Goal: Task Accomplishment & Management: Complete application form

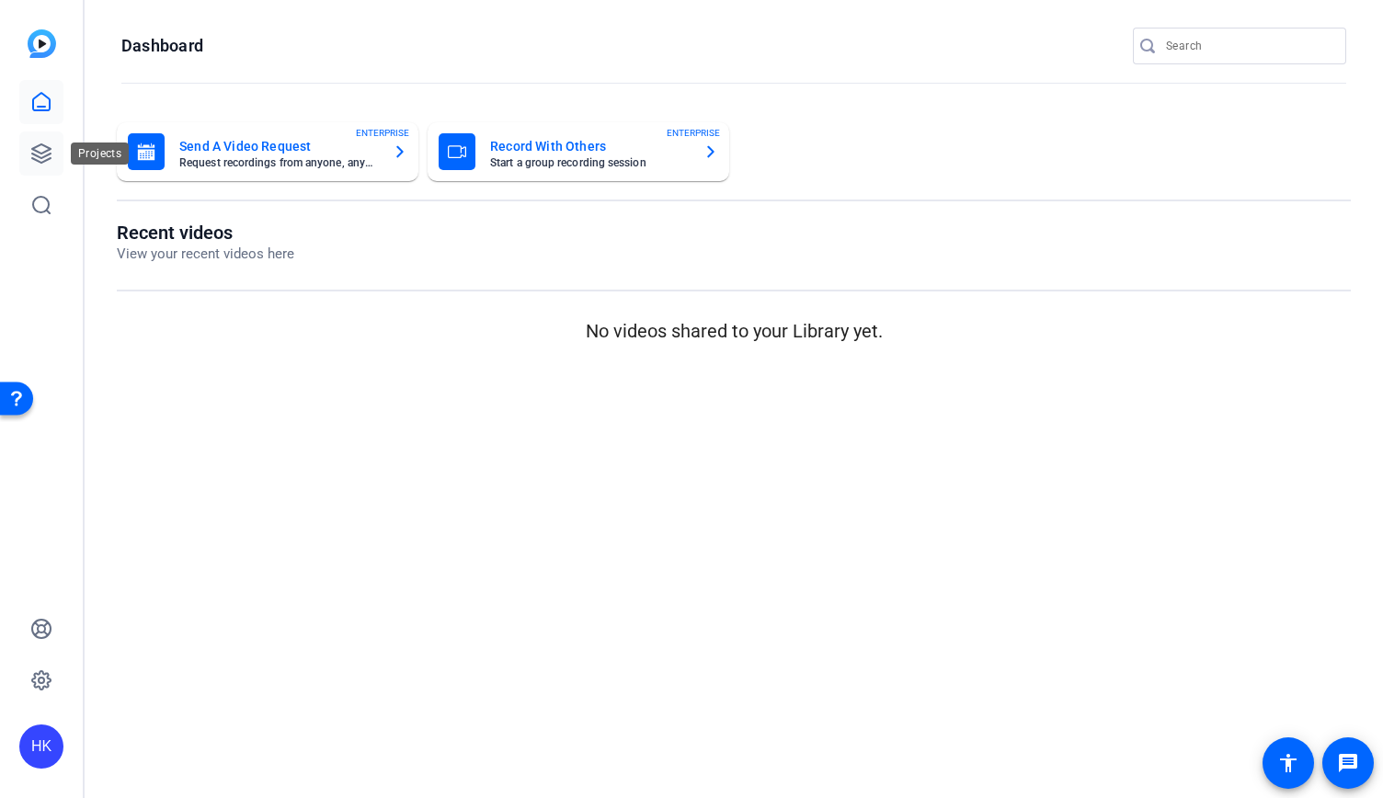
click at [46, 154] on icon at bounding box center [41, 154] width 22 height 22
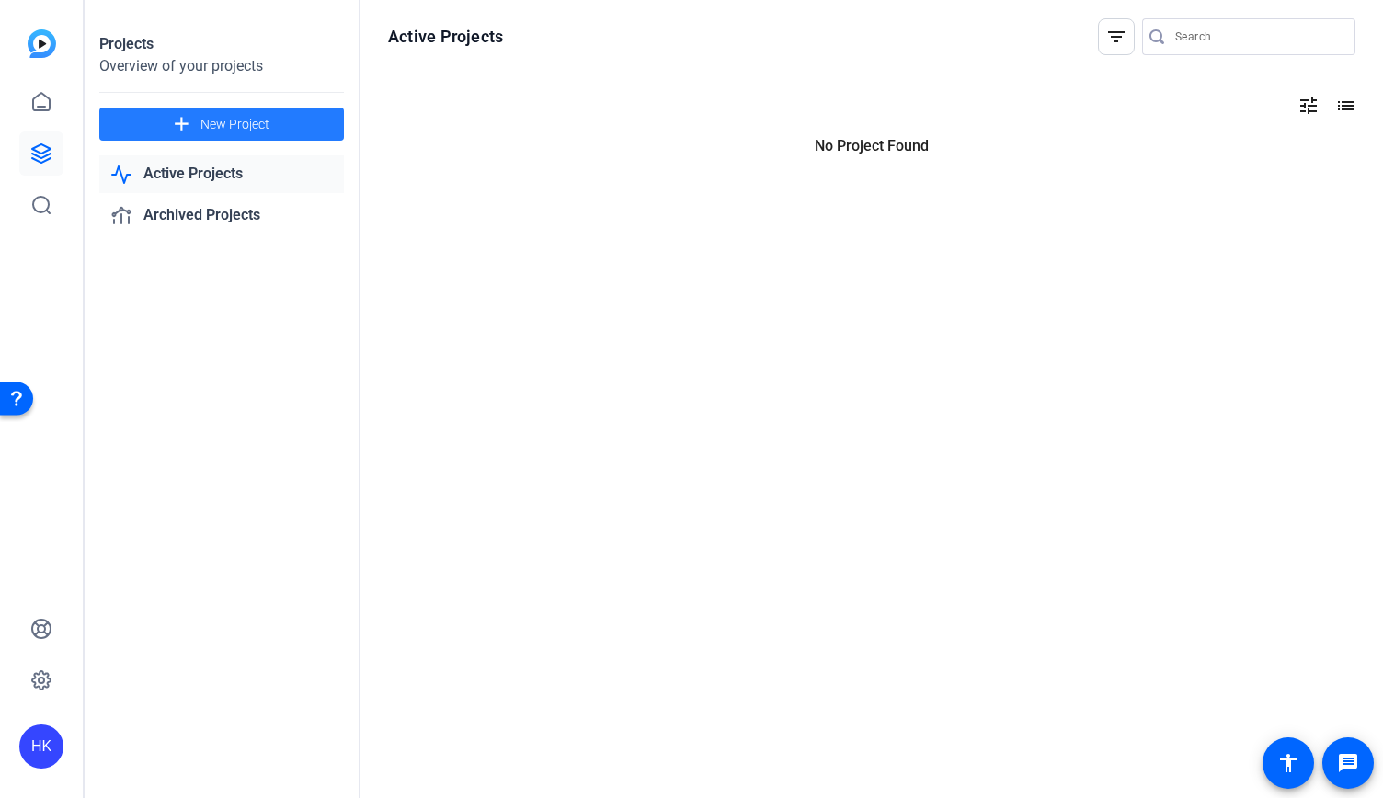
click at [184, 120] on mat-icon "add" at bounding box center [181, 124] width 23 height 23
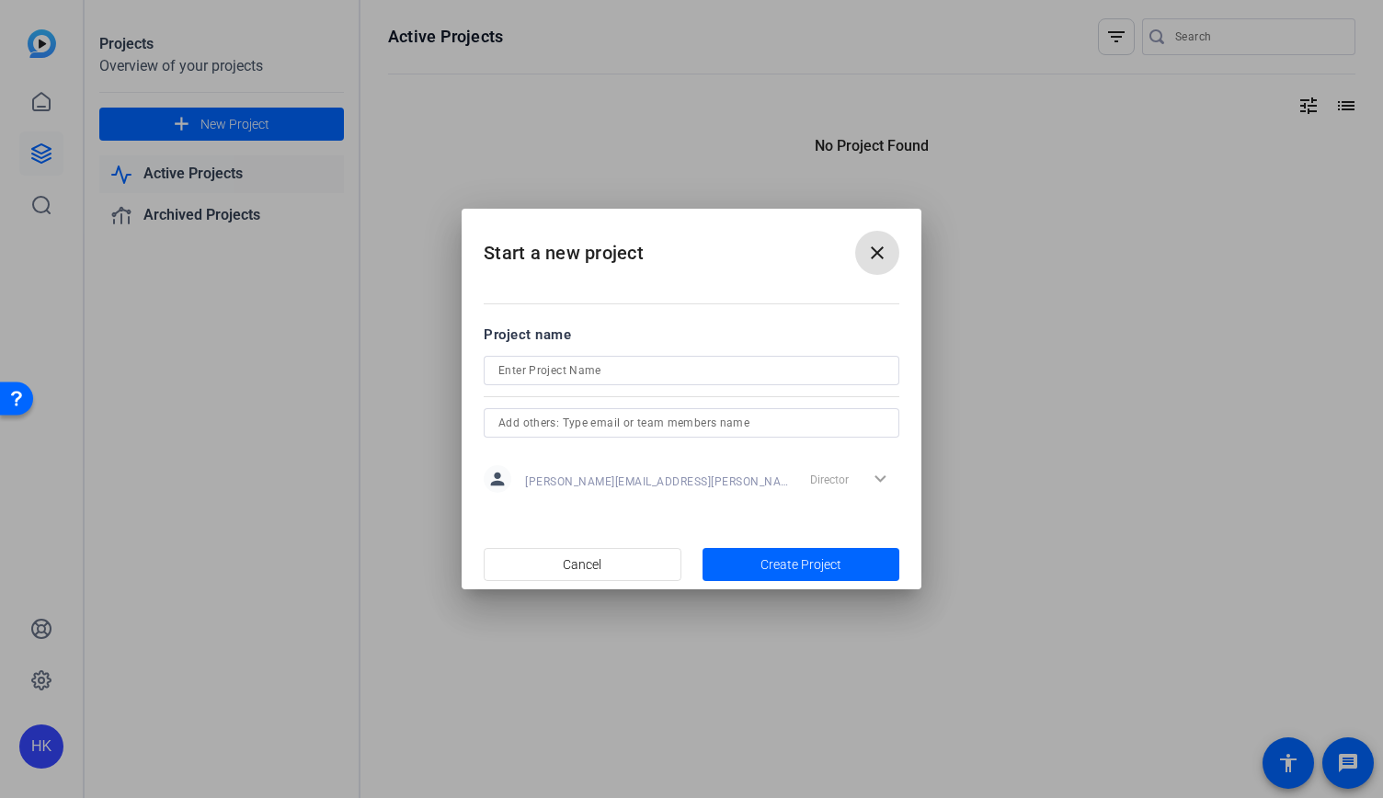
click at [658, 376] on input at bounding box center [691, 371] width 386 height 22
type input "[PERSON_NAME] - November Monthly Money Minute"
click at [630, 426] on input "text" at bounding box center [691, 423] width 386 height 22
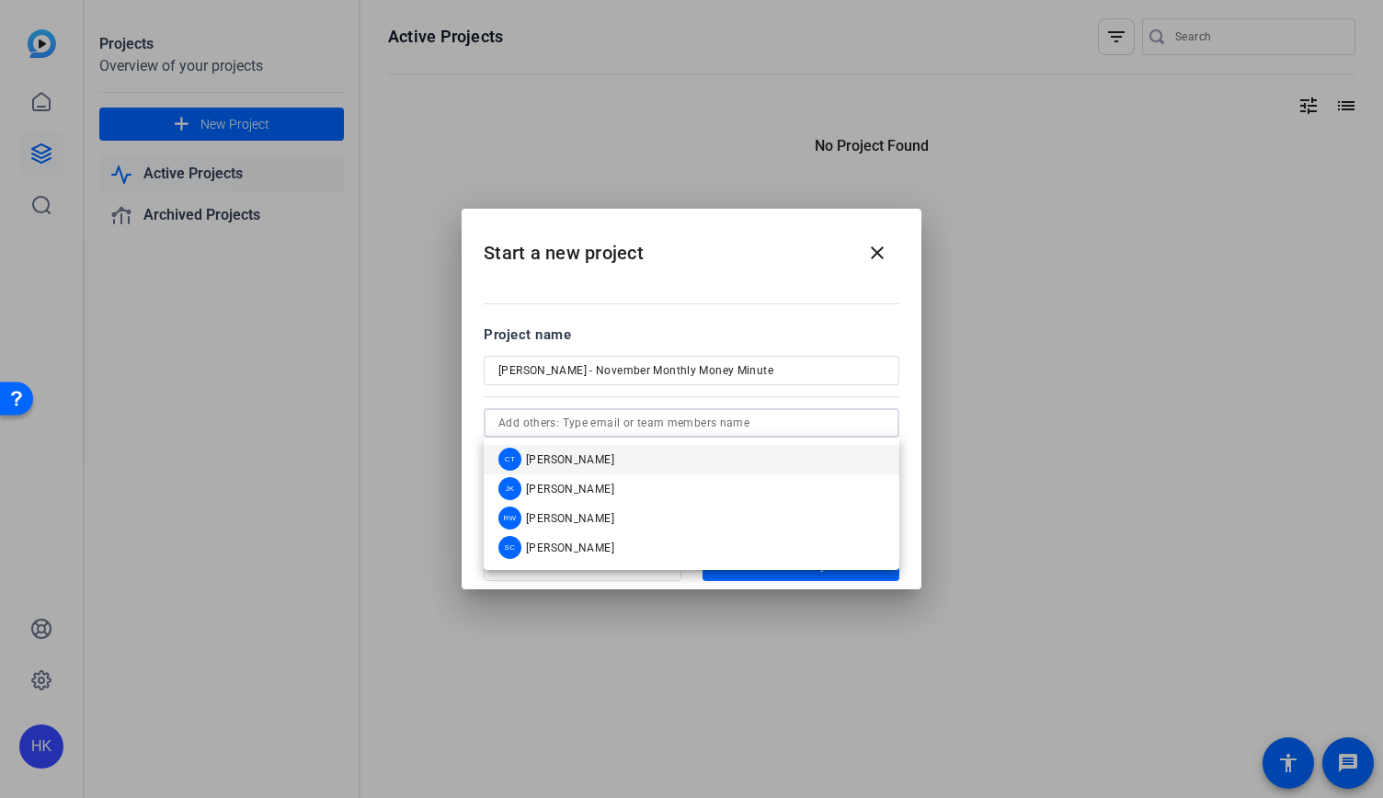
click at [620, 450] on mat-option "CT Camille Tufa" at bounding box center [692, 459] width 416 height 29
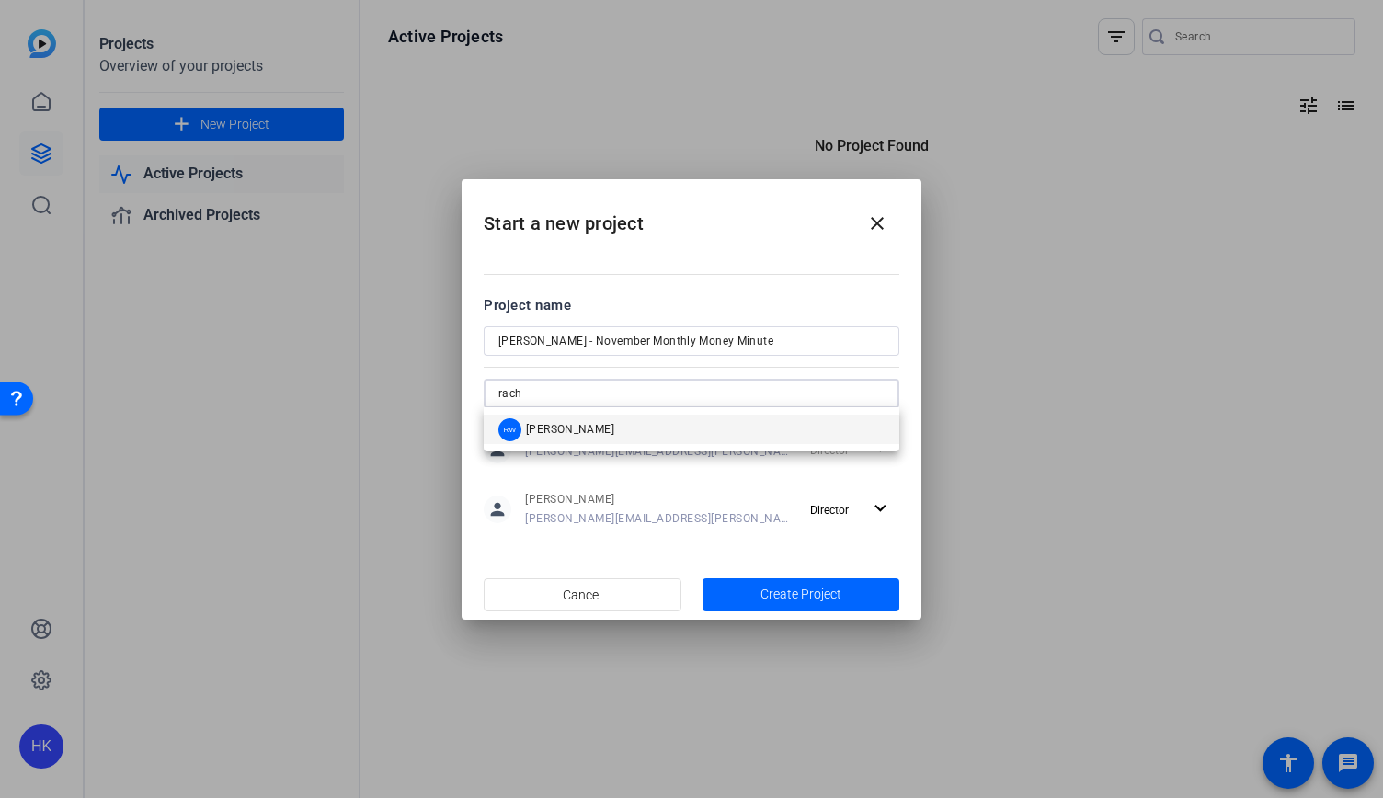
type input "rach"
click at [610, 440] on mat-option "RW Rachel Watkins" at bounding box center [692, 429] width 416 height 29
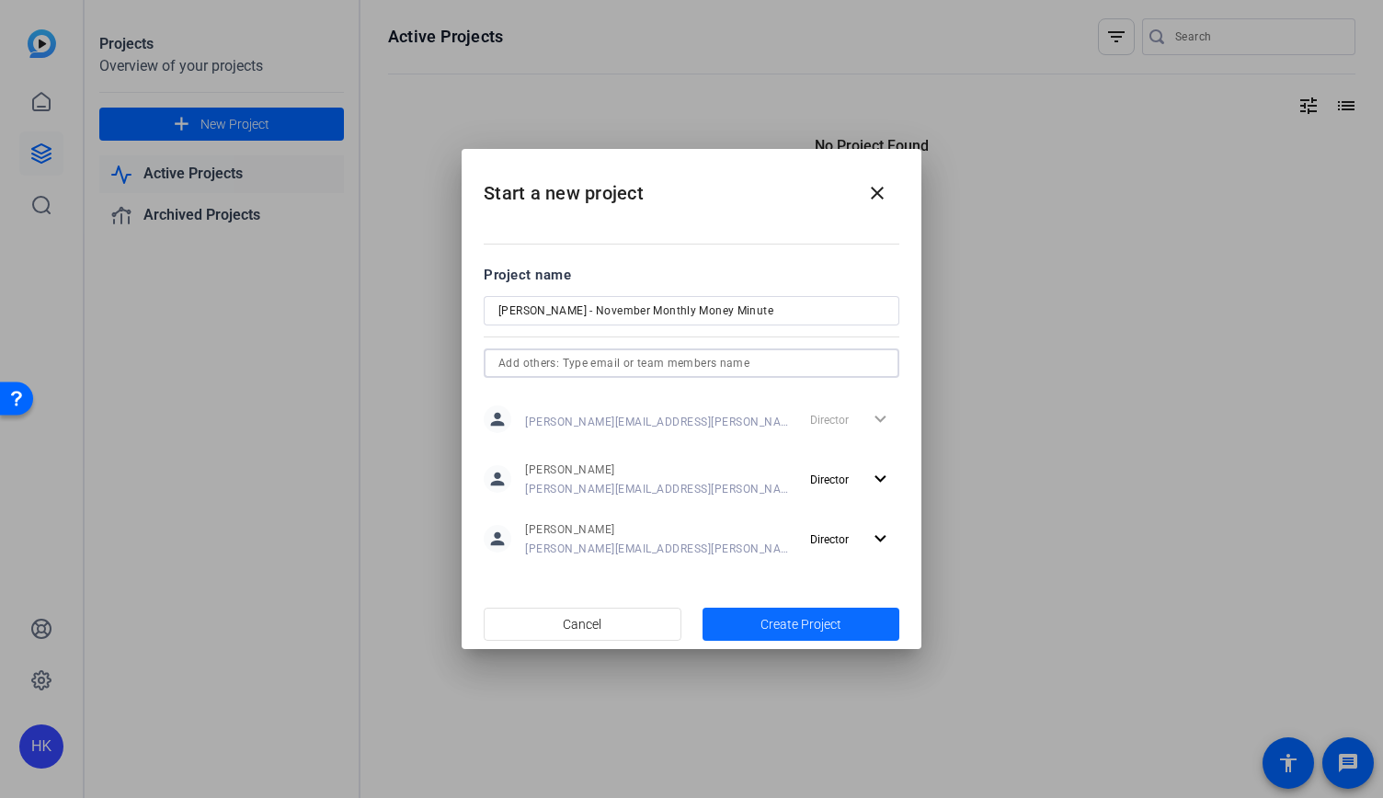
click at [809, 622] on span "Create Project" at bounding box center [801, 624] width 81 height 19
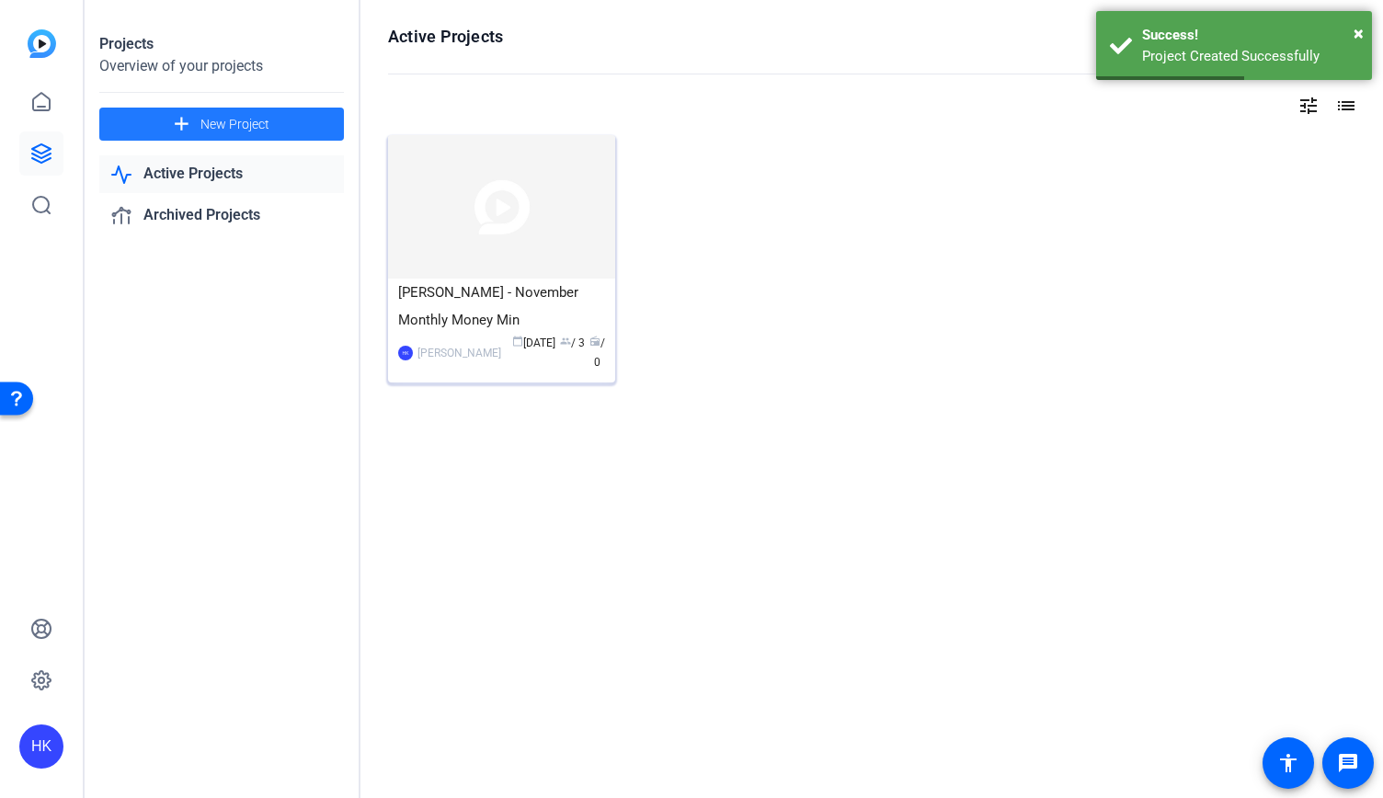
click at [526, 165] on img at bounding box center [501, 206] width 227 height 143
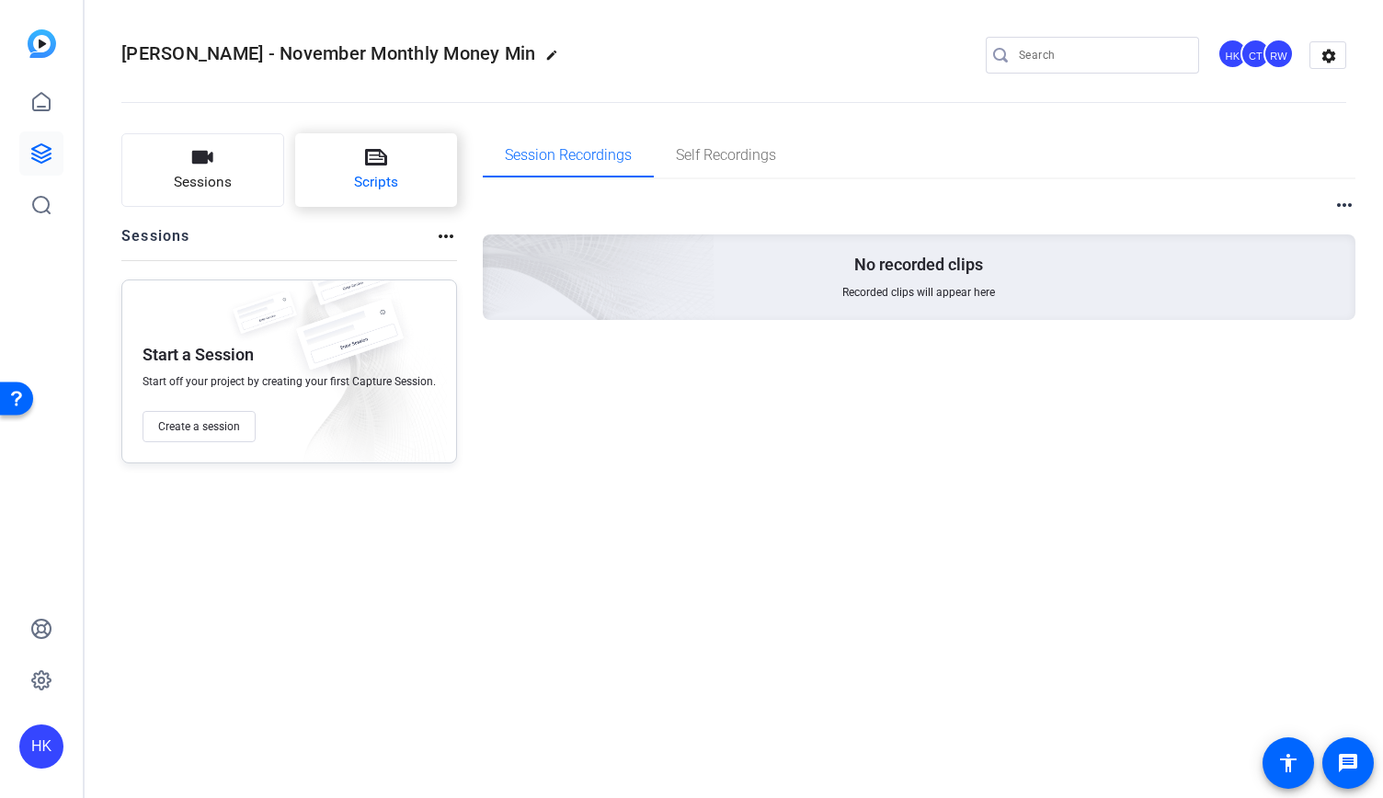
click at [372, 175] on span "Scripts" at bounding box center [376, 182] width 44 height 21
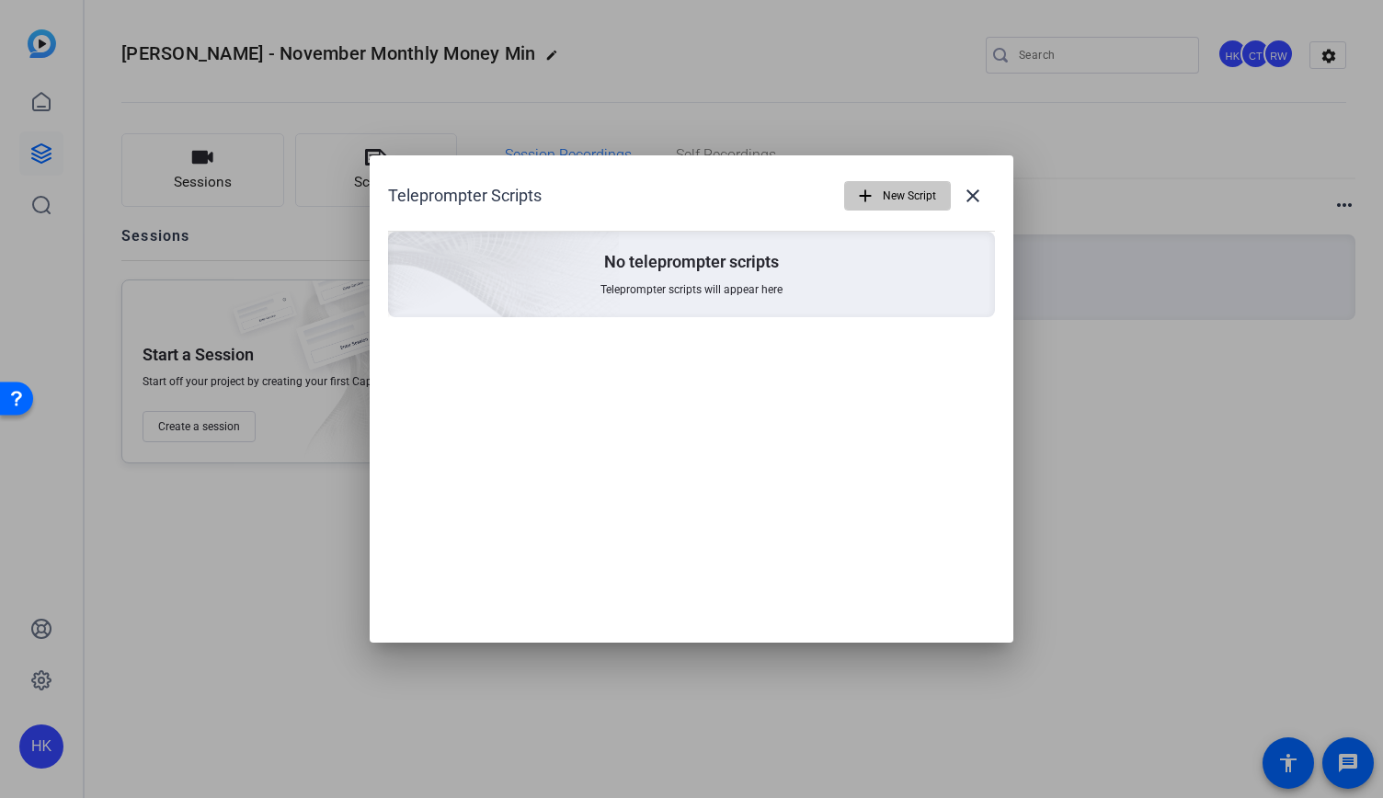
click at [875, 192] on span "button" at bounding box center [897, 196] width 105 height 44
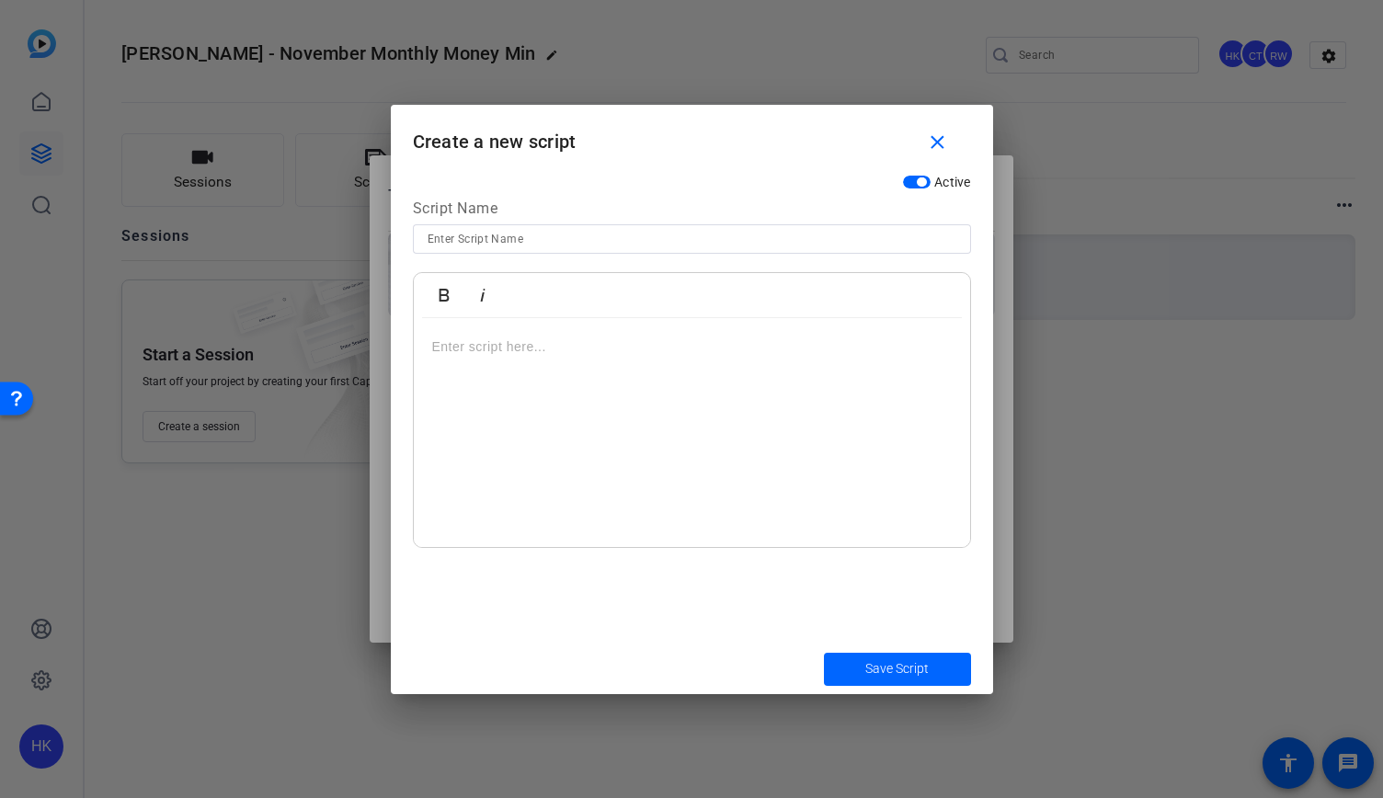
click at [546, 391] on div at bounding box center [692, 433] width 556 height 230
click at [531, 396] on div at bounding box center [692, 433] width 556 height 230
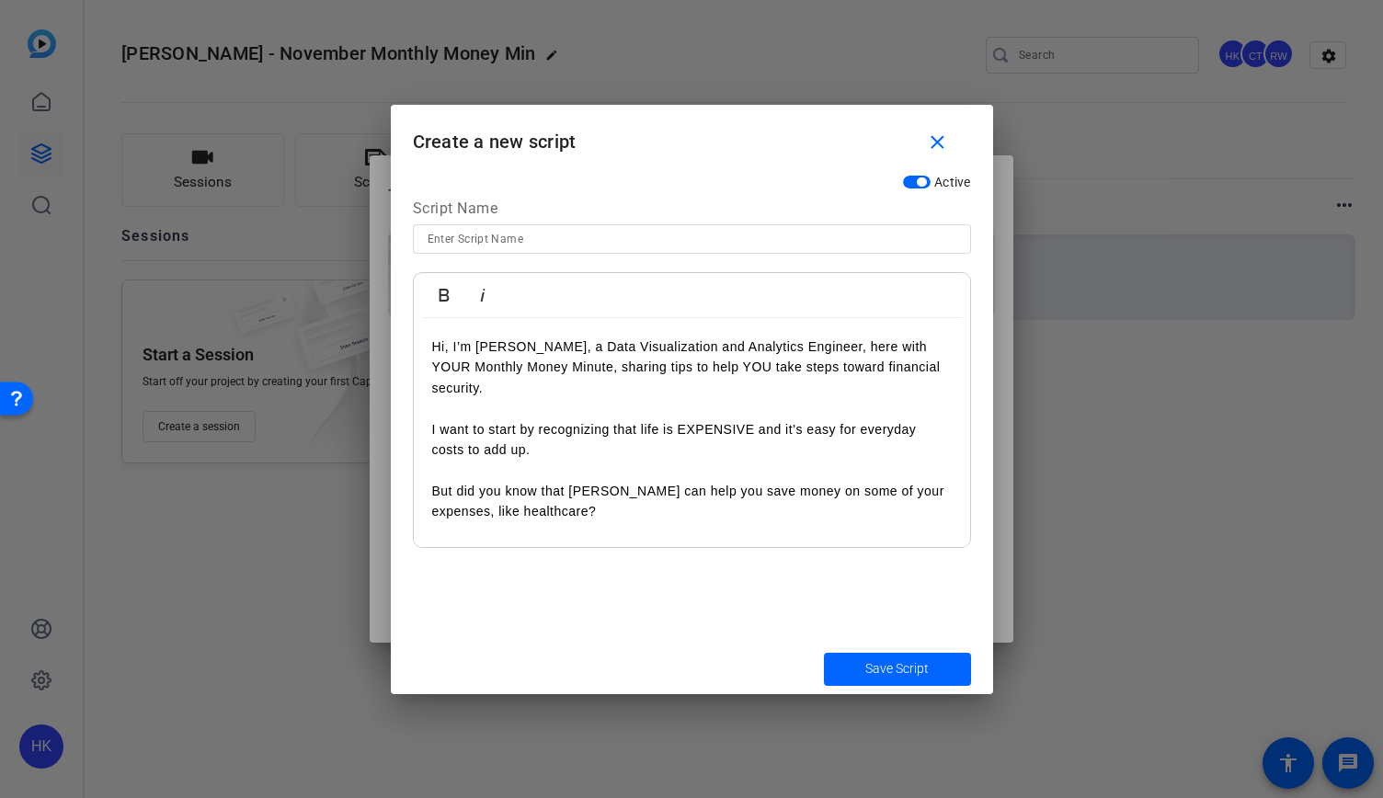
scroll to position [28837, 3]
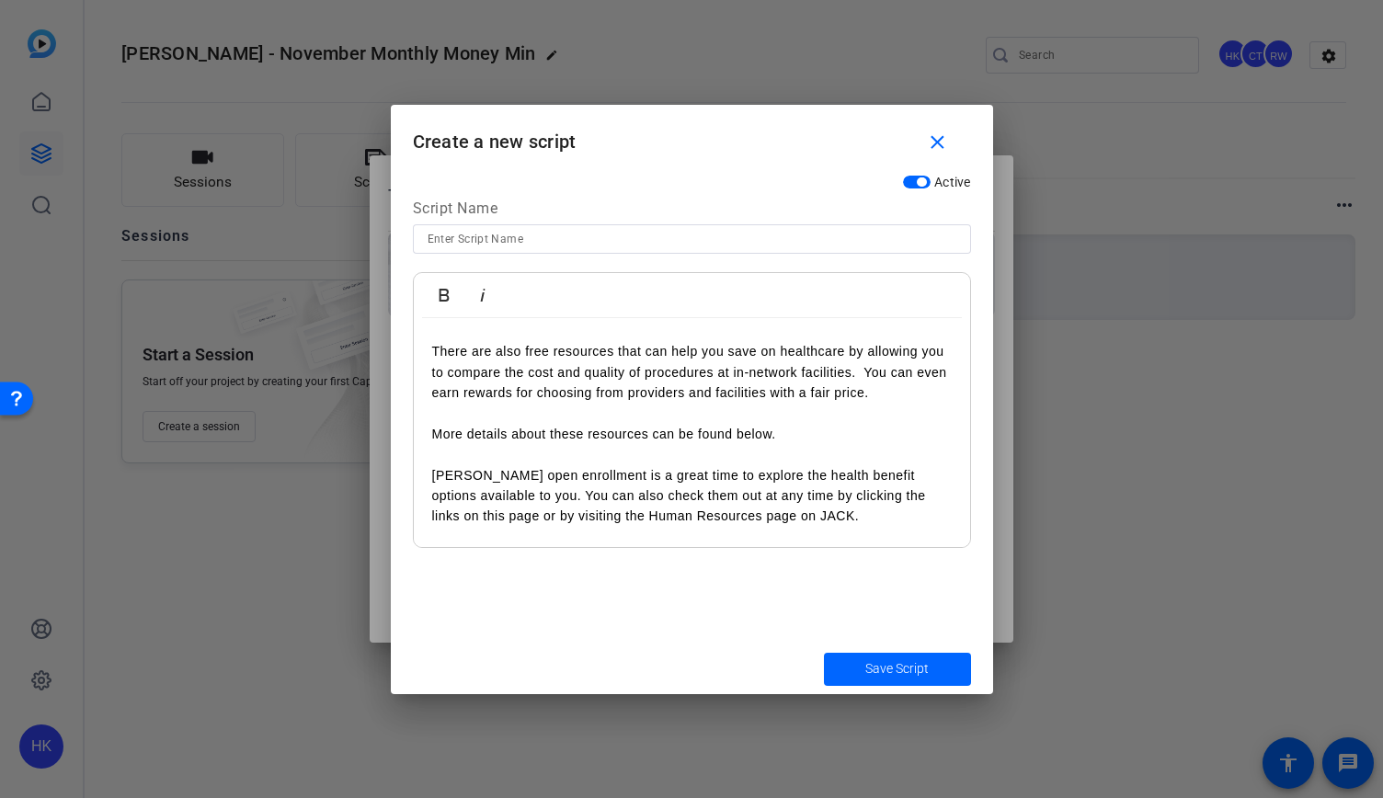
click at [436, 341] on p "There are also free resources that can help you save on healthcare by allowing …" at bounding box center [692, 372] width 520 height 62
click at [642, 444] on p at bounding box center [692, 454] width 520 height 20
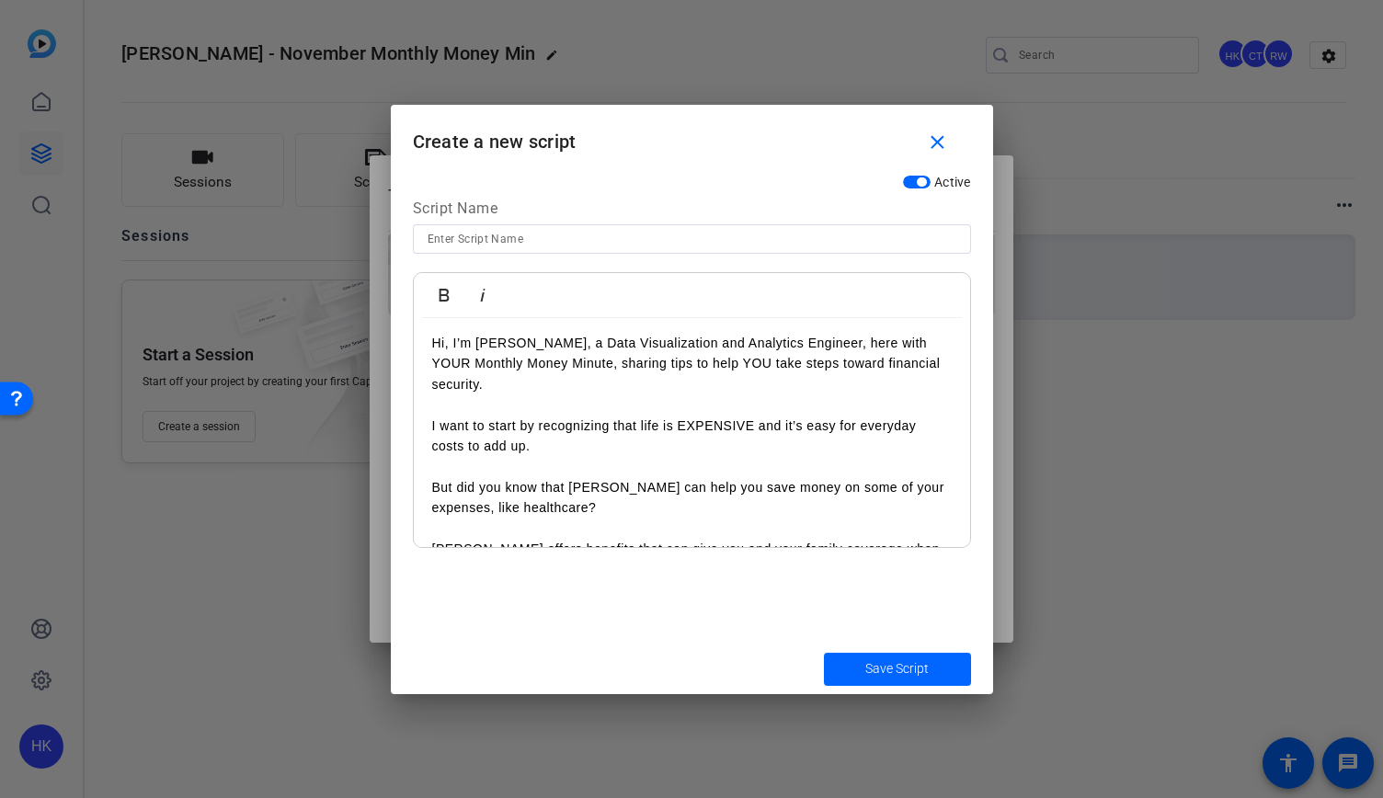
scroll to position [0, 0]
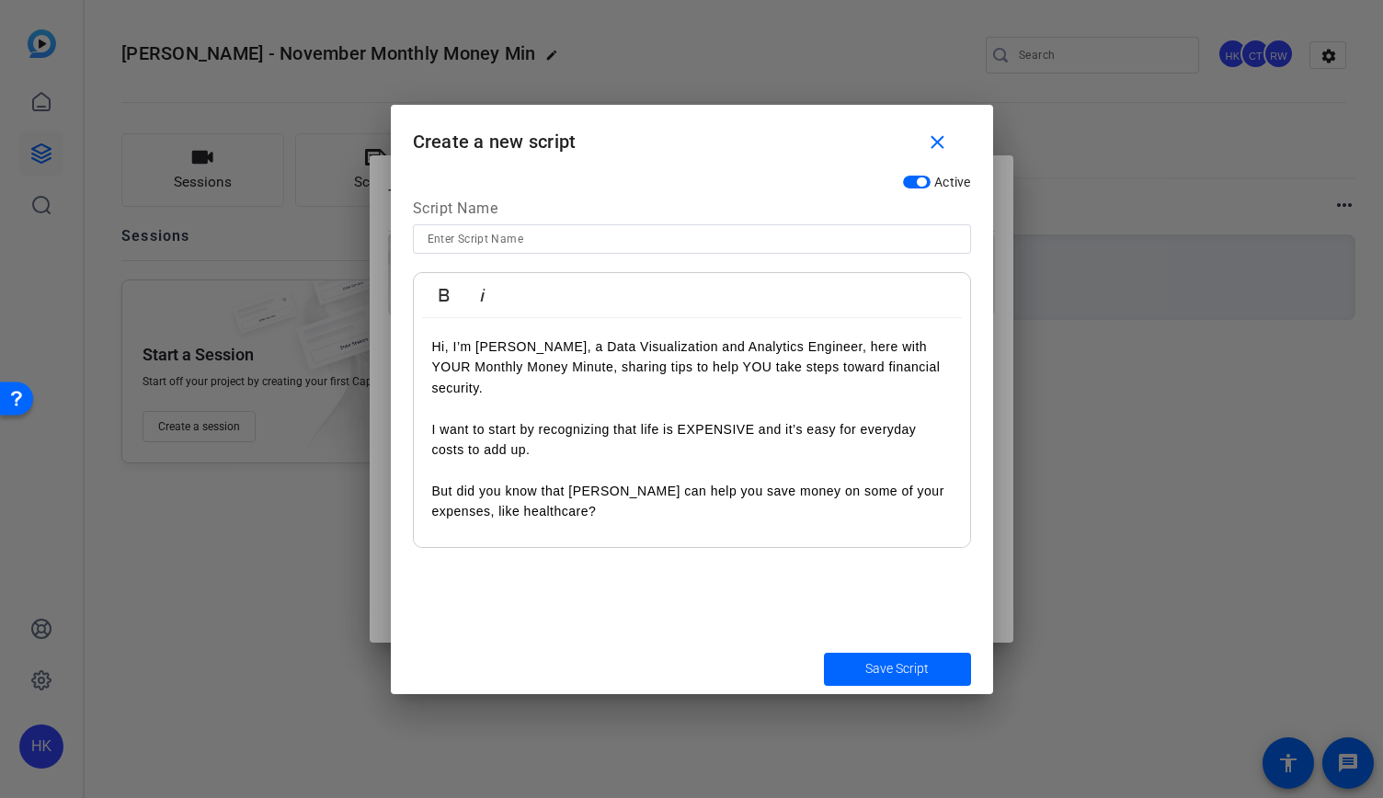
click at [535, 421] on p "I want to start by recognizing that life is EXPENSIVE and it’s easy for everyda…" at bounding box center [692, 439] width 520 height 41
click at [629, 393] on p "Hi, I’m [PERSON_NAME], a Data Visualization and Analytics Engineer, here with Y…" at bounding box center [692, 368] width 520 height 62
click at [452, 234] on input at bounding box center [692, 239] width 529 height 22
type input "November Monthly Money Minute"
click at [848, 674] on span "submit" at bounding box center [897, 669] width 147 height 44
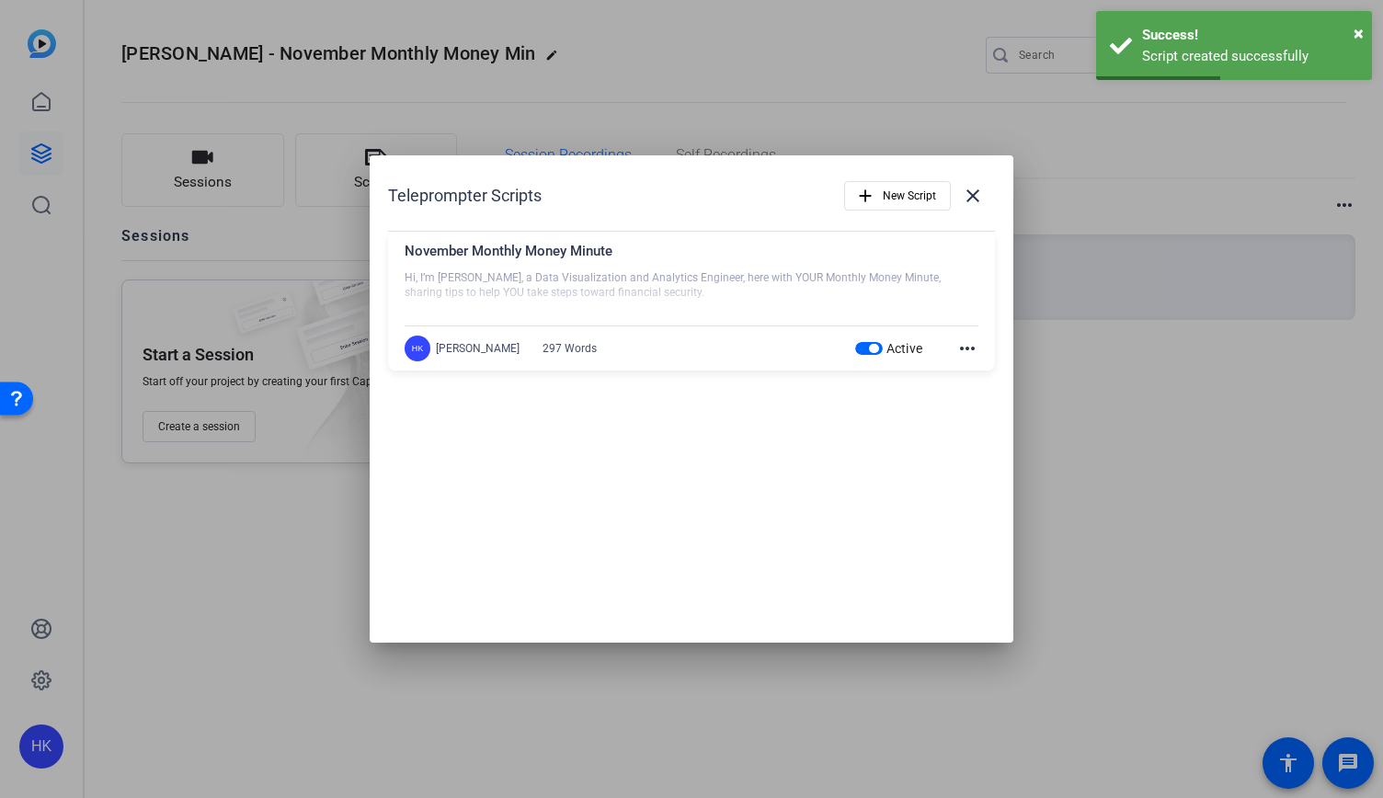
click at [963, 343] on mat-icon "more_horiz" at bounding box center [967, 348] width 22 height 22
click at [932, 395] on div at bounding box center [691, 399] width 1383 height 798
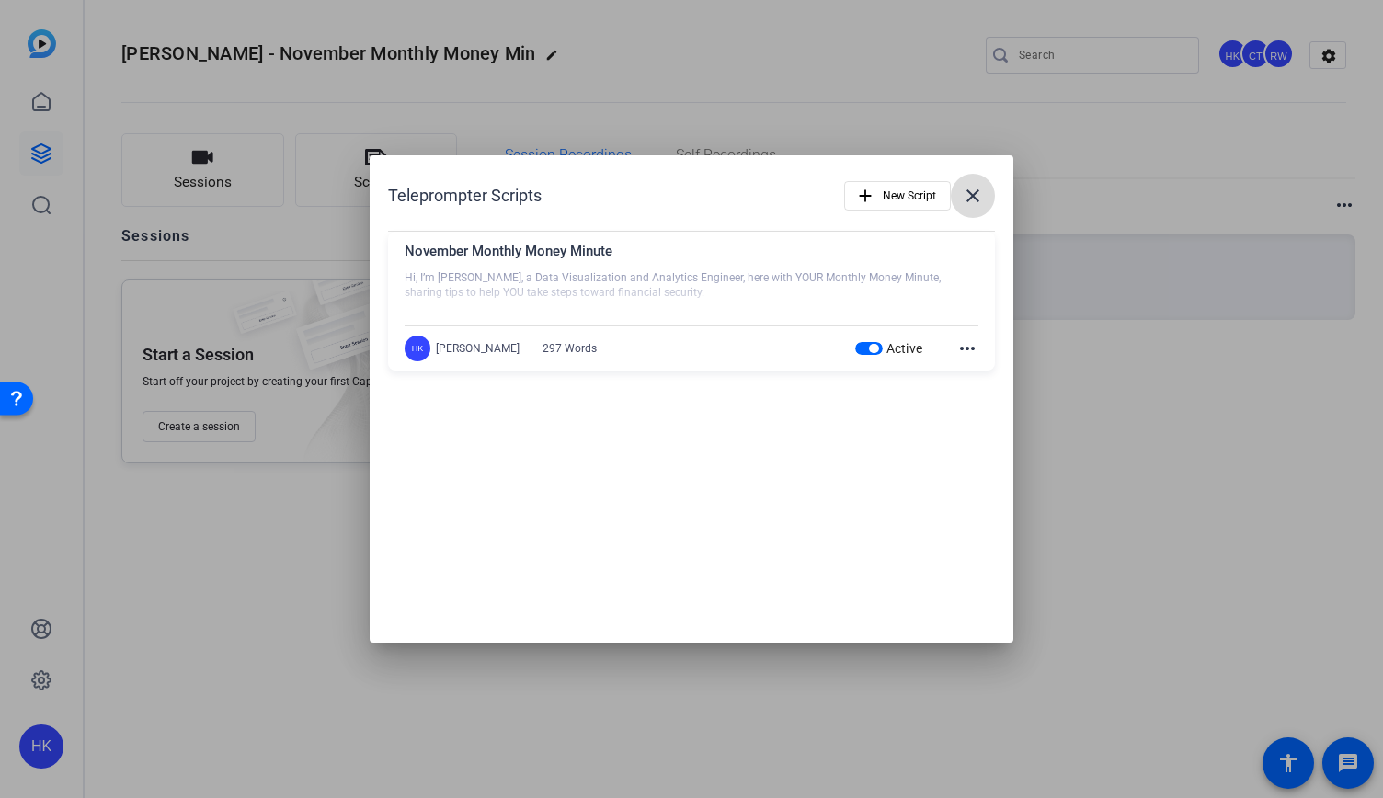
click at [970, 201] on mat-icon "close" at bounding box center [973, 196] width 22 height 22
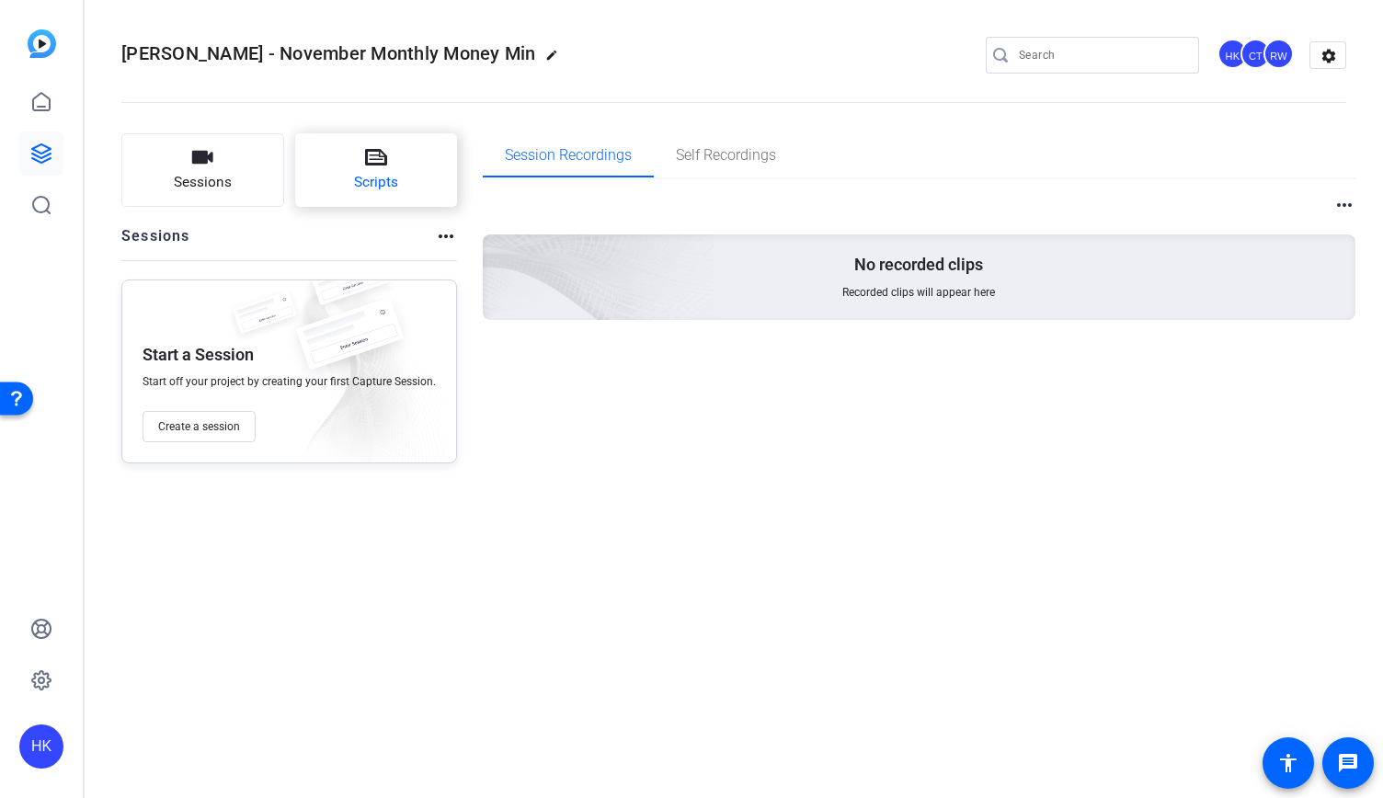
click at [385, 185] on span "Scripts" at bounding box center [376, 182] width 44 height 21
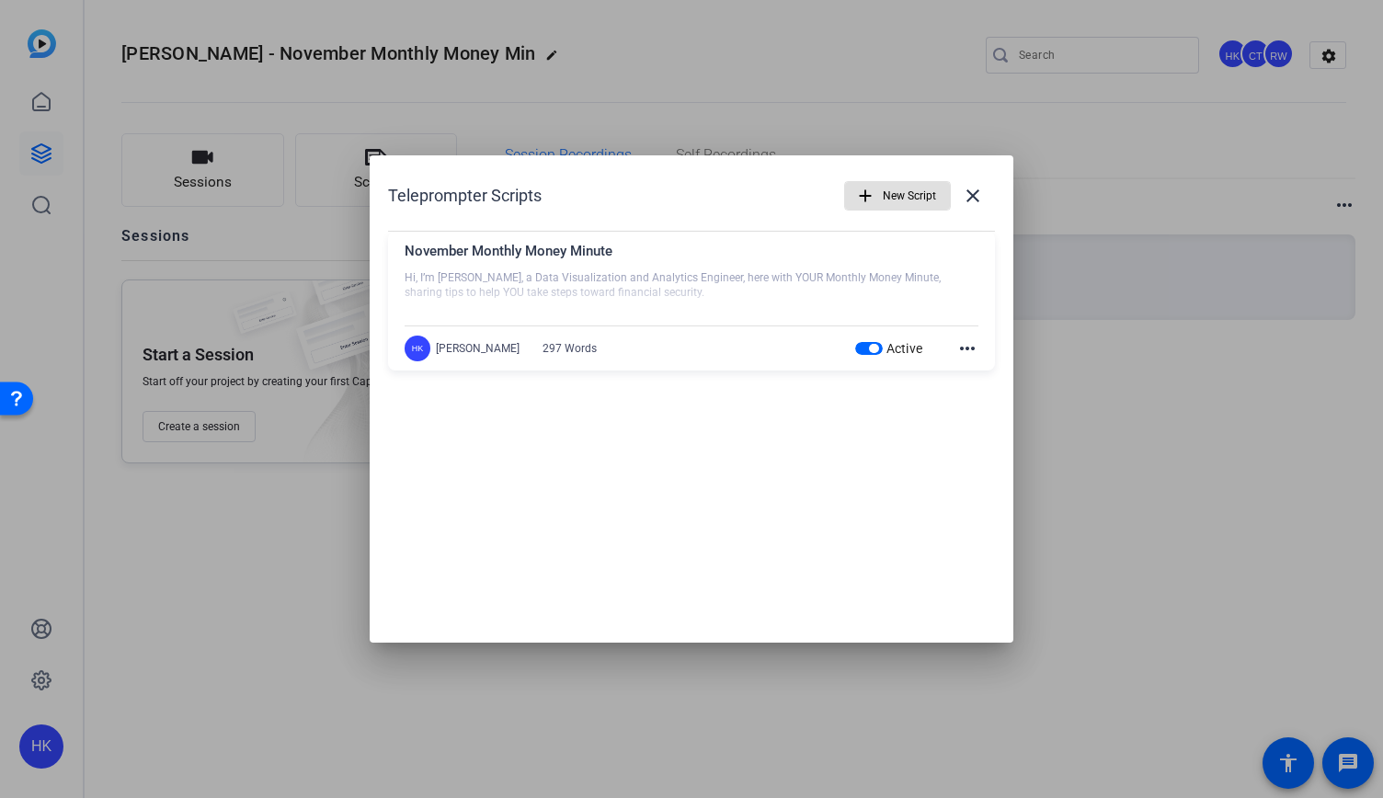
click at [549, 347] on div "297 Words" at bounding box center [570, 348] width 54 height 15
click at [746, 336] on div "HK Holly Kramer 297 Words Active more_horiz" at bounding box center [692, 349] width 574 height 26
click at [407, 349] on div "HK" at bounding box center [418, 349] width 26 height 26
click at [977, 345] on mat-icon "more_horiz" at bounding box center [967, 348] width 22 height 22
click at [767, 347] on div at bounding box center [691, 399] width 1383 height 798
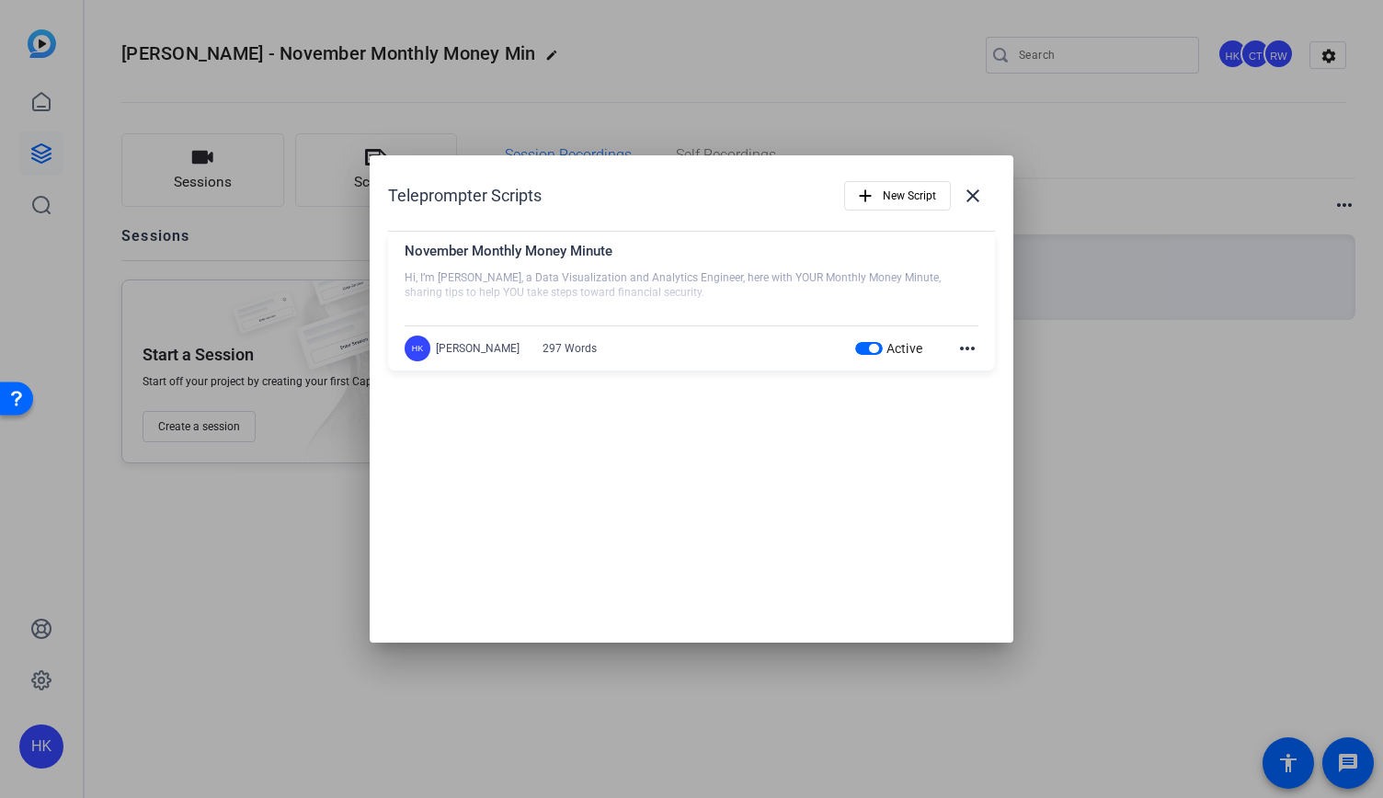
click at [971, 341] on mat-icon "more_horiz" at bounding box center [967, 348] width 22 height 22
click at [982, 373] on span "Edit" at bounding box center [1008, 375] width 74 height 22
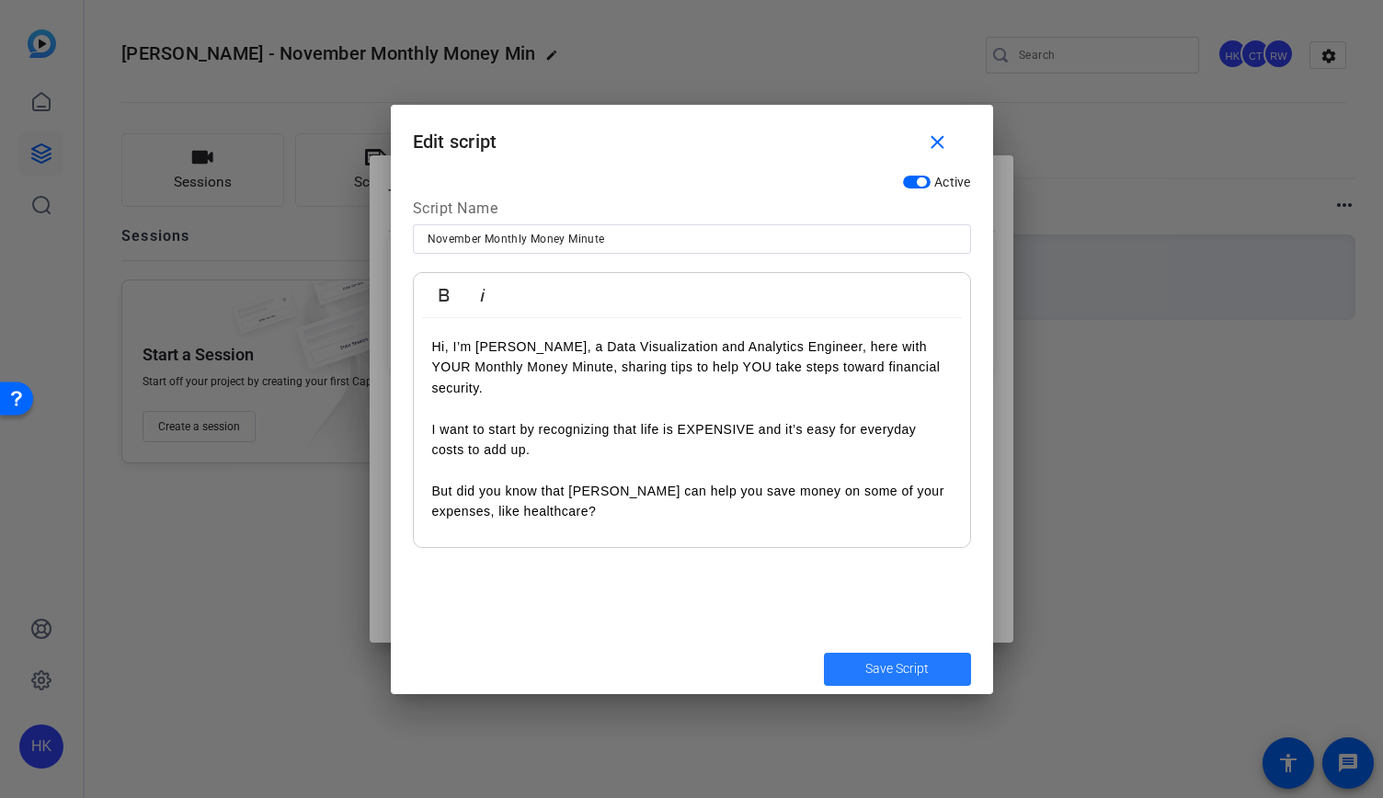
click at [909, 669] on span "Save Script" at bounding box center [896, 668] width 63 height 19
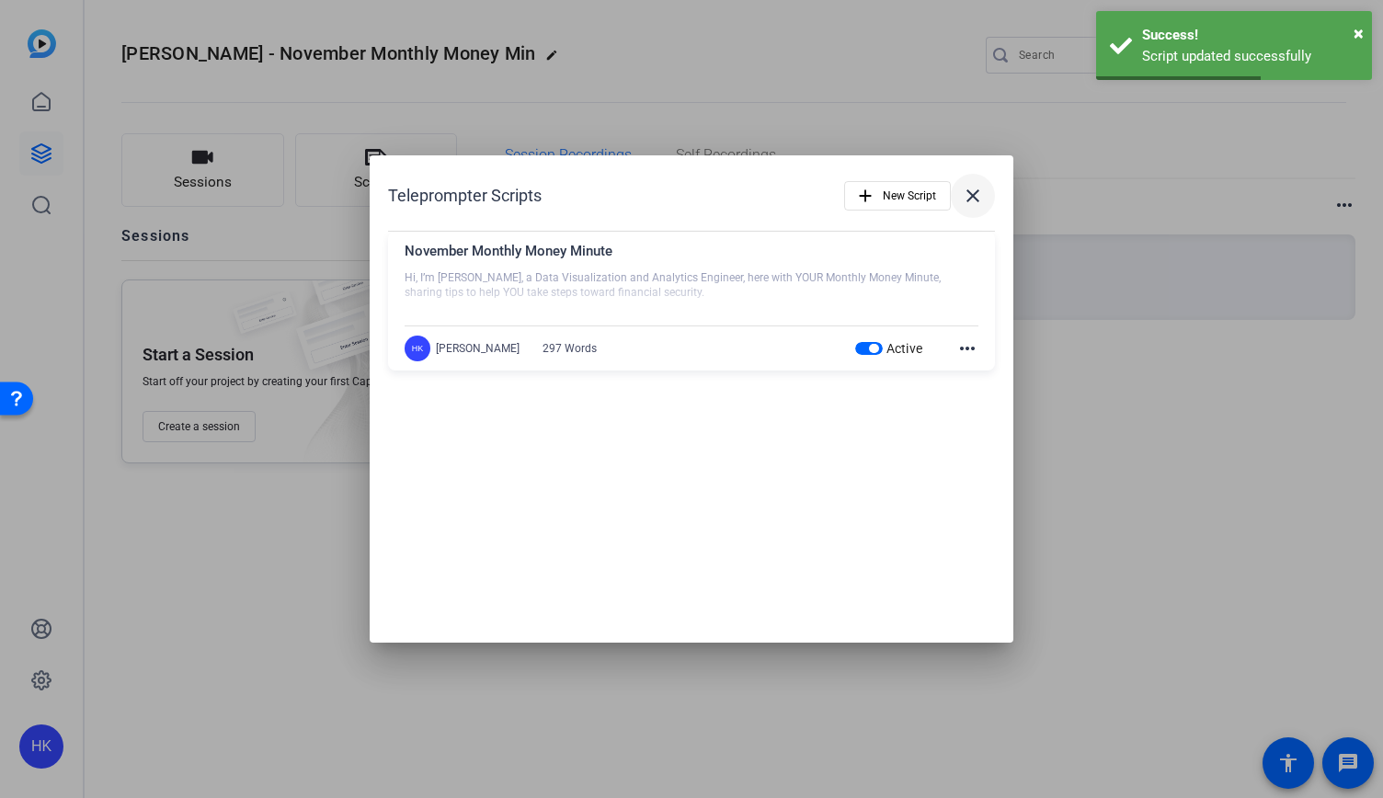
click at [977, 187] on mat-icon "close" at bounding box center [973, 196] width 22 height 22
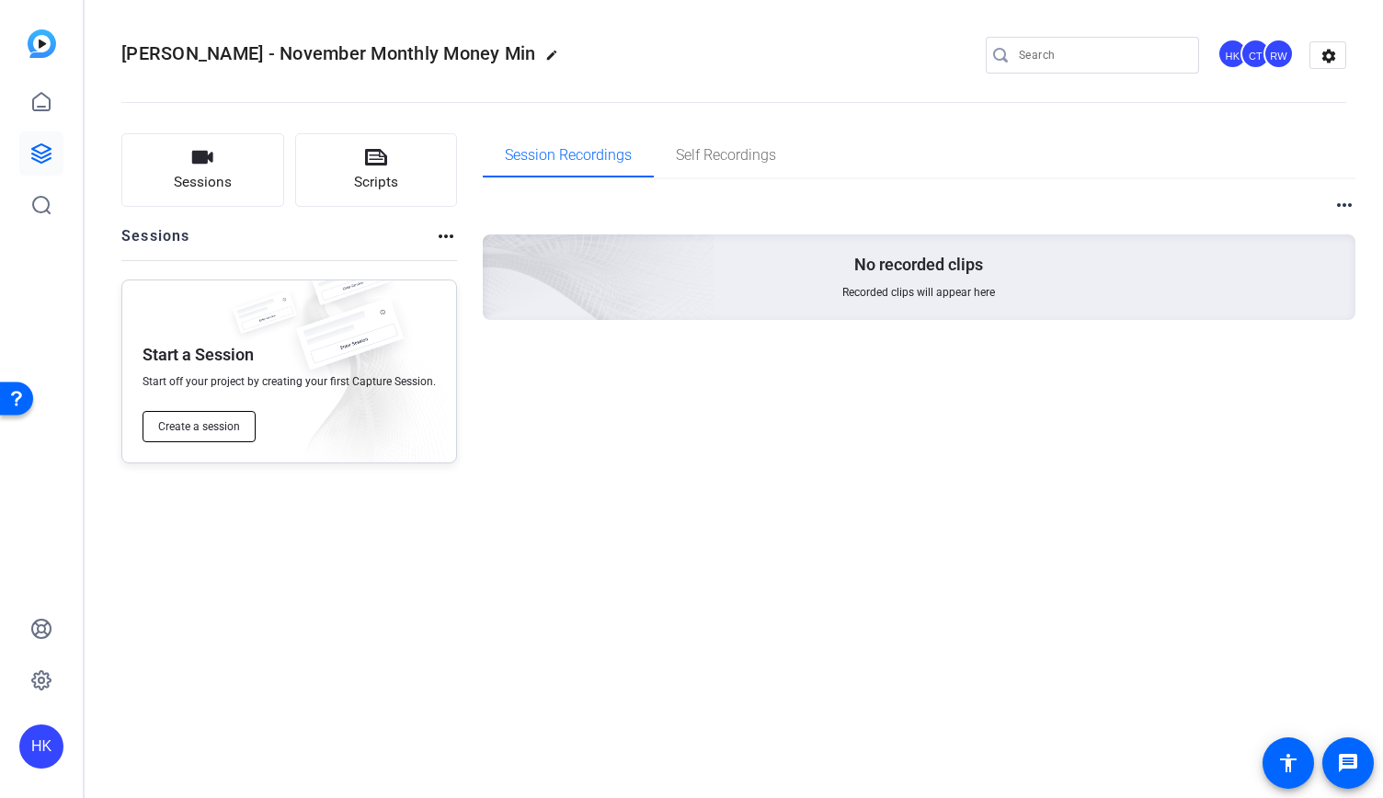
click at [239, 437] on button "Create a session" at bounding box center [199, 426] width 113 height 31
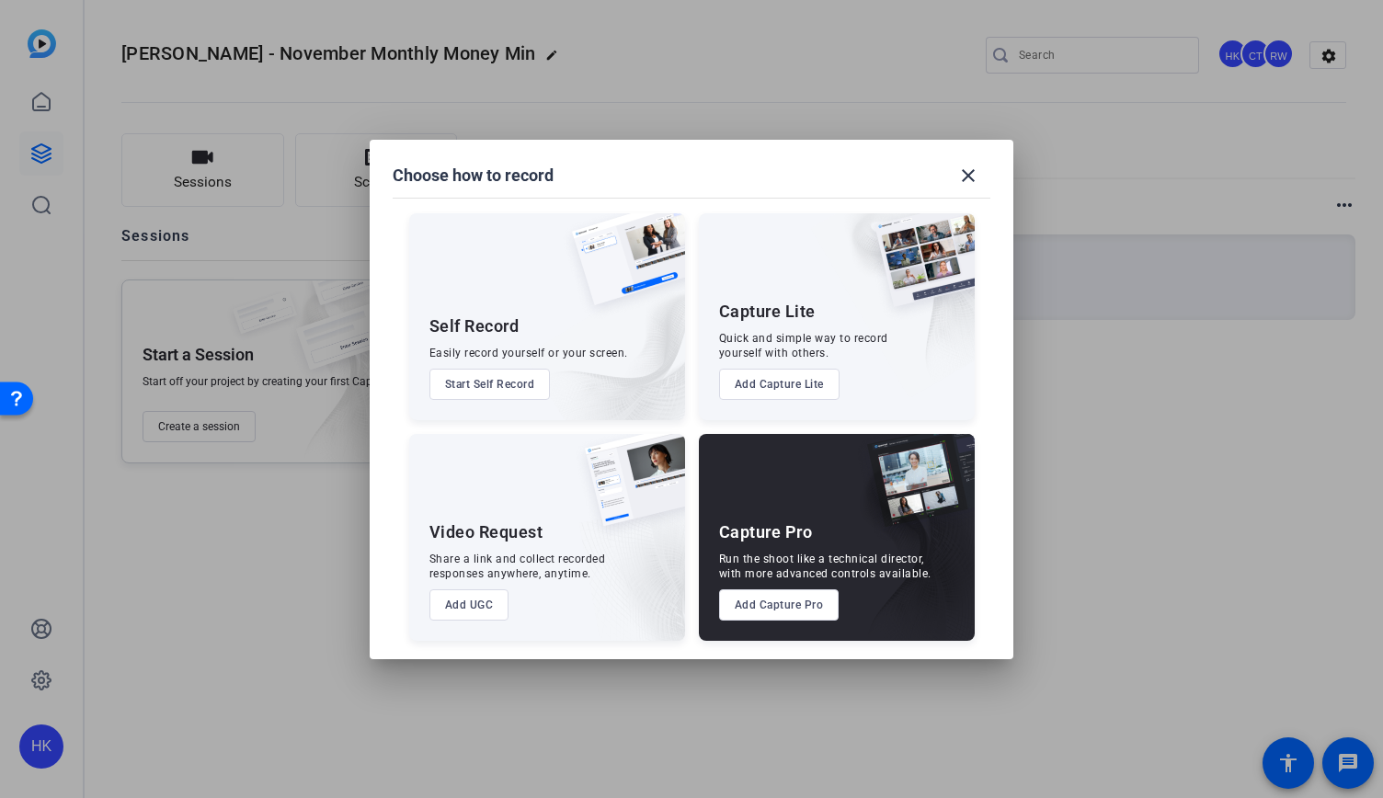
click at [467, 610] on button "Add UGC" at bounding box center [469, 604] width 80 height 31
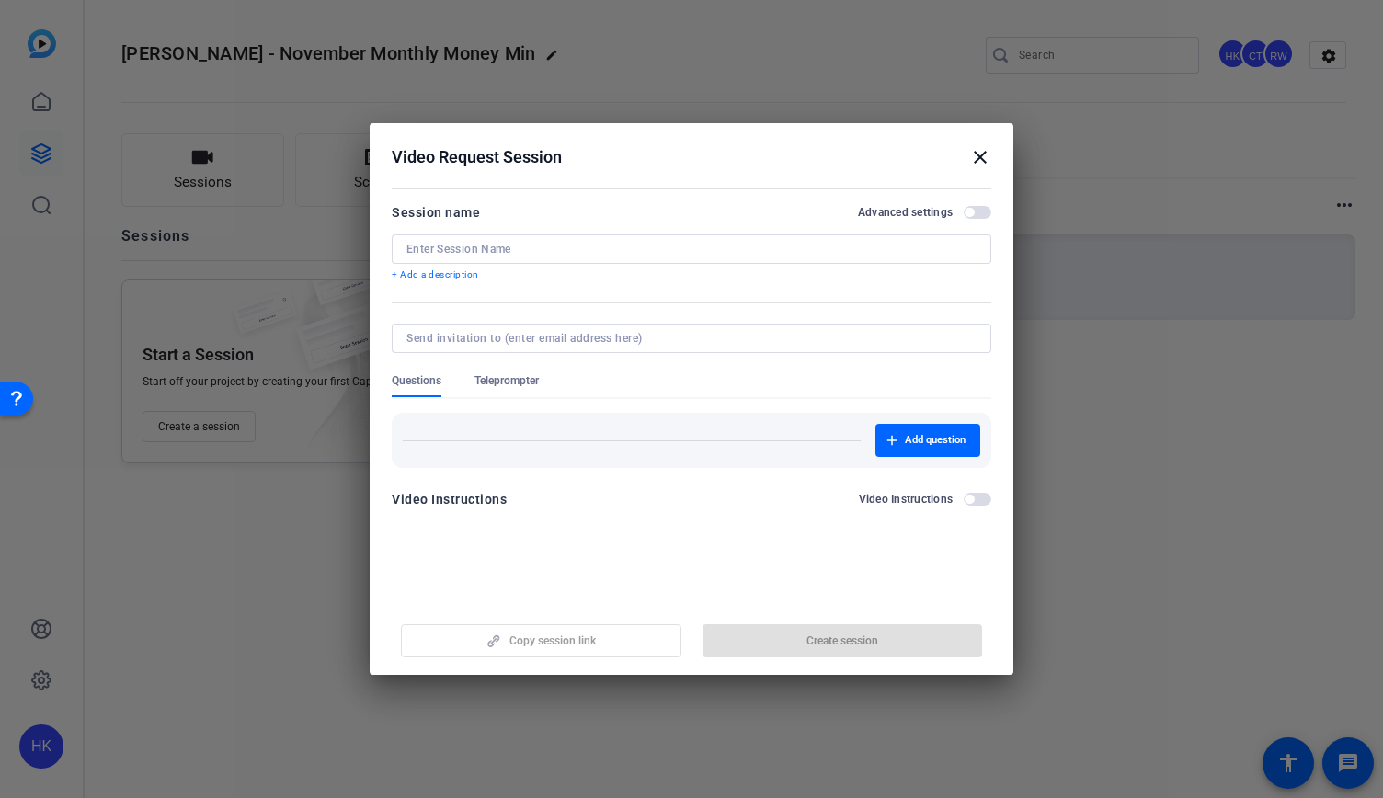
click at [496, 253] on input at bounding box center [691, 249] width 570 height 15
click at [511, 384] on form "Session name Advanced settings + Add a description Questions Teleprompter Add q…" at bounding box center [692, 361] width 600 height 320
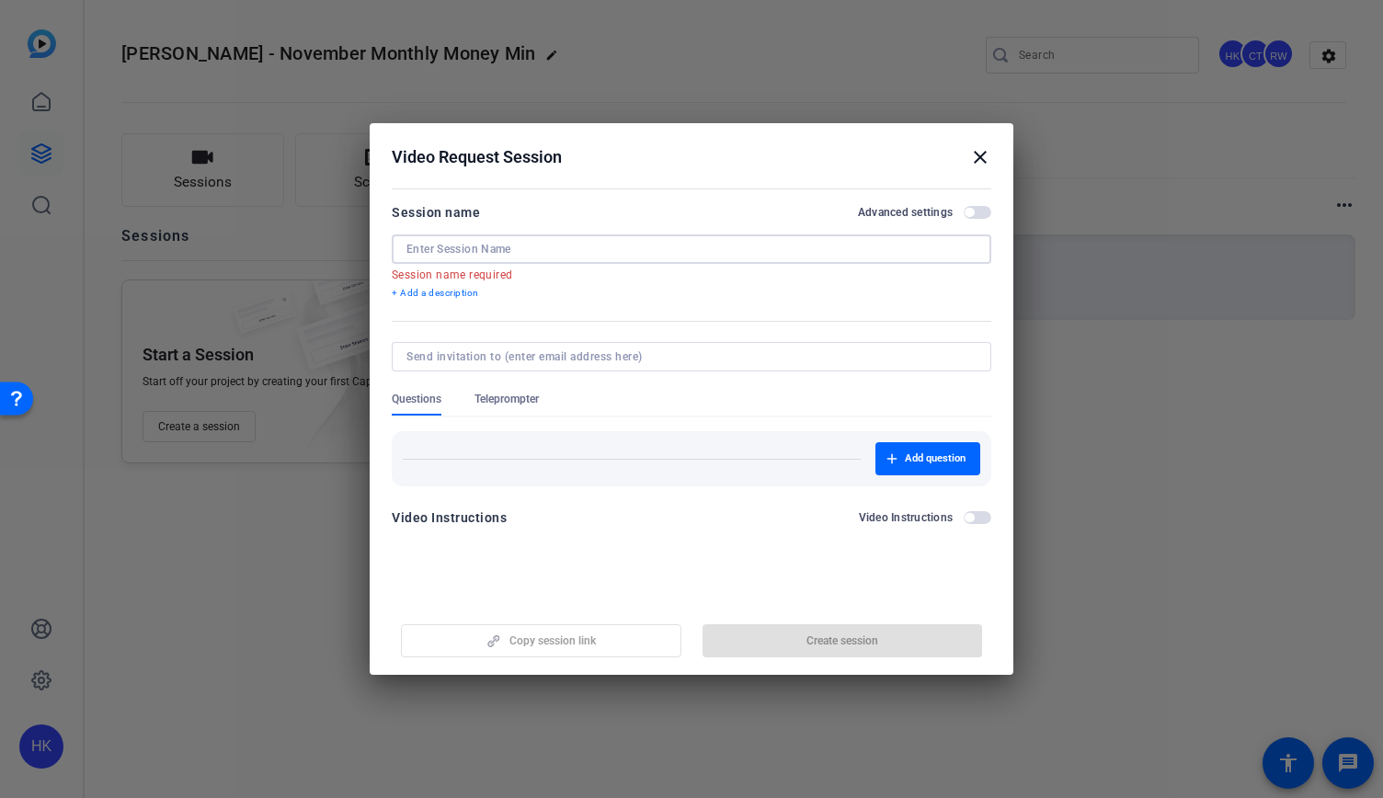
click at [462, 253] on input at bounding box center [691, 249] width 570 height 15
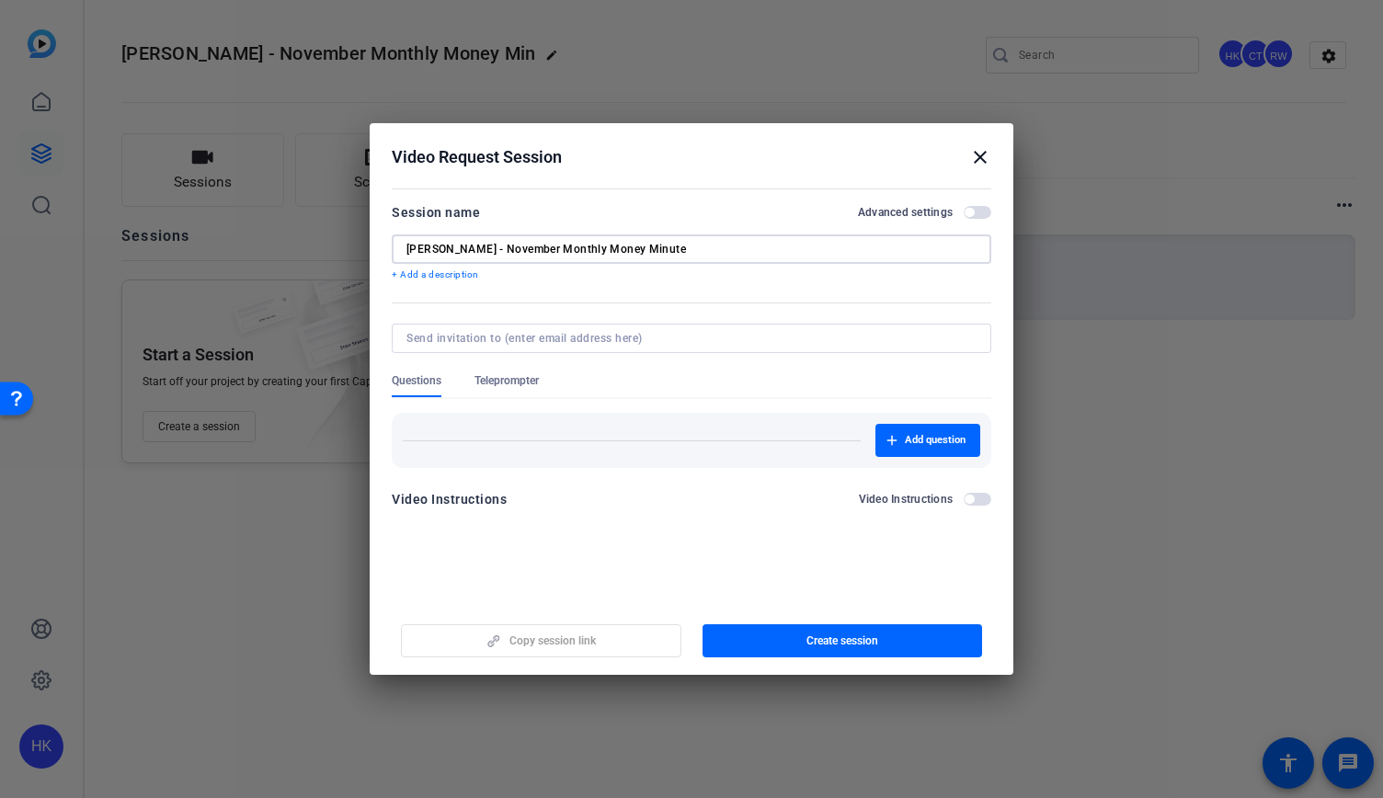
type input "[PERSON_NAME] - November Monthly Money Minute"
click at [508, 373] on span "Teleprompter" at bounding box center [507, 380] width 64 height 15
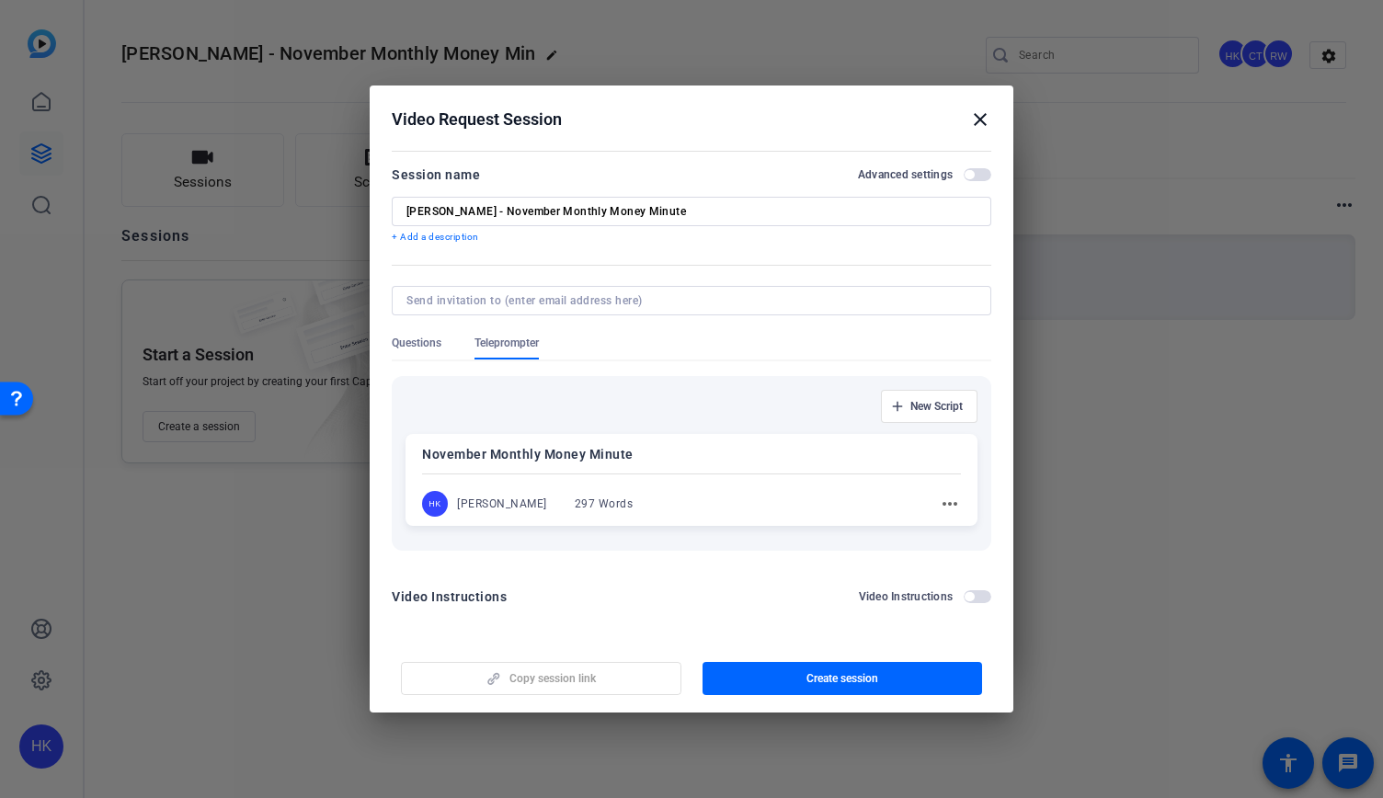
click at [578, 463] on p "November Monthly Money Minute" at bounding box center [691, 454] width 539 height 22
click at [772, 623] on mat-dialog-content "Session name Advanced settings Audrey Powe - November Monthly Money Minute + Ad…" at bounding box center [692, 392] width 644 height 496
click at [668, 301] on input at bounding box center [687, 299] width 563 height 15
click at [975, 176] on span "button" at bounding box center [978, 173] width 28 height 13
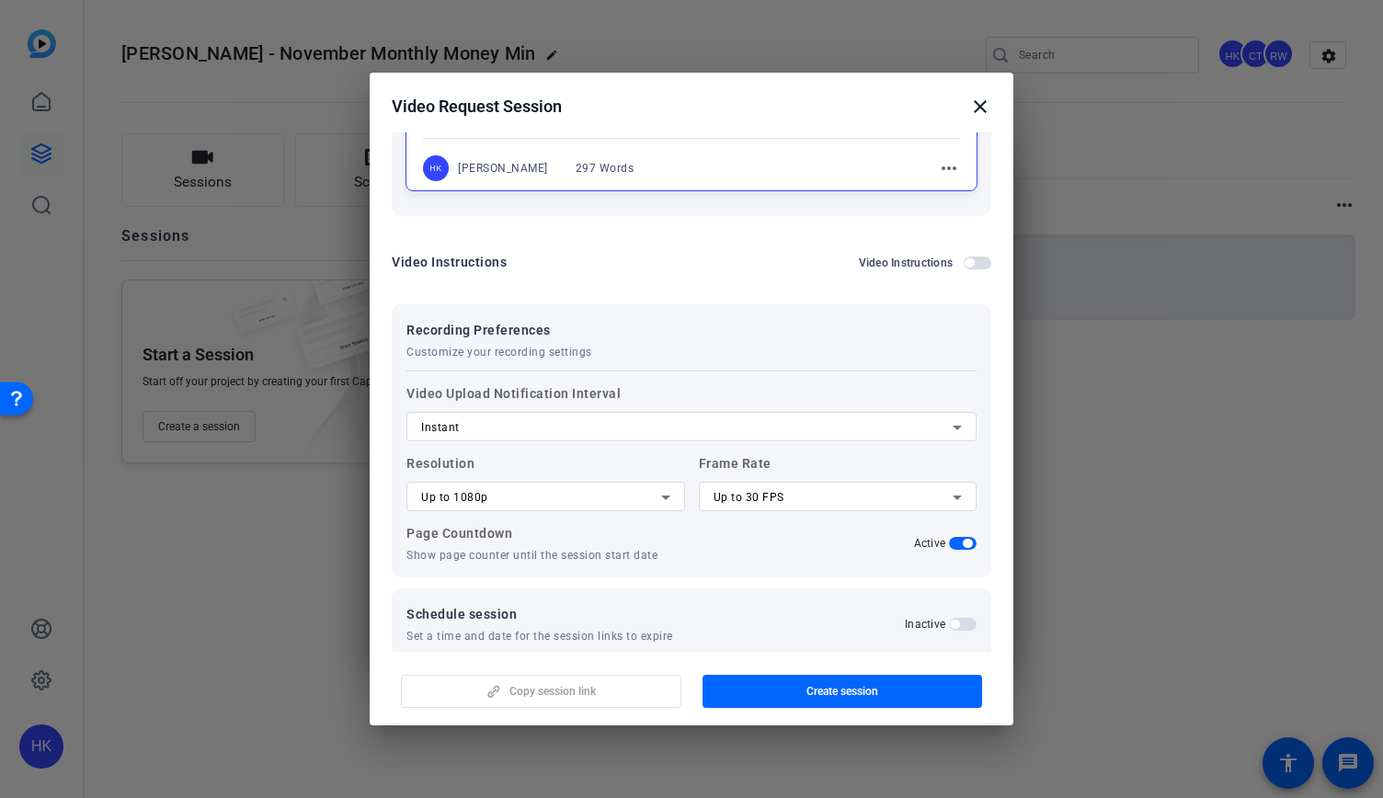
scroll to position [329, 0]
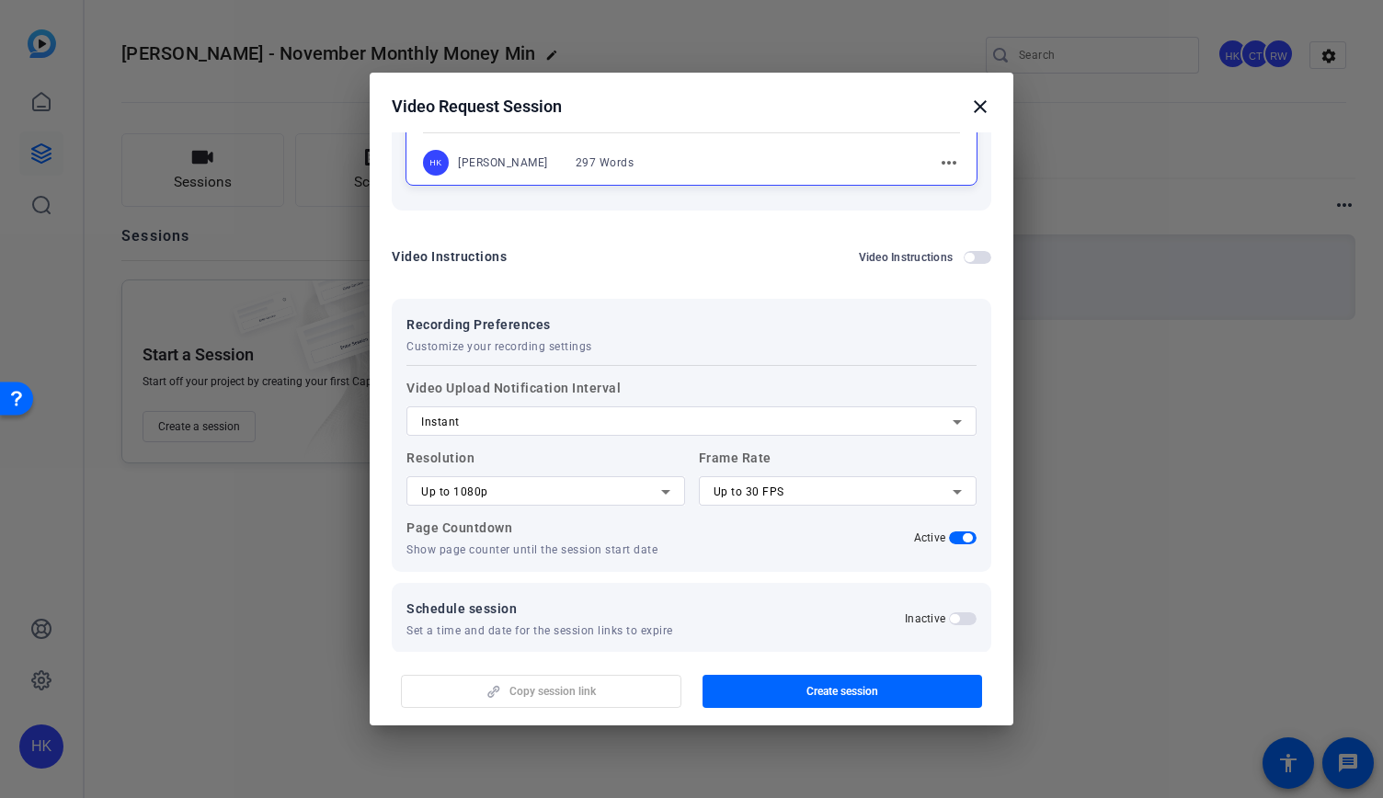
click at [571, 423] on div "Instant" at bounding box center [687, 422] width 532 height 22
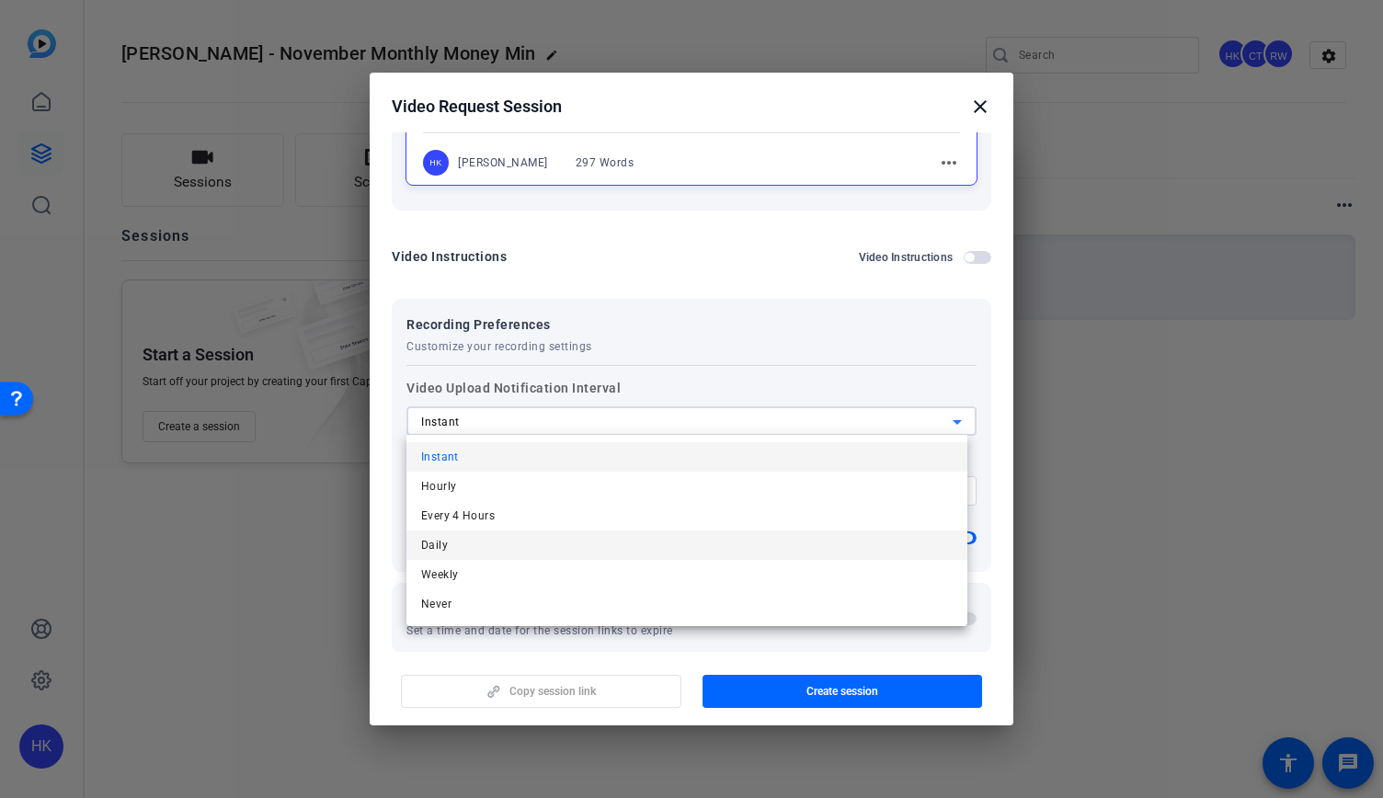
click at [473, 541] on mat-option "Daily" at bounding box center [686, 545] width 561 height 29
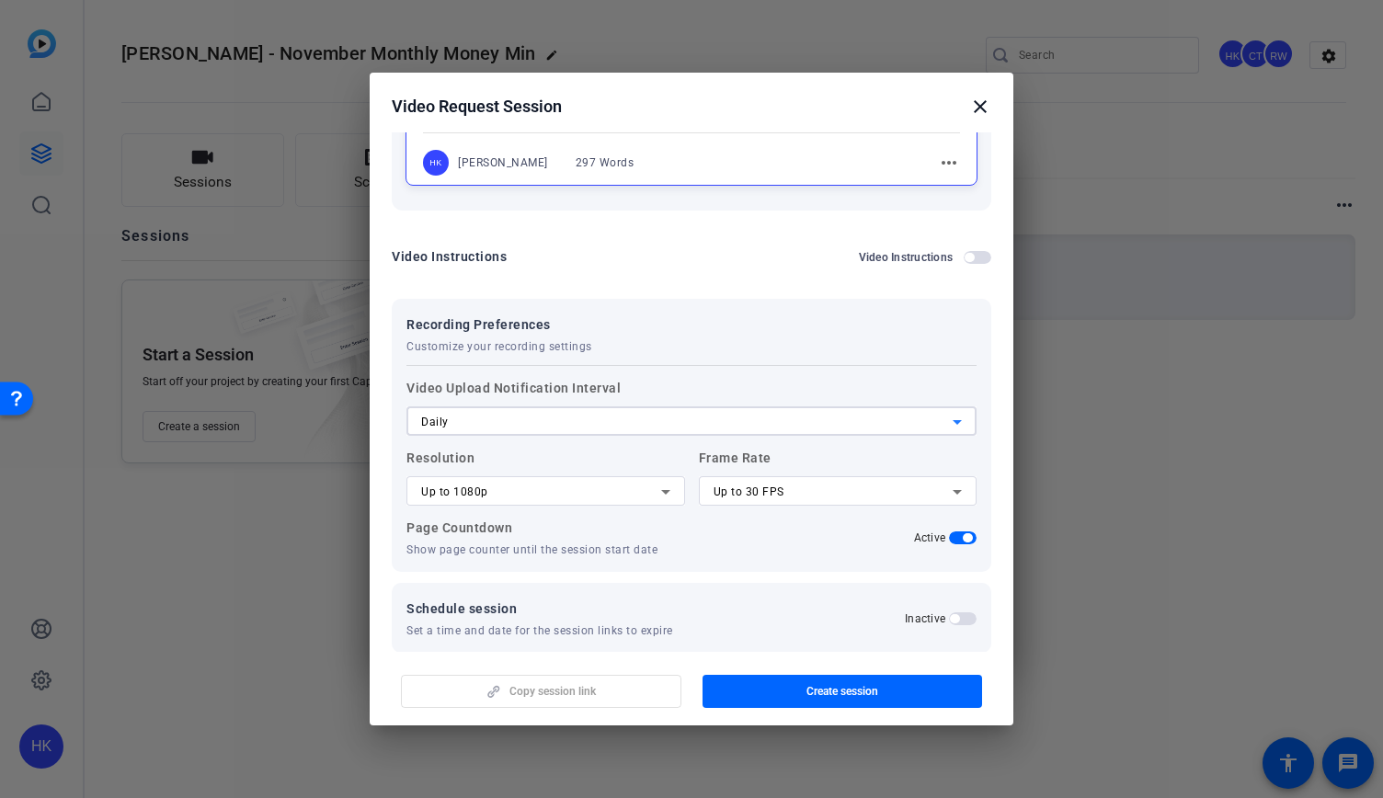
click at [514, 501] on div "Up to 1080p" at bounding box center [545, 490] width 249 height 29
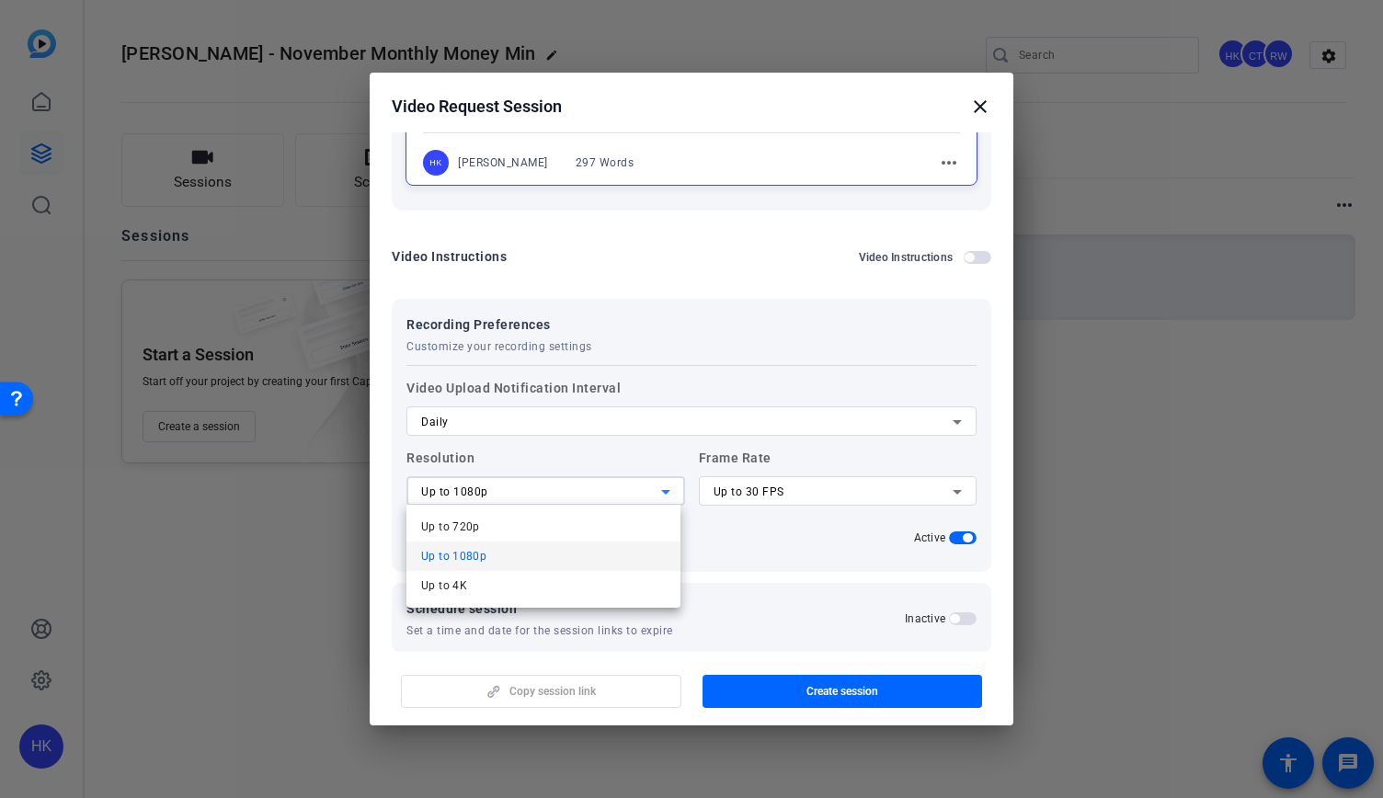
click at [605, 459] on div at bounding box center [691, 399] width 1383 height 798
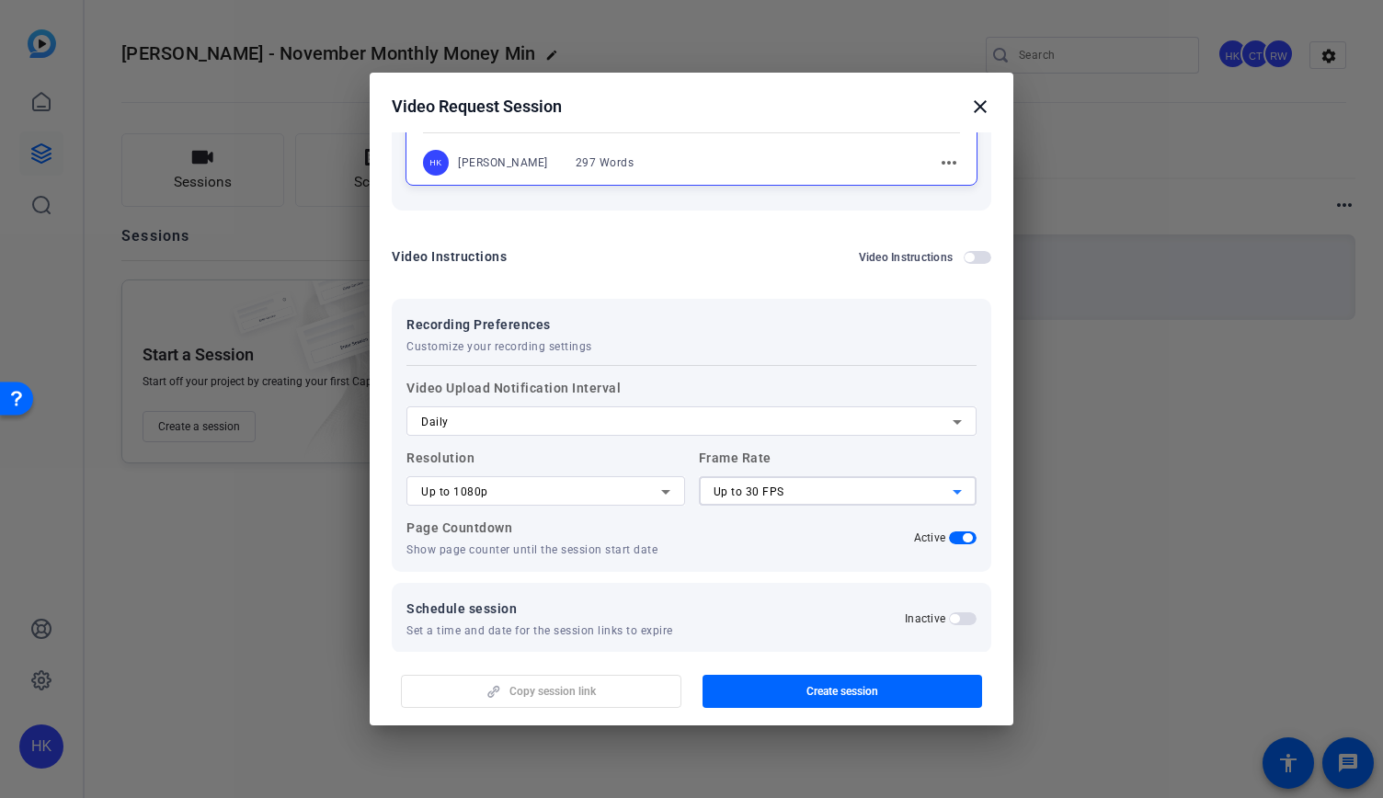
click at [820, 482] on div "Up to 30 FPS" at bounding box center [834, 492] width 240 height 22
click at [828, 457] on div at bounding box center [691, 399] width 1383 height 798
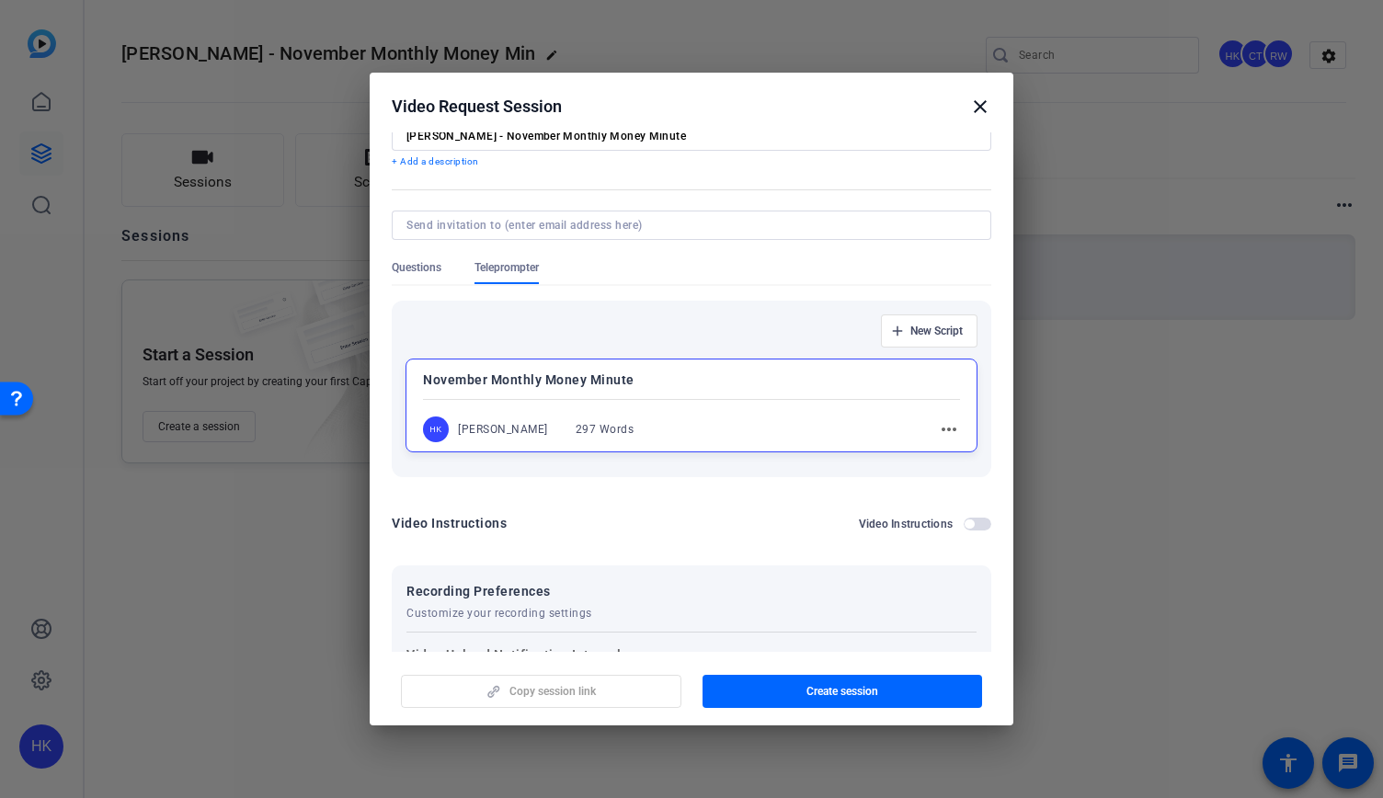
scroll to position [92, 0]
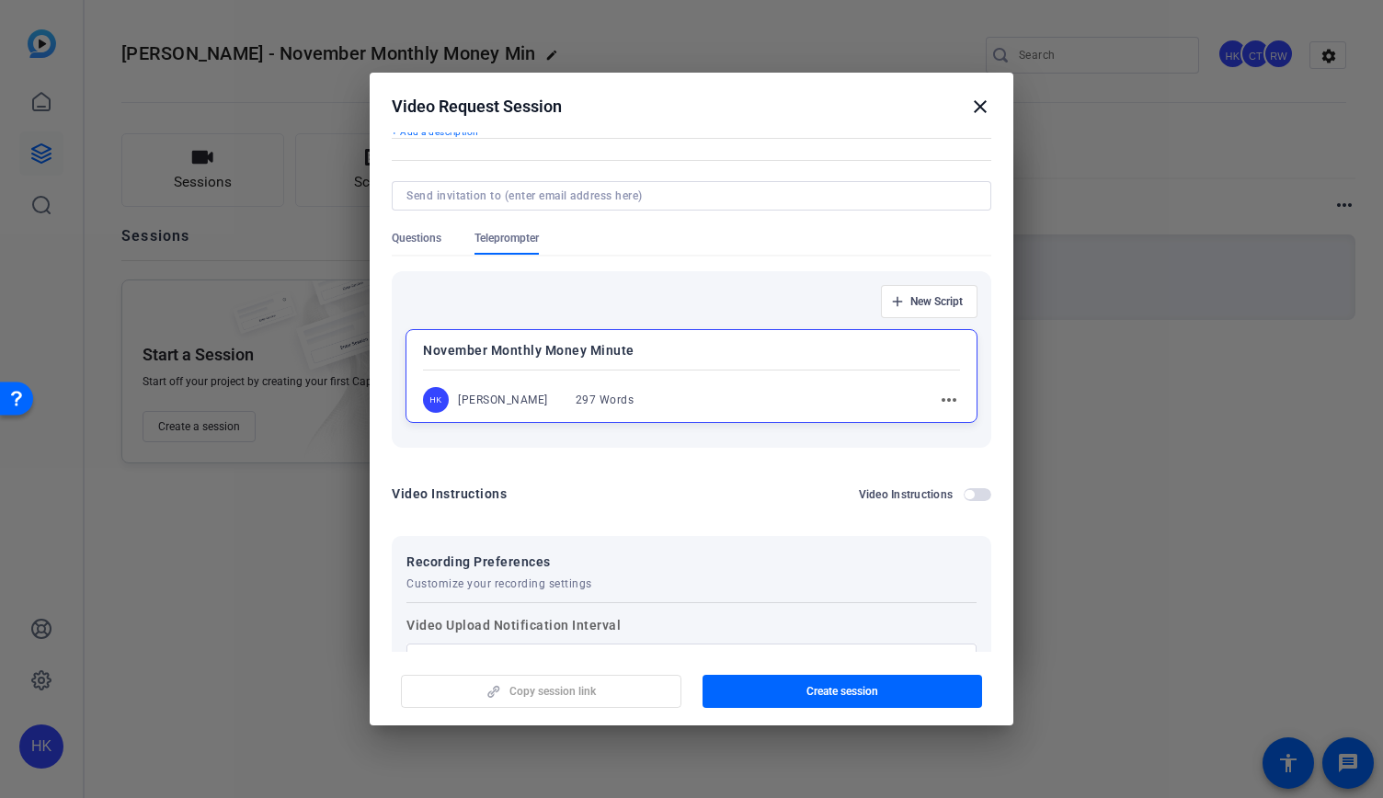
click at [970, 497] on span "button" at bounding box center [978, 494] width 28 height 13
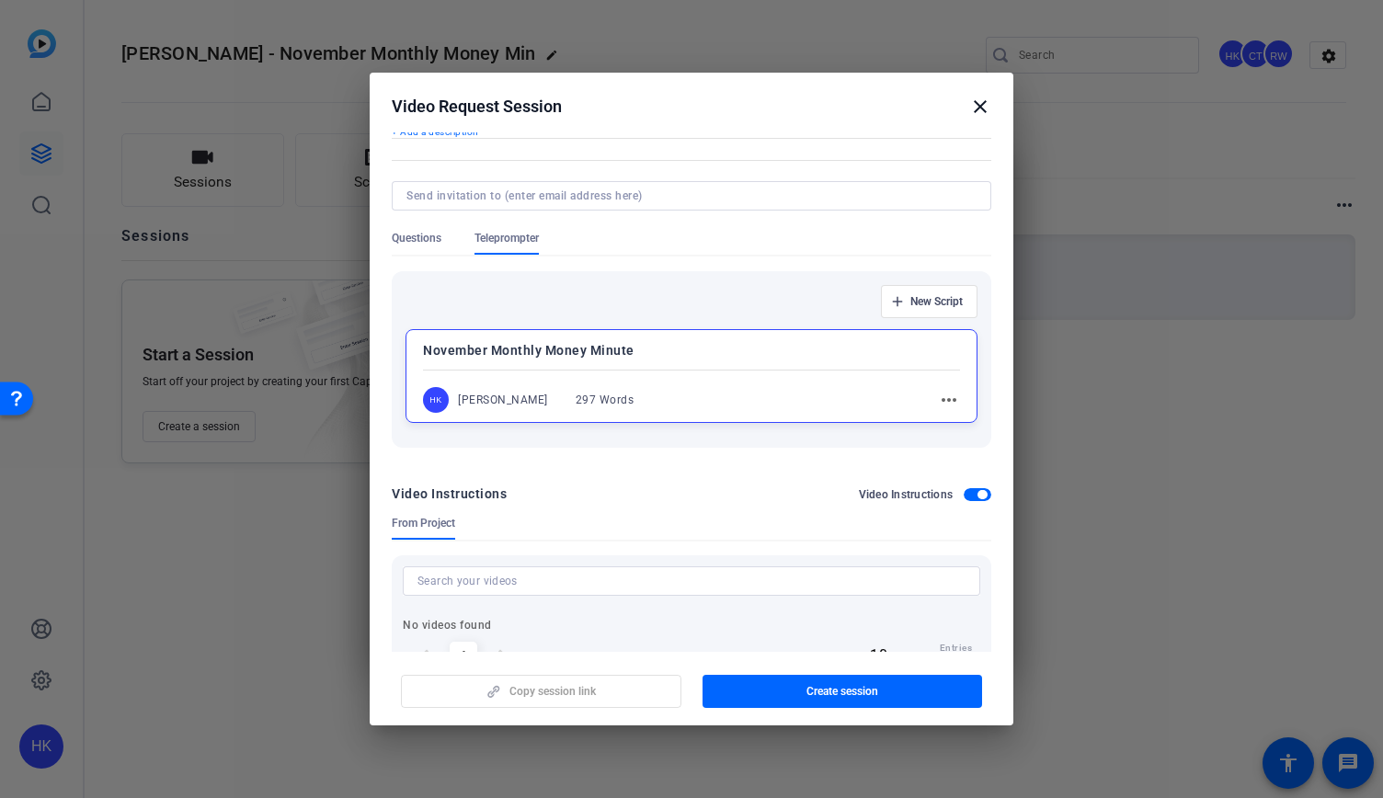
scroll to position [276, 0]
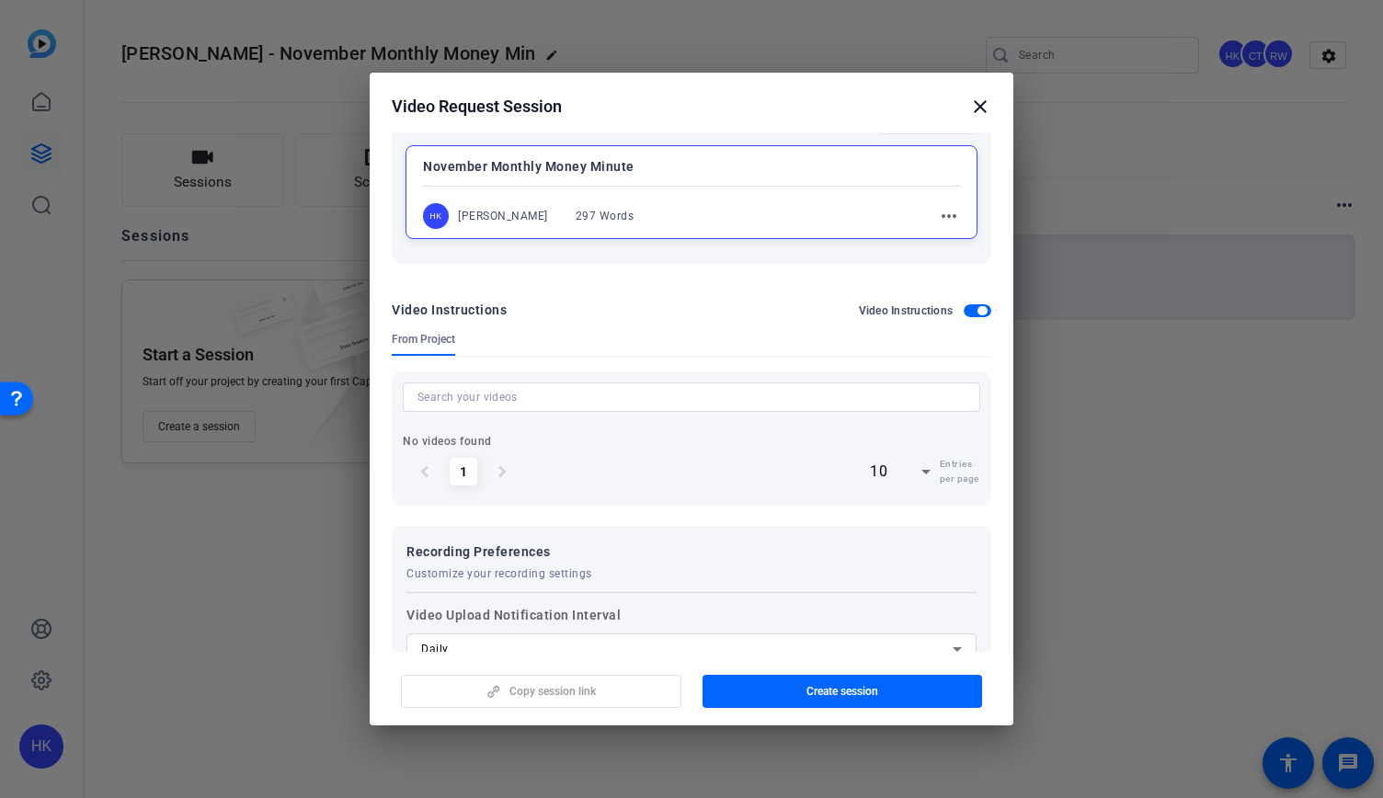
click at [967, 305] on span "button" at bounding box center [978, 310] width 28 height 13
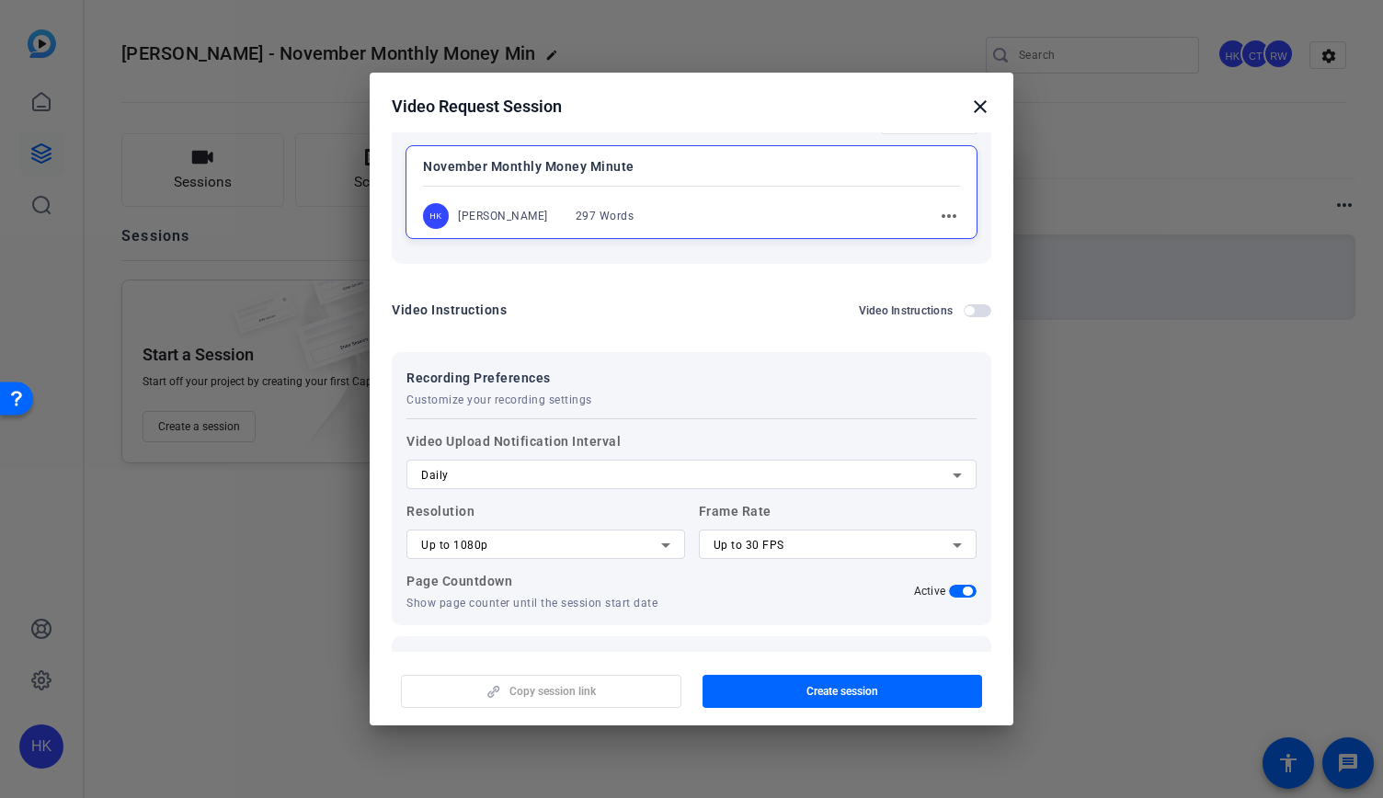
scroll to position [349, 0]
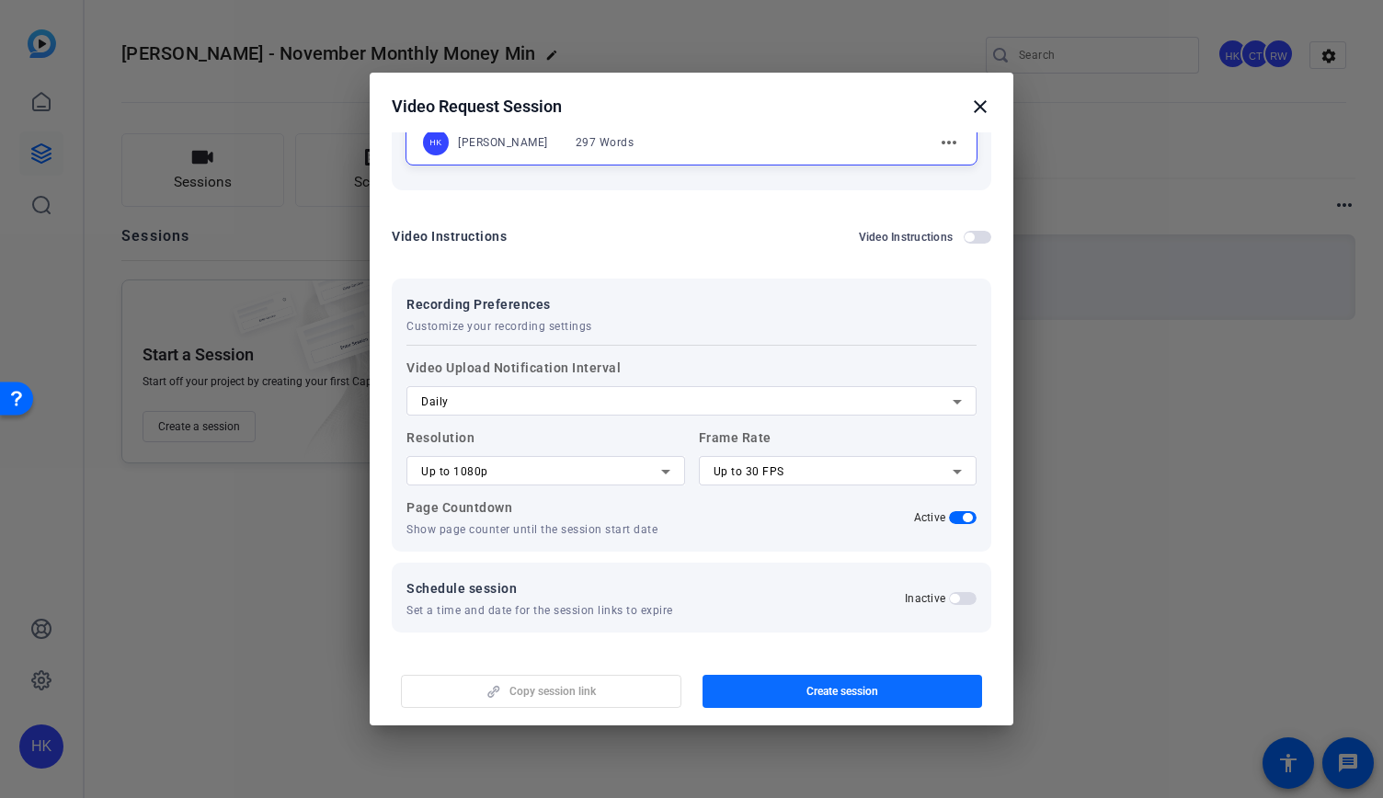
click at [828, 685] on span "Create session" at bounding box center [842, 691] width 72 height 15
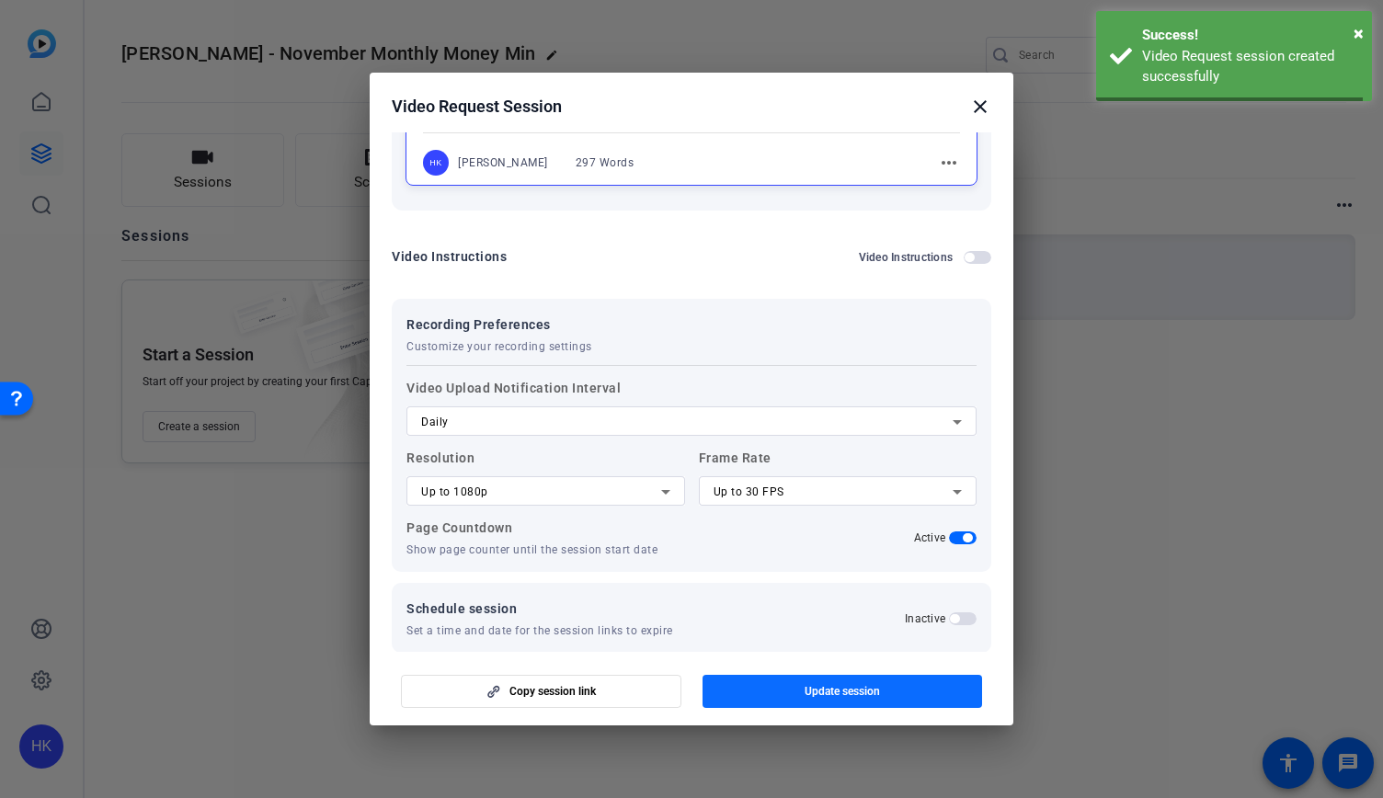
scroll to position [0, 0]
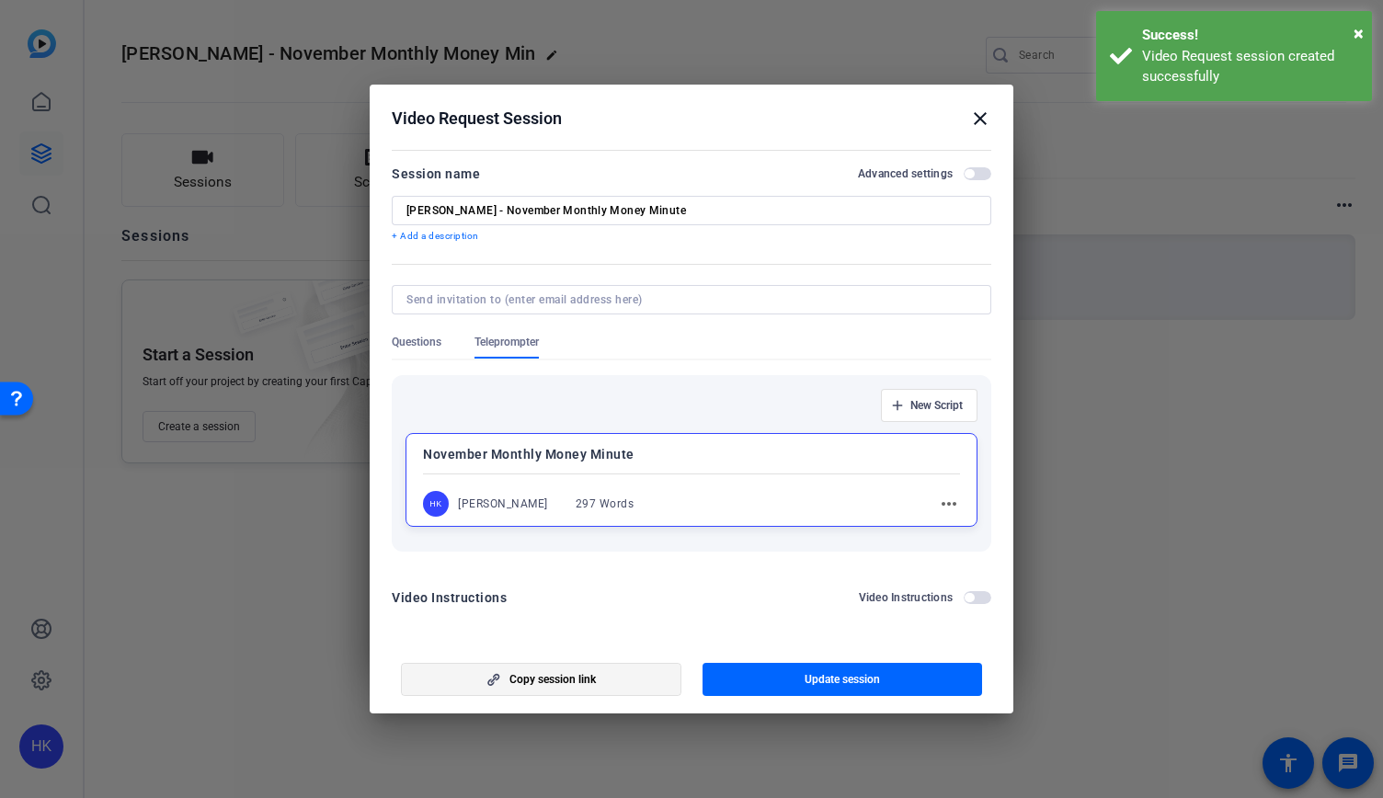
click at [561, 672] on span "Copy session link" at bounding box center [552, 679] width 86 height 15
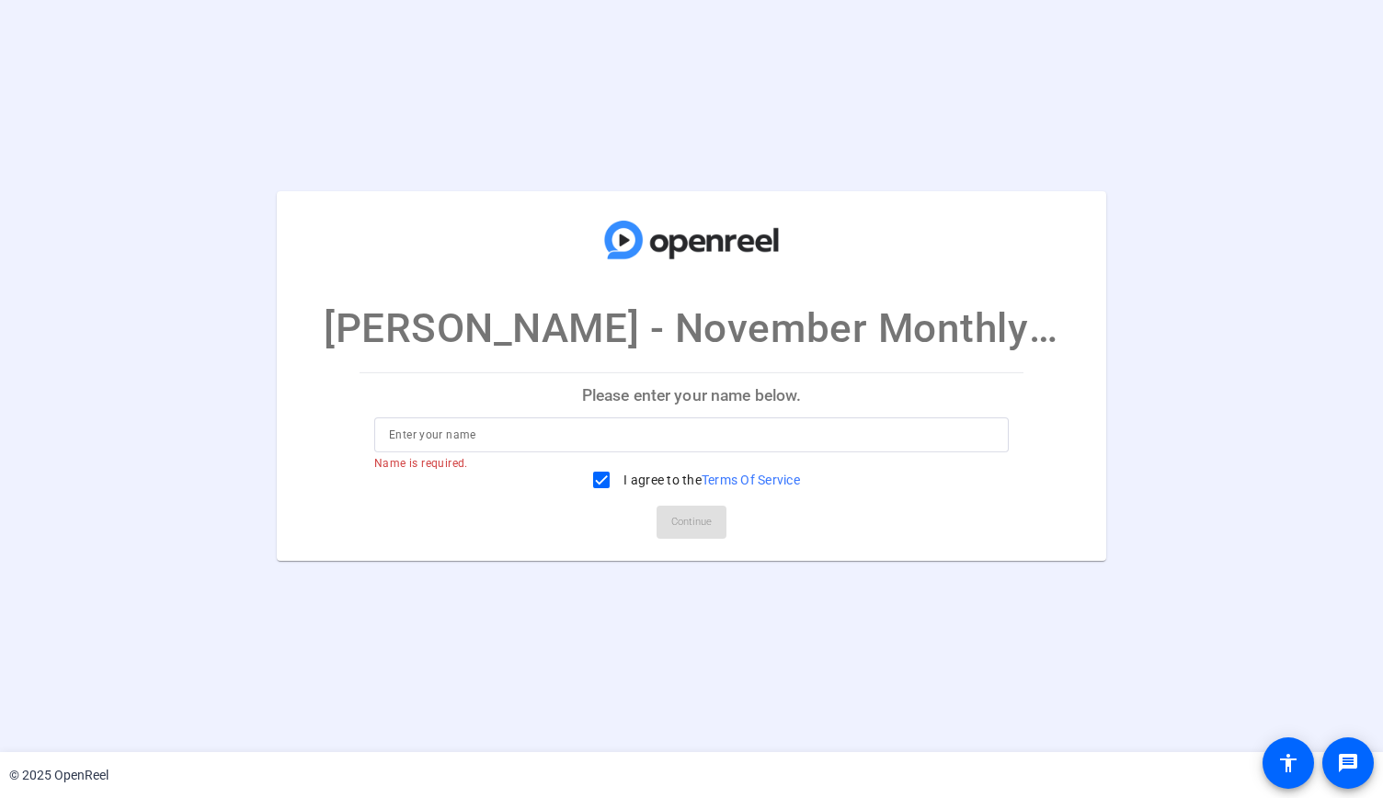
click at [395, 437] on input at bounding box center [691, 435] width 605 height 22
type input "[PERSON_NAME] Test"
click at [708, 518] on span "Continue" at bounding box center [691, 523] width 40 height 28
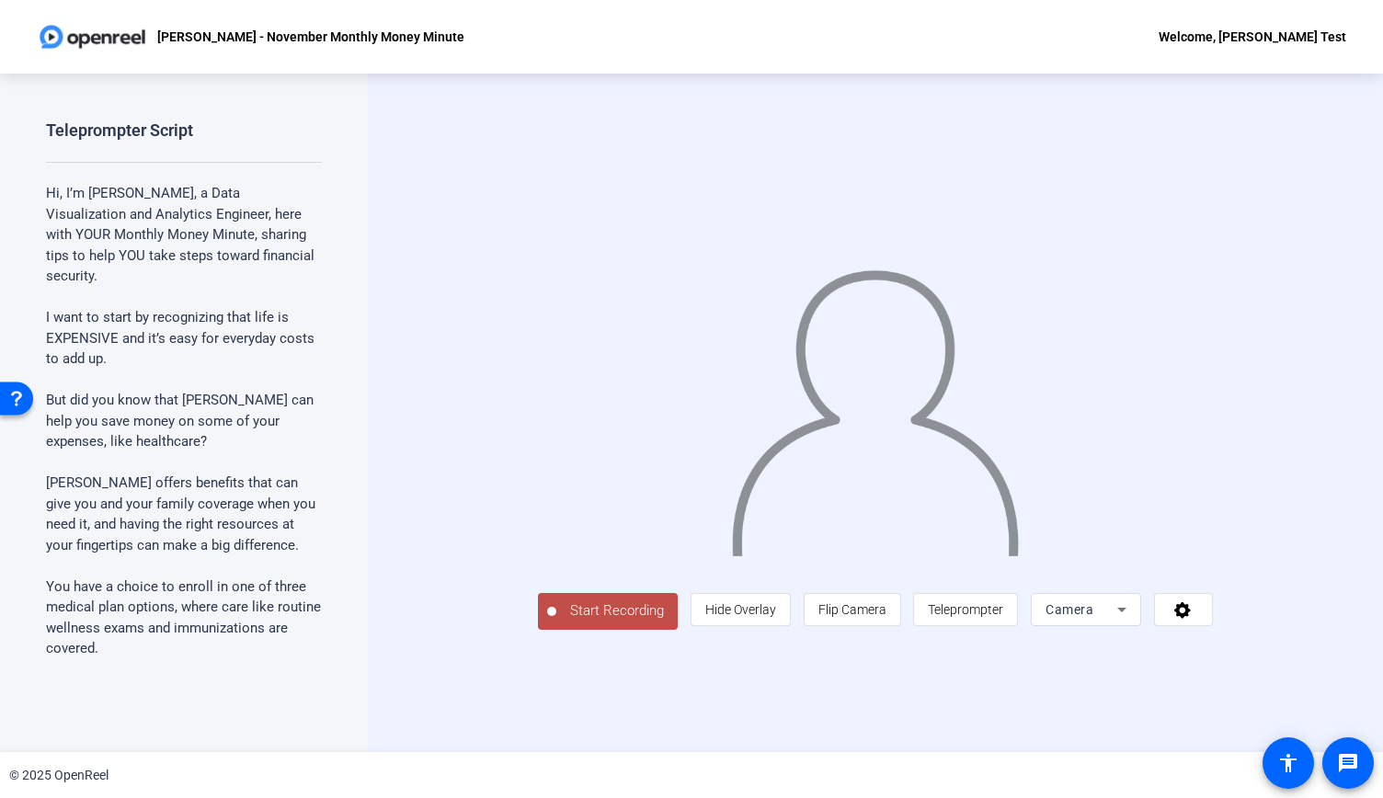
click at [556, 622] on span "Start Recording" at bounding box center [616, 611] width 121 height 21
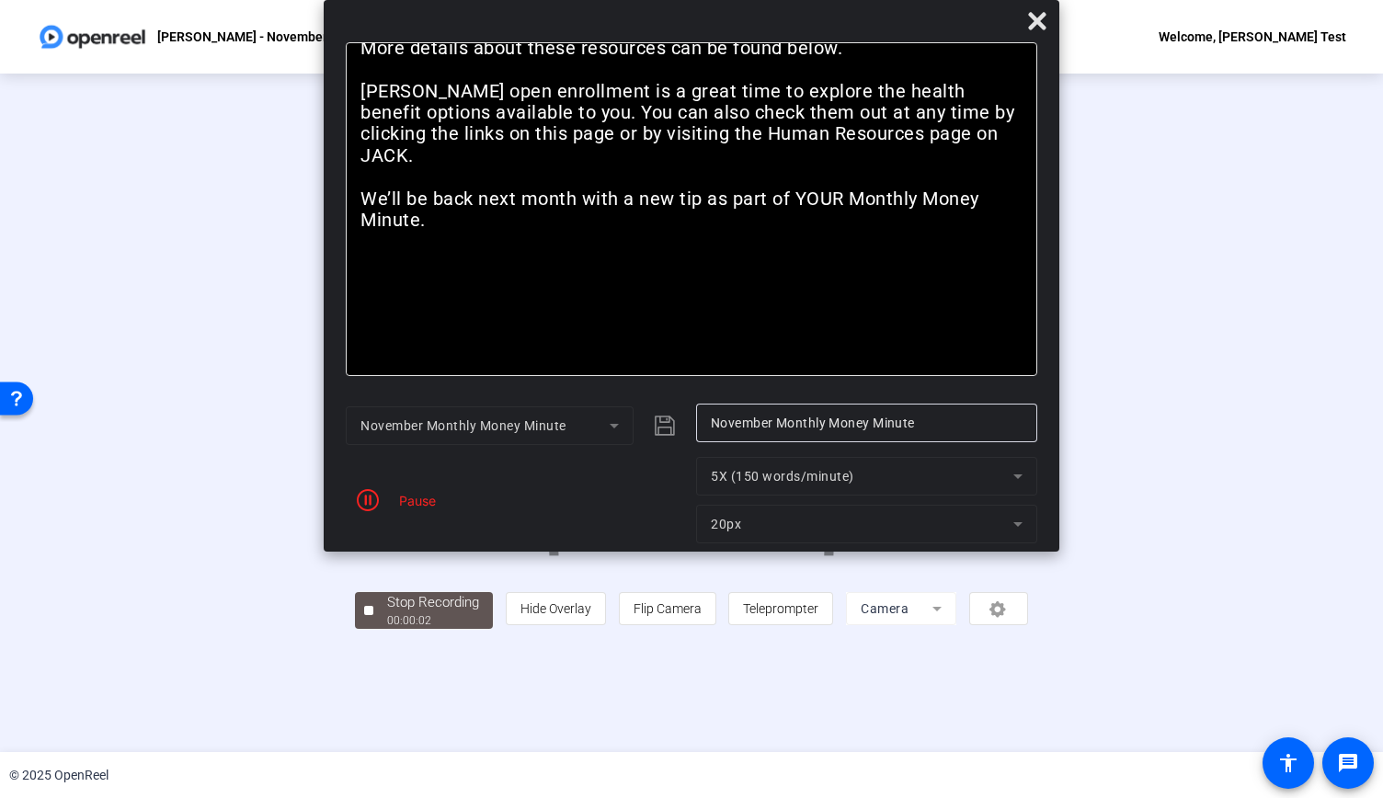
click at [818, 480] on mat-form-field "5X (150 words/minute)" at bounding box center [866, 476] width 341 height 39
click at [1014, 479] on mat-form-field "5X (150 words/minute)" at bounding box center [866, 476] width 341 height 39
click at [1006, 477] on mat-form-field "5X (150 words/minute)" at bounding box center [866, 476] width 341 height 39
click at [388, 495] on span "button" at bounding box center [368, 500] width 44 height 44
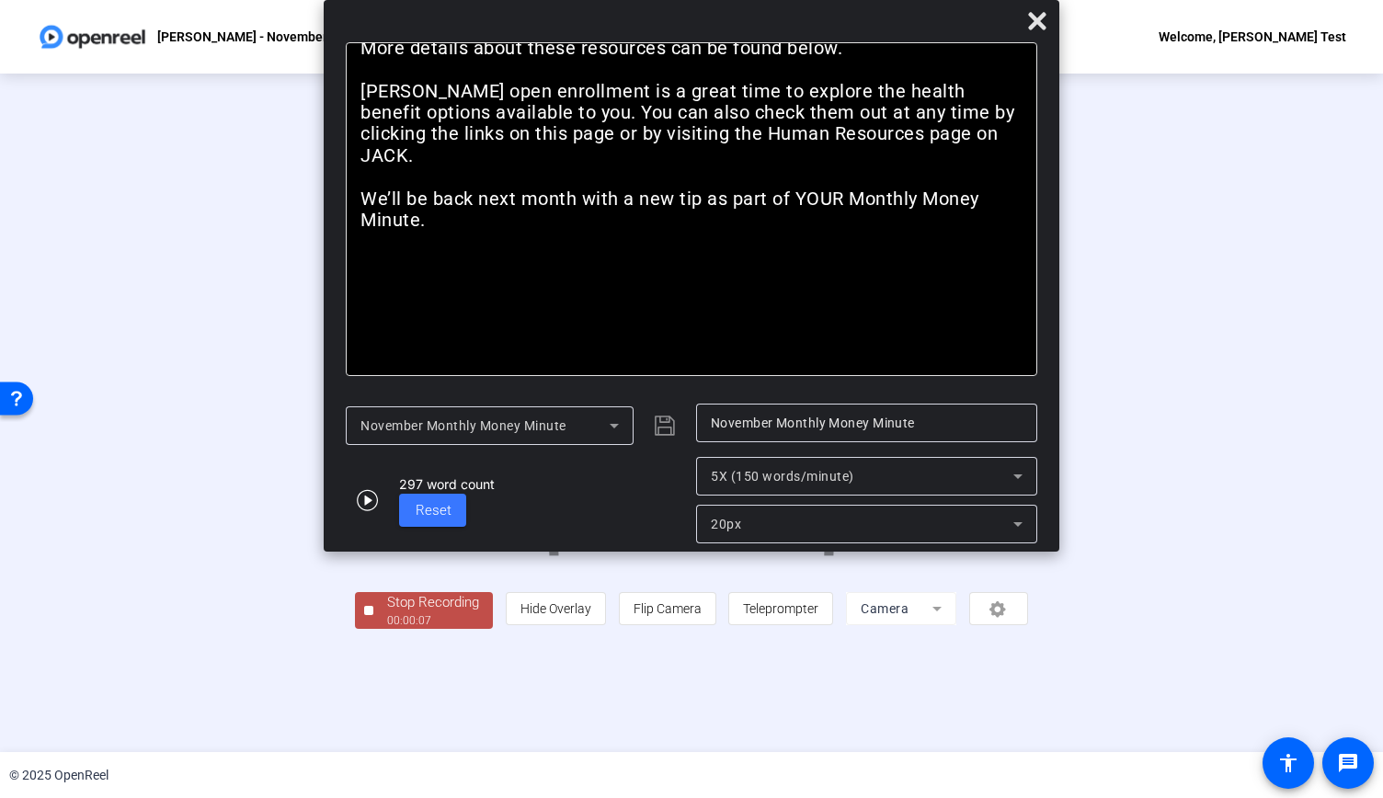
click at [1024, 462] on div "5X (150 words/minute)" at bounding box center [866, 476] width 341 height 39
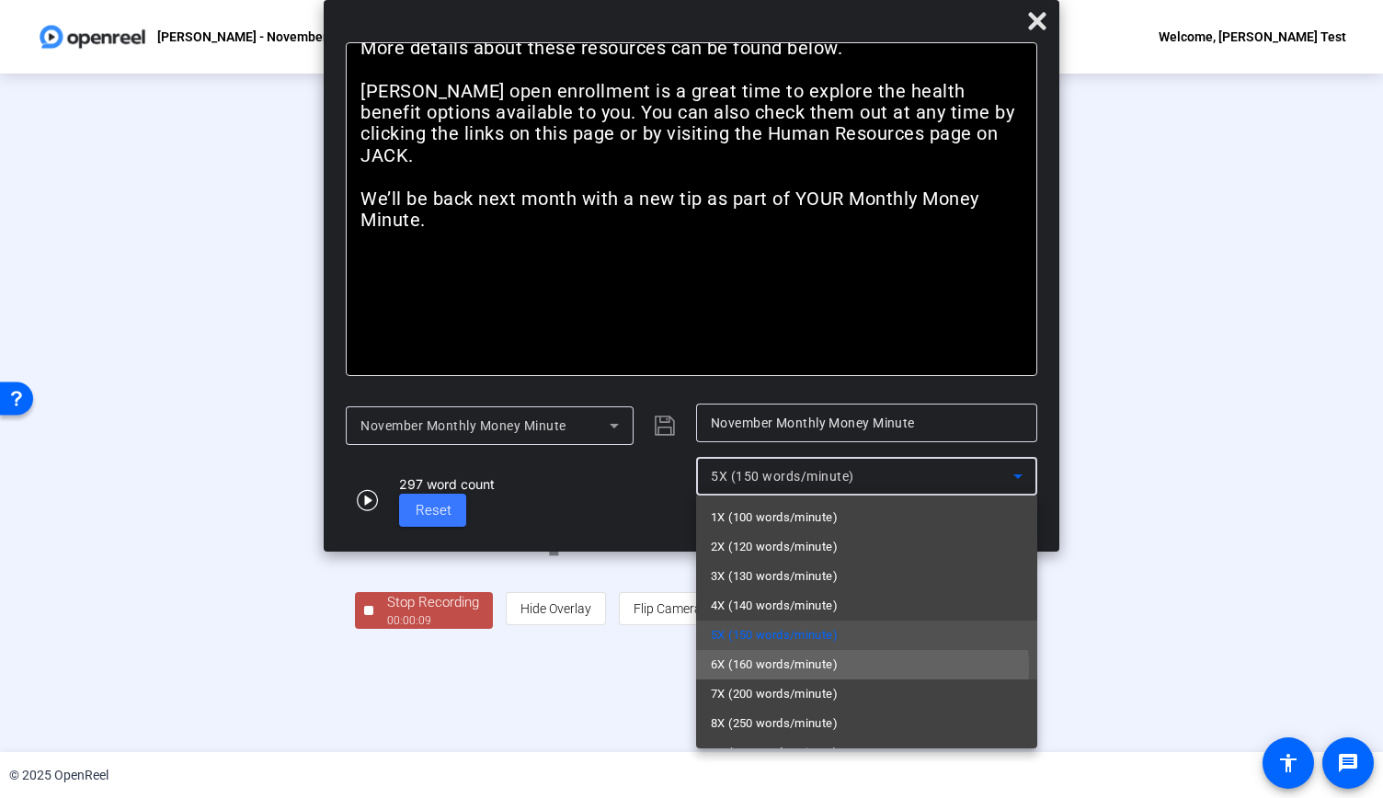
click at [844, 667] on mat-option "6X (160 words/minute)" at bounding box center [866, 664] width 341 height 29
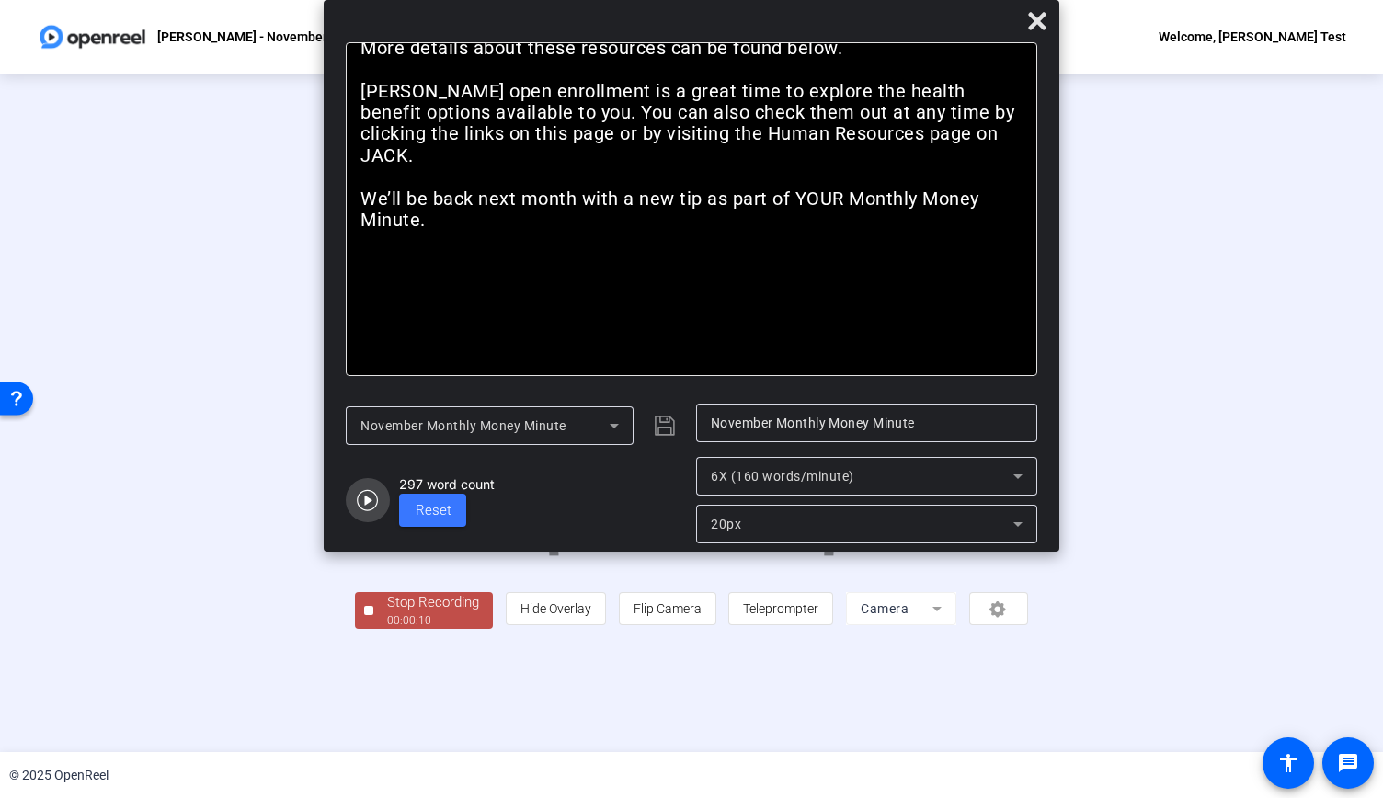
click at [375, 502] on icon "button" at bounding box center [368, 500] width 22 height 22
click at [1028, 197] on div at bounding box center [691, 386] width 673 height 379
click at [386, 490] on span "button" at bounding box center [368, 500] width 44 height 44
click at [355, 197] on div at bounding box center [691, 386] width 673 height 379
drag, startPoint x: 525, startPoint y: 6, endPoint x: 553, endPoint y: 94, distance: 91.6
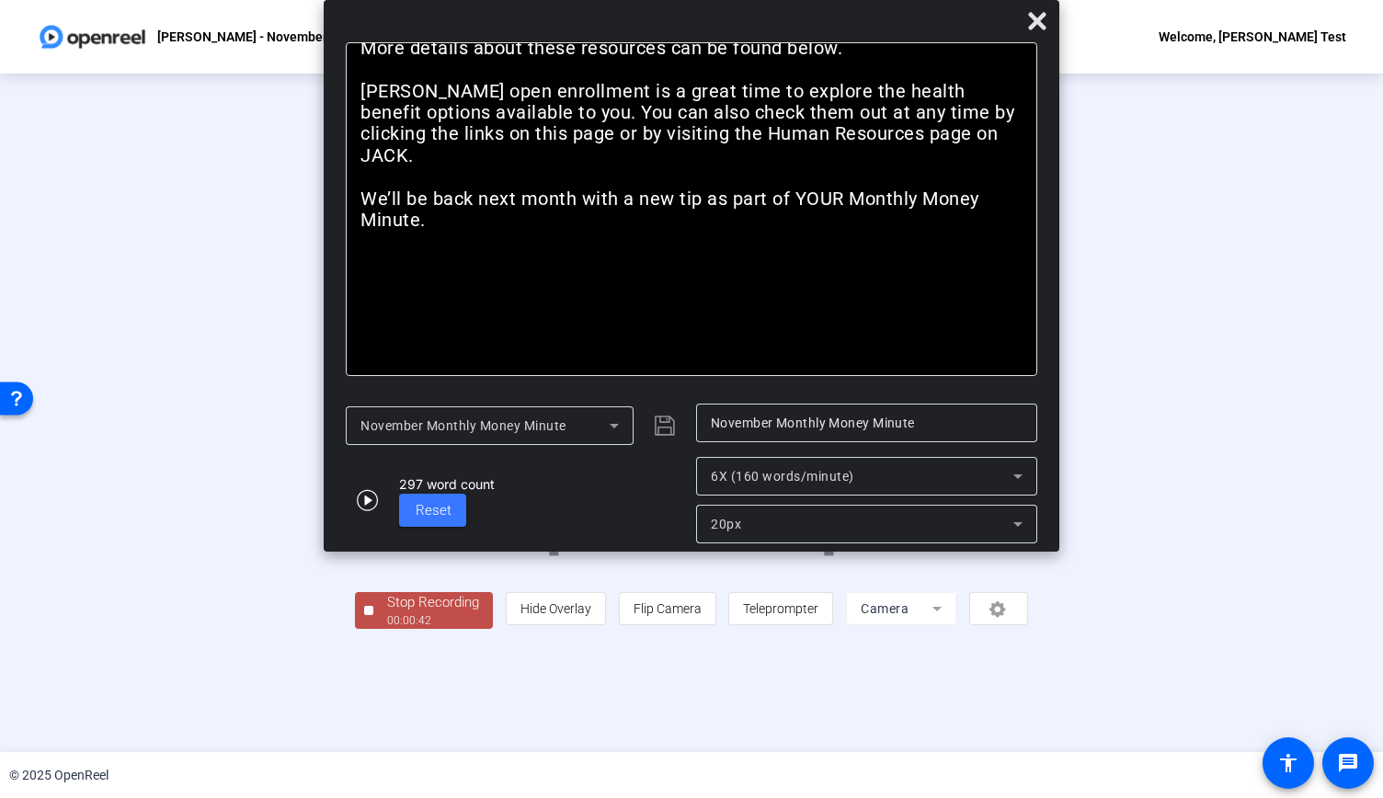
click at [553, 94] on div "Bold Italic Hi, I’m [PERSON_NAME], a Data Visualization and Analytics Engineer,…" at bounding box center [692, 276] width 736 height 552
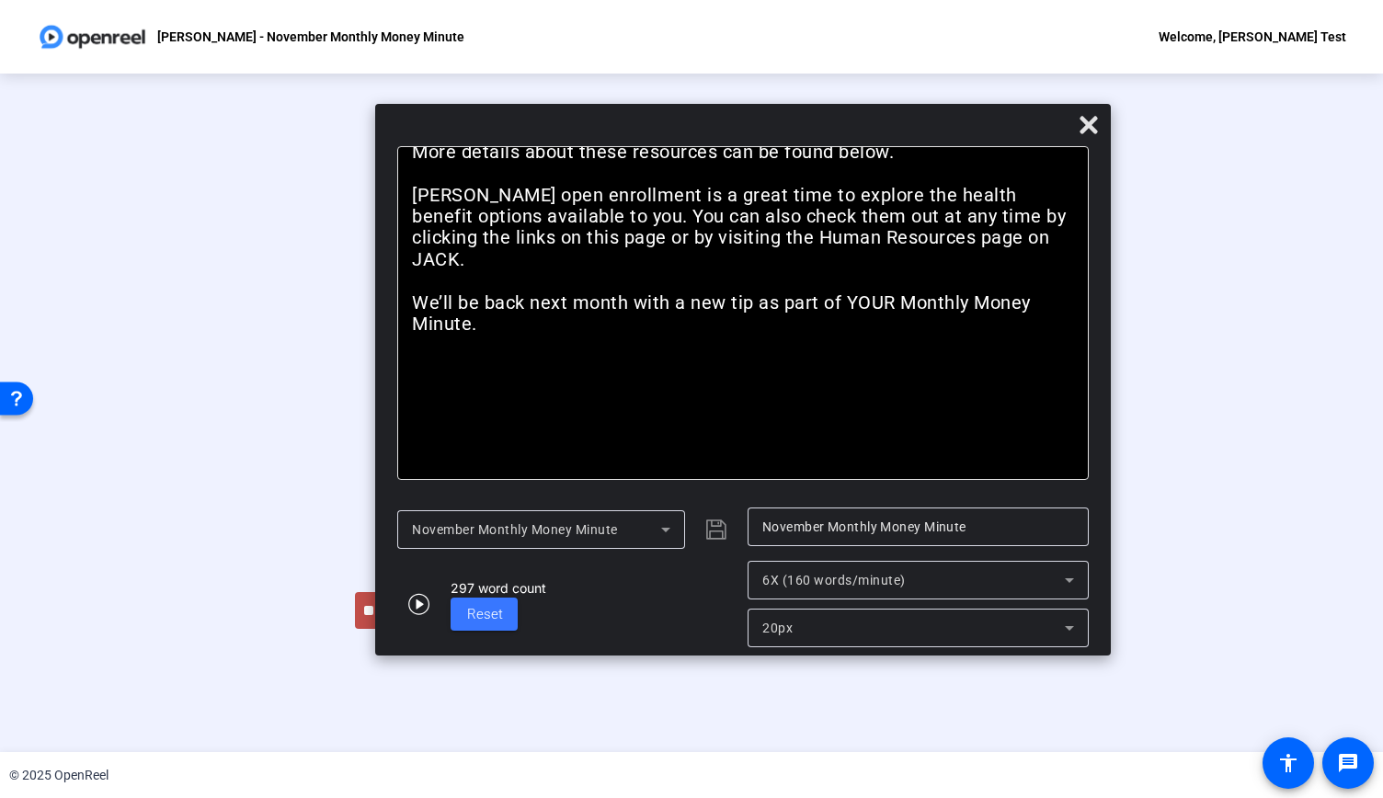
drag, startPoint x: 559, startPoint y: 8, endPoint x: 611, endPoint y: 112, distance: 116.0
click at [611, 112] on div "Bold Italic Hi, I’m [PERSON_NAME], a Data Visualization and Analytics Engineer,…" at bounding box center [743, 380] width 736 height 552
click at [1106, 201] on mat-dialog-content "Bold Italic Hi, I’m [PERSON_NAME], a Data Visualization and Analytics Engineer,…" at bounding box center [743, 322] width 736 height 352
click at [830, 626] on div "20px" at bounding box center [913, 628] width 303 height 22
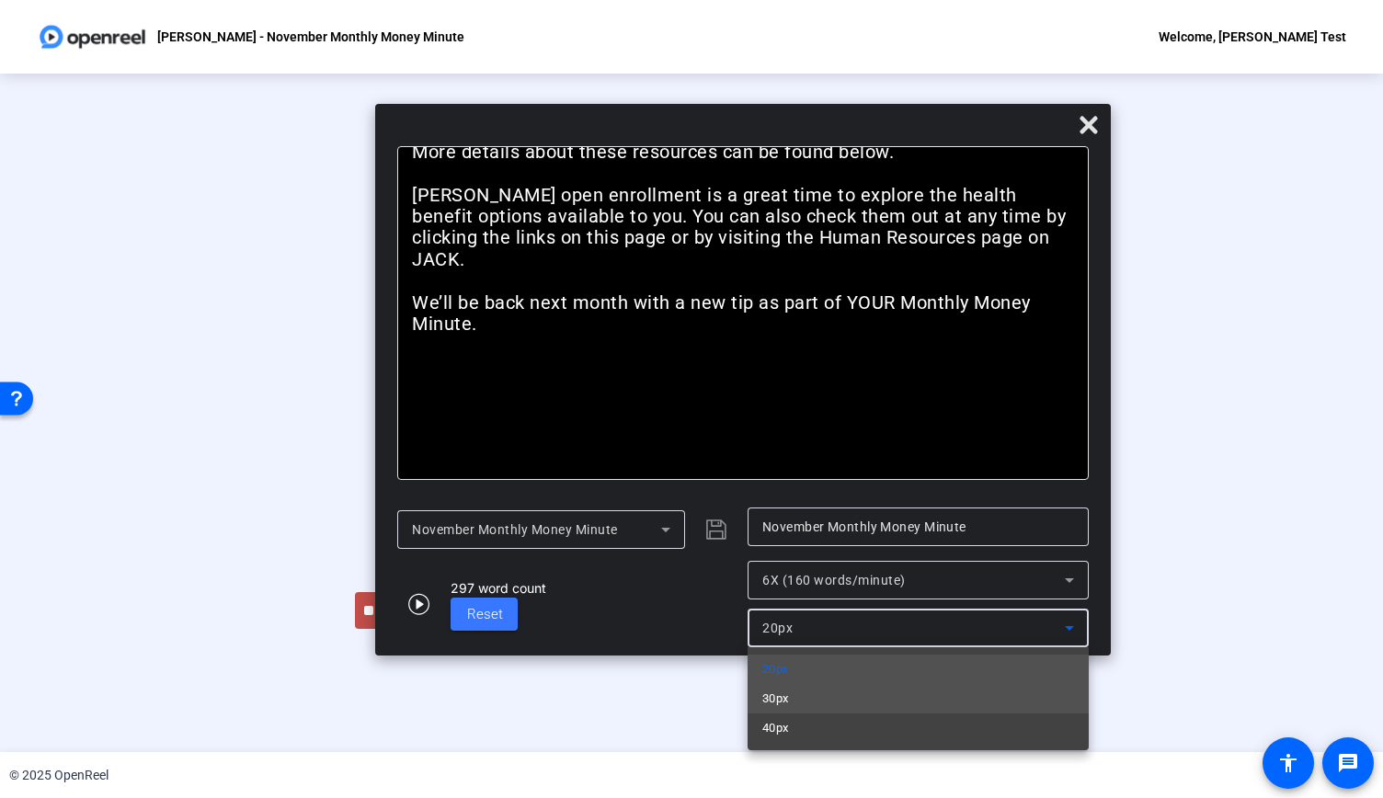
click at [818, 697] on mat-option "30px" at bounding box center [918, 698] width 341 height 29
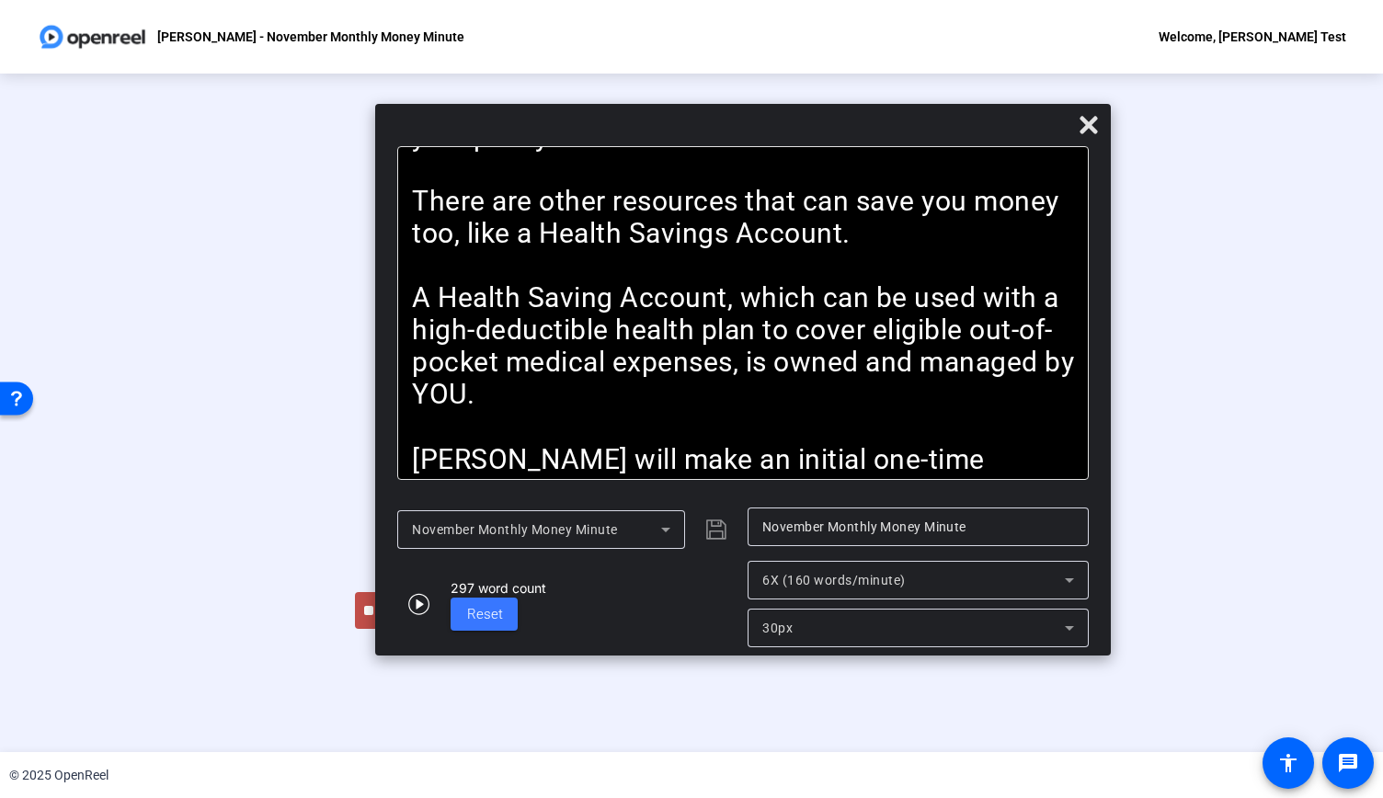
click at [798, 645] on div "30px" at bounding box center [918, 628] width 312 height 39
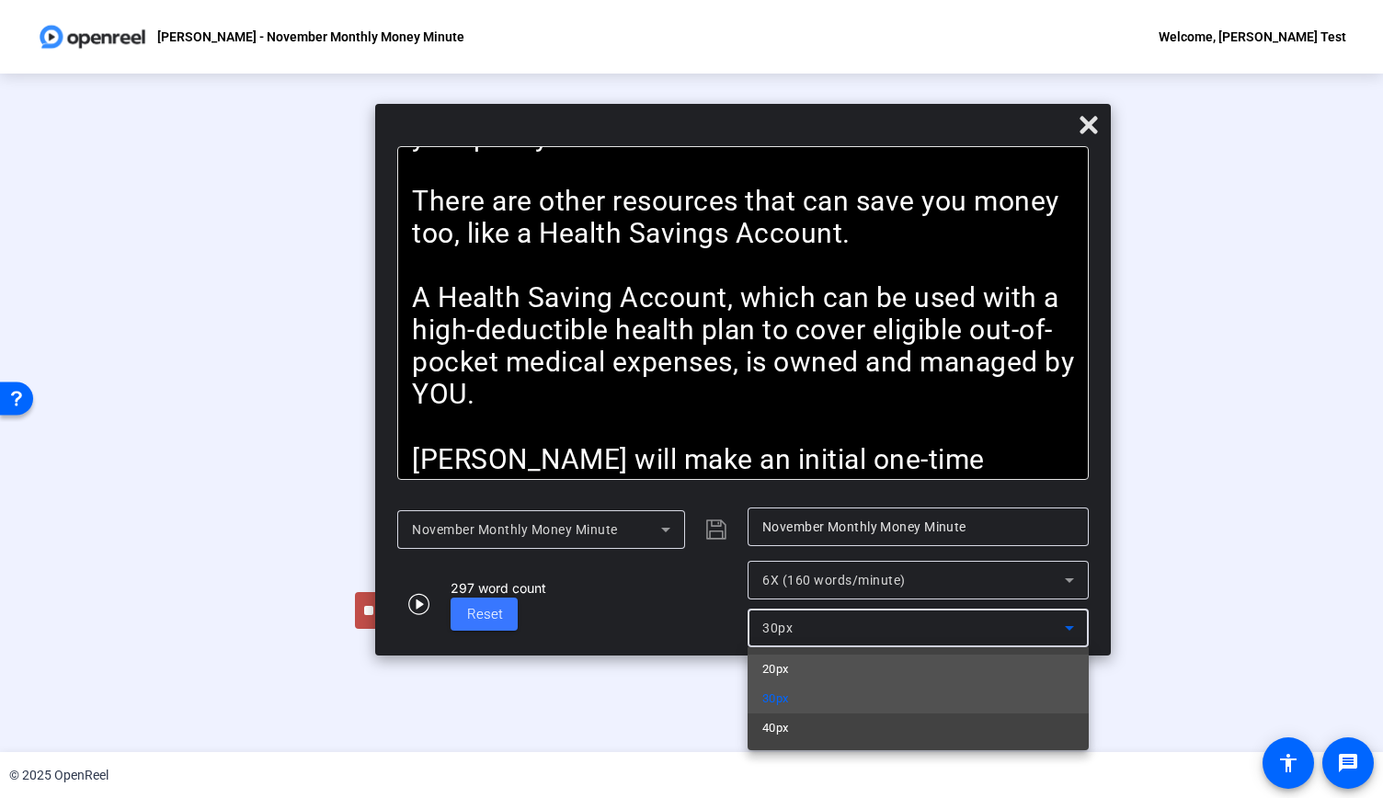
click at [798, 669] on mat-option "20px" at bounding box center [918, 669] width 341 height 29
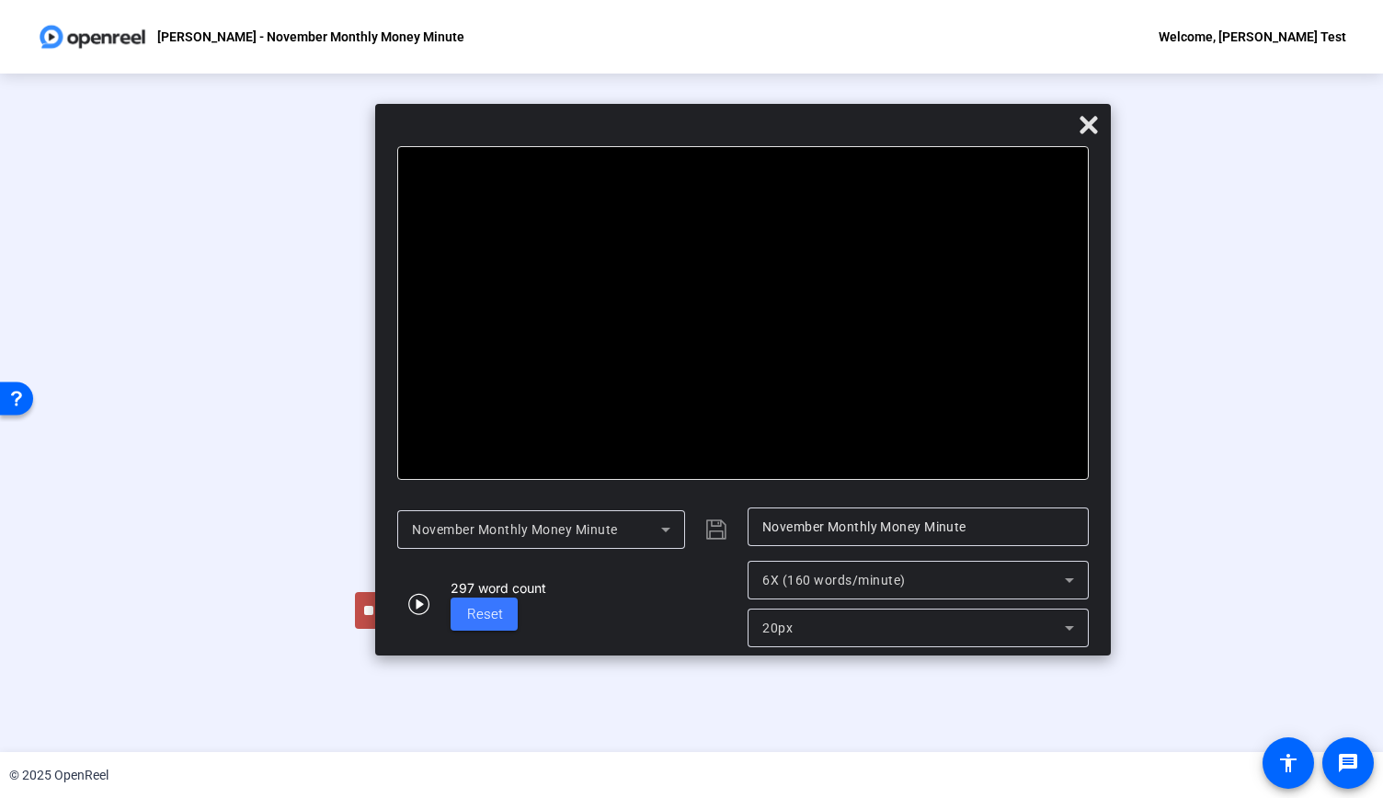
click at [1106, 305] on mat-dialog-content "Bold Italic Hi, I’m [PERSON_NAME], a Data Visualization and Analytics Engineer,…" at bounding box center [743, 322] width 736 height 352
click at [370, 308] on div at bounding box center [691, 386] width 673 height 379
click at [475, 621] on span "Reset" at bounding box center [485, 614] width 36 height 17
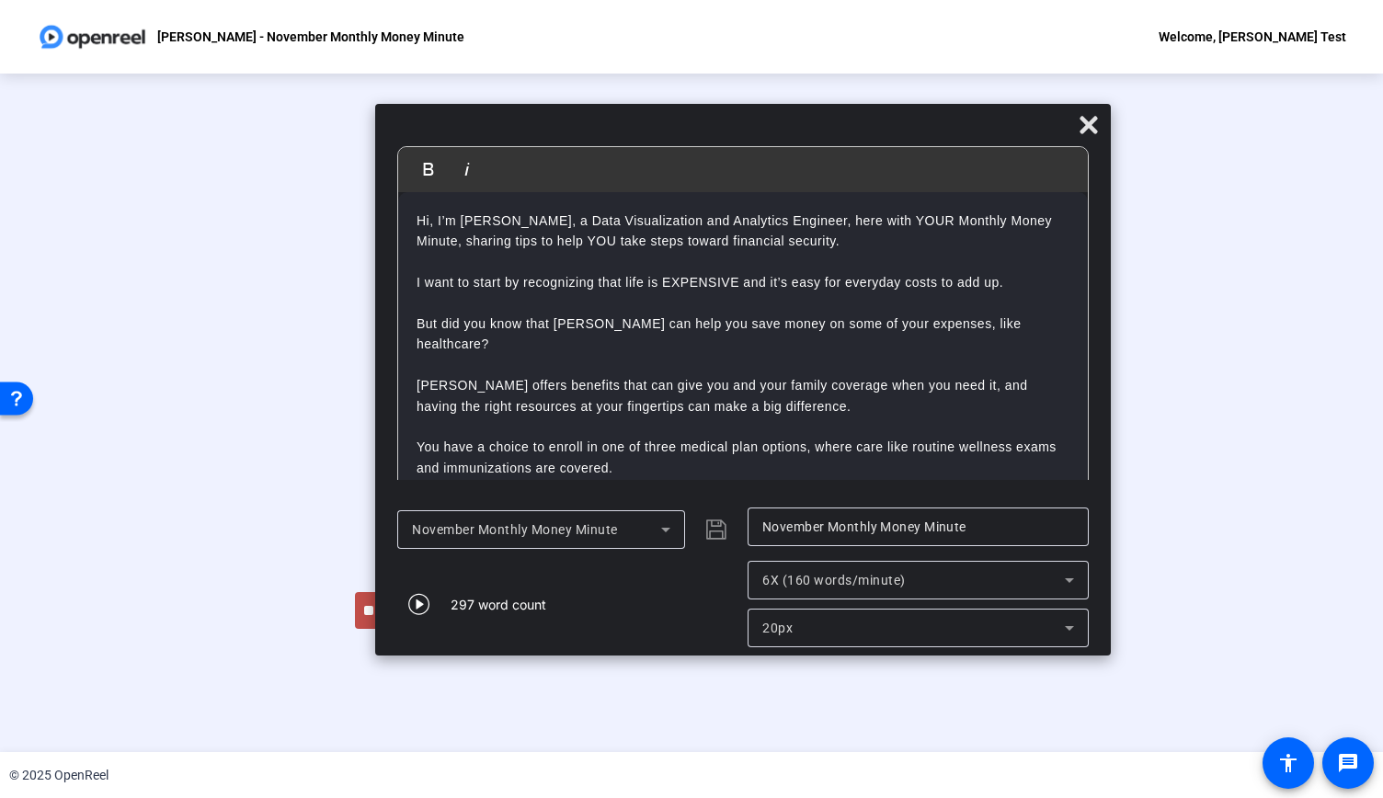
click at [873, 615] on div "20px" at bounding box center [918, 628] width 312 height 39
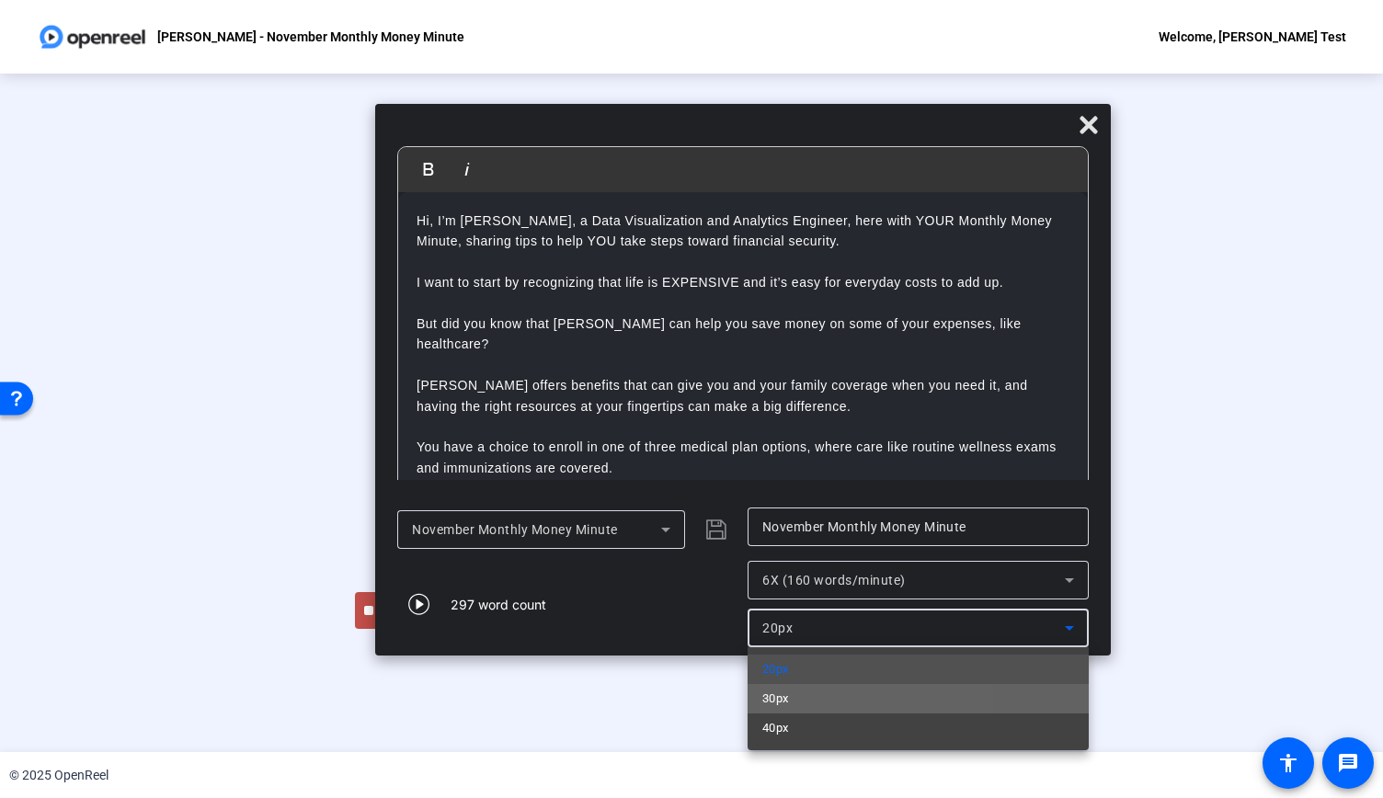
click at [807, 692] on mat-option "30px" at bounding box center [918, 698] width 341 height 29
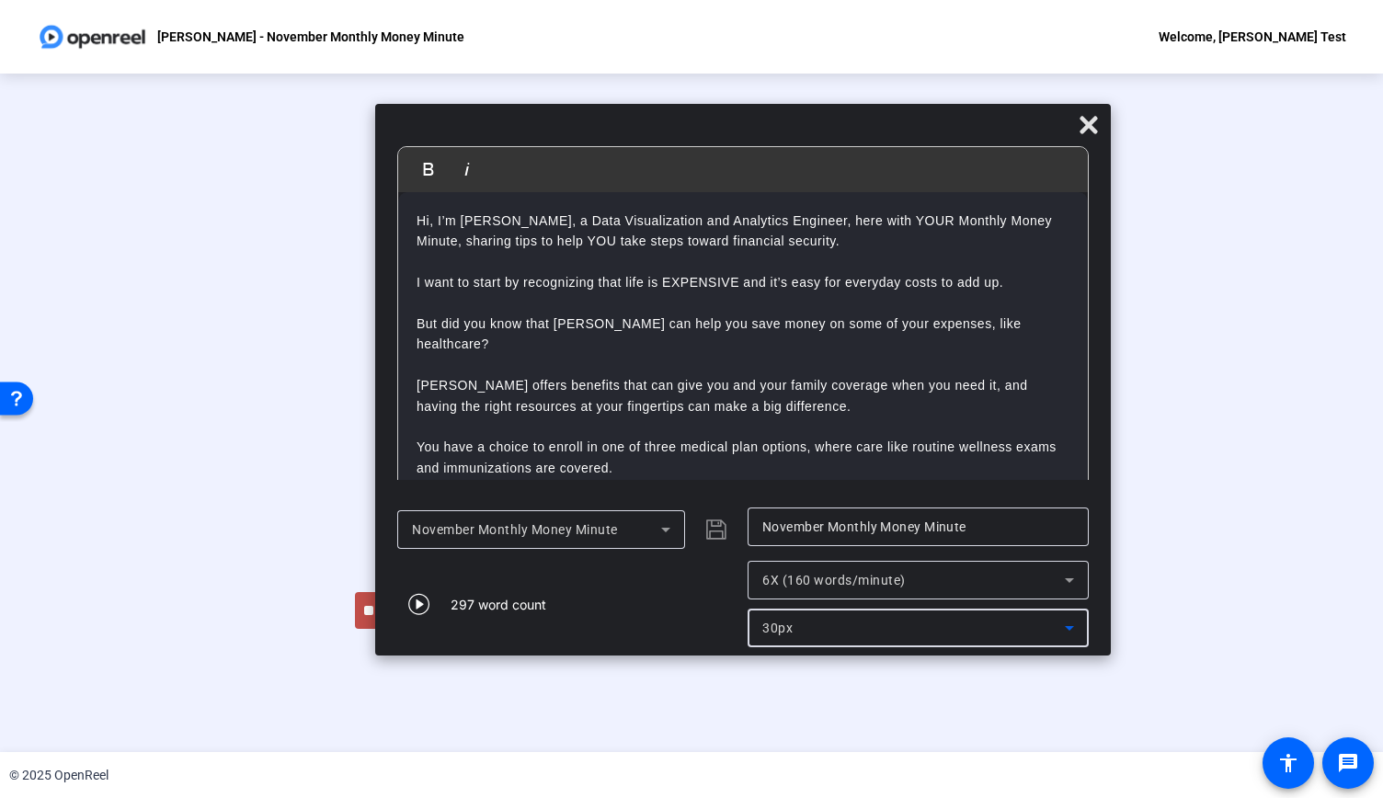
click at [776, 632] on span "30px" at bounding box center [777, 628] width 30 height 15
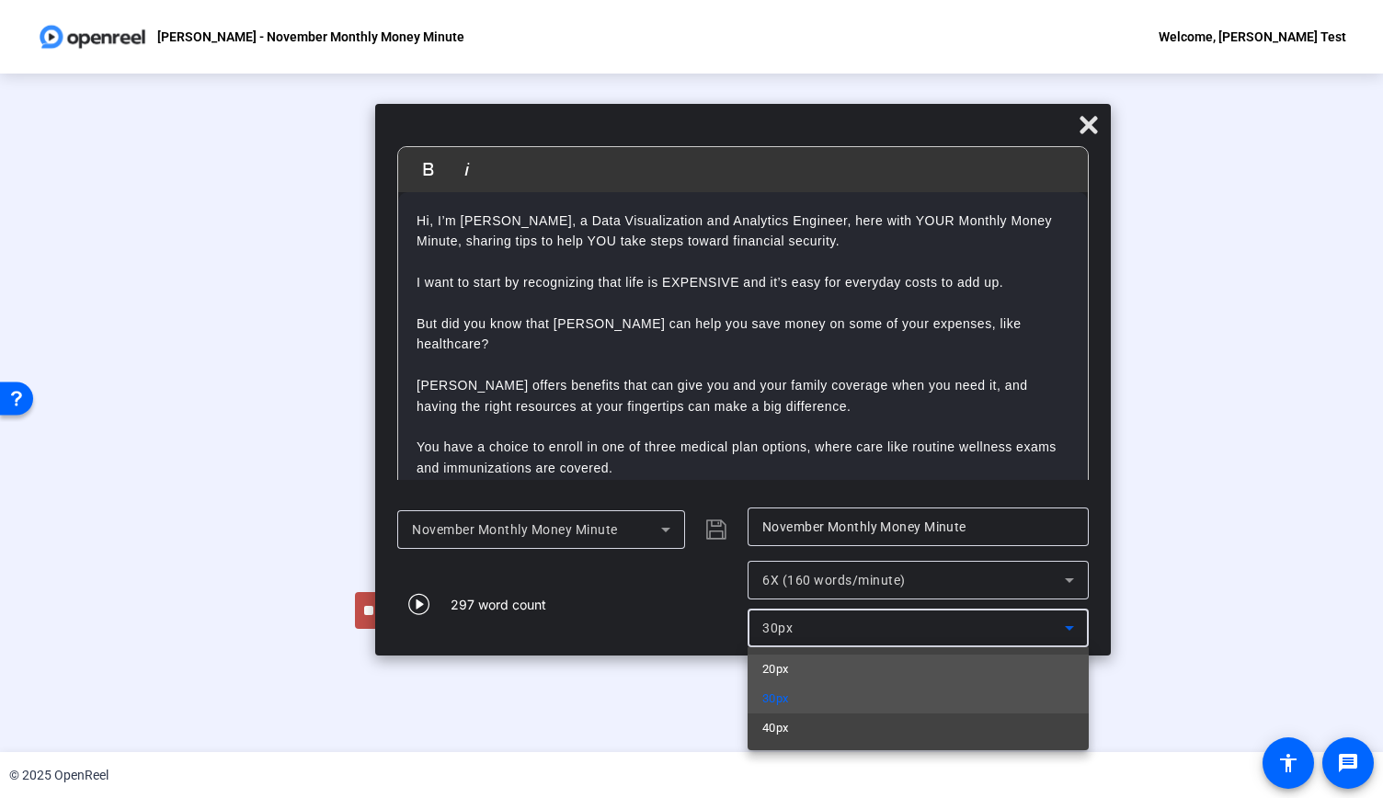
click at [784, 667] on span "20px" at bounding box center [775, 669] width 27 height 22
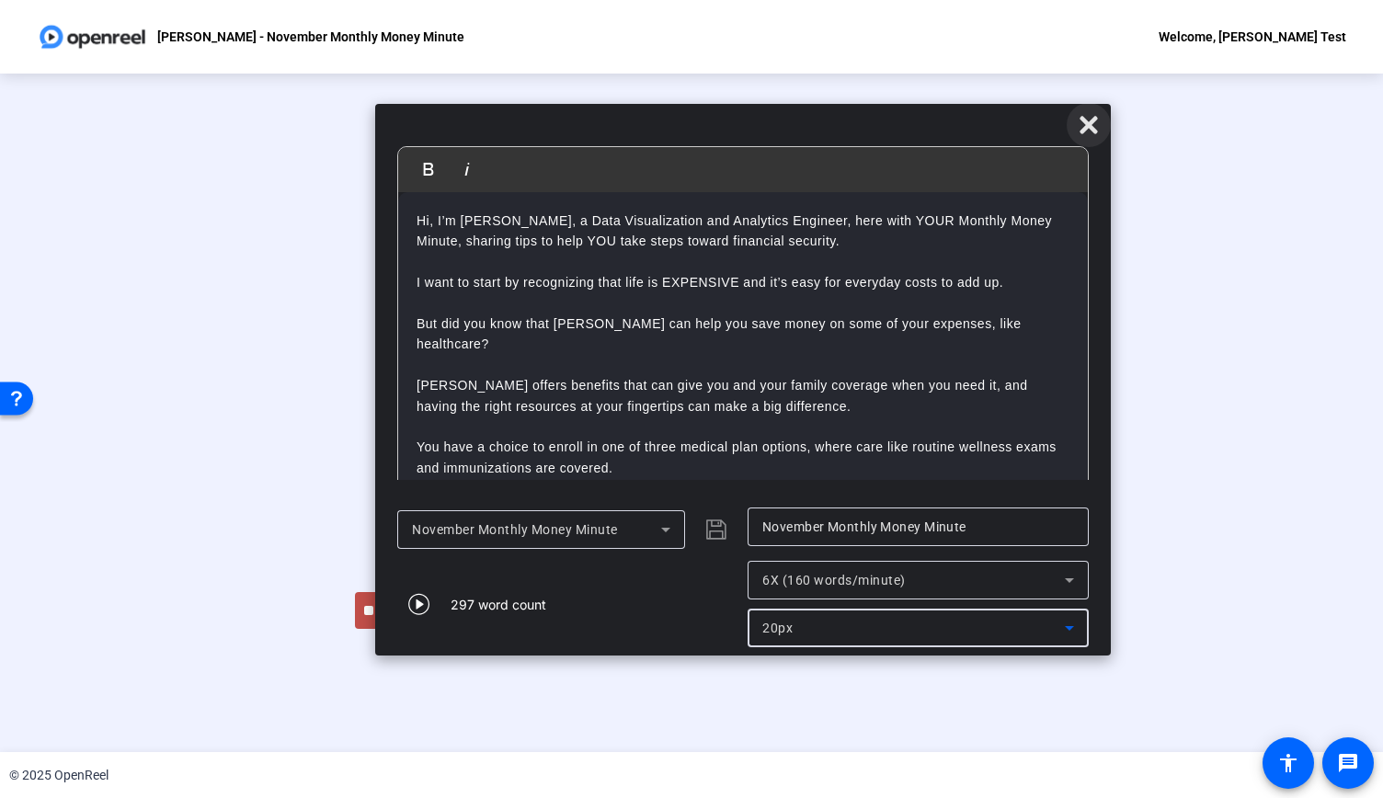
click at [1081, 119] on icon at bounding box center [1088, 124] width 17 height 17
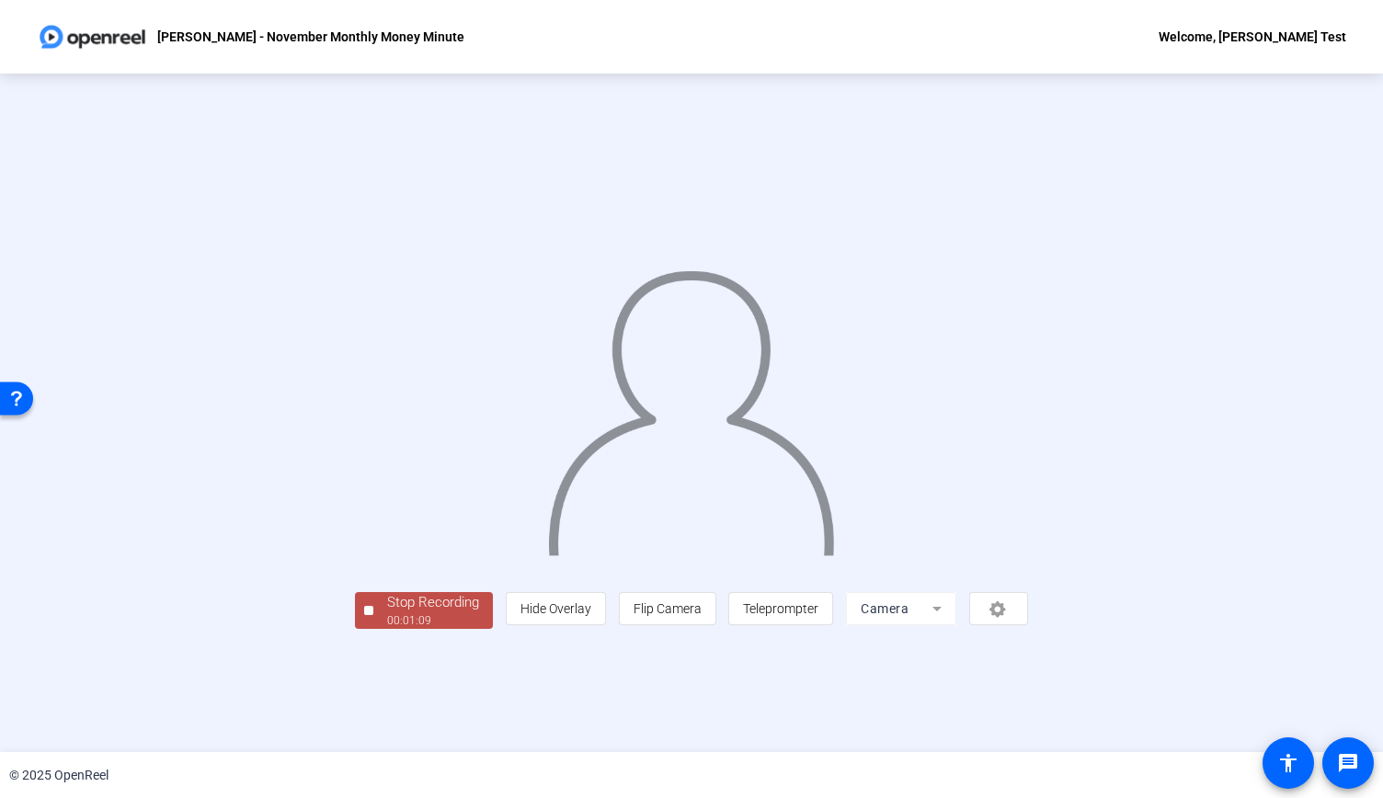
click at [387, 613] on div "Stop Recording" at bounding box center [433, 602] width 92 height 21
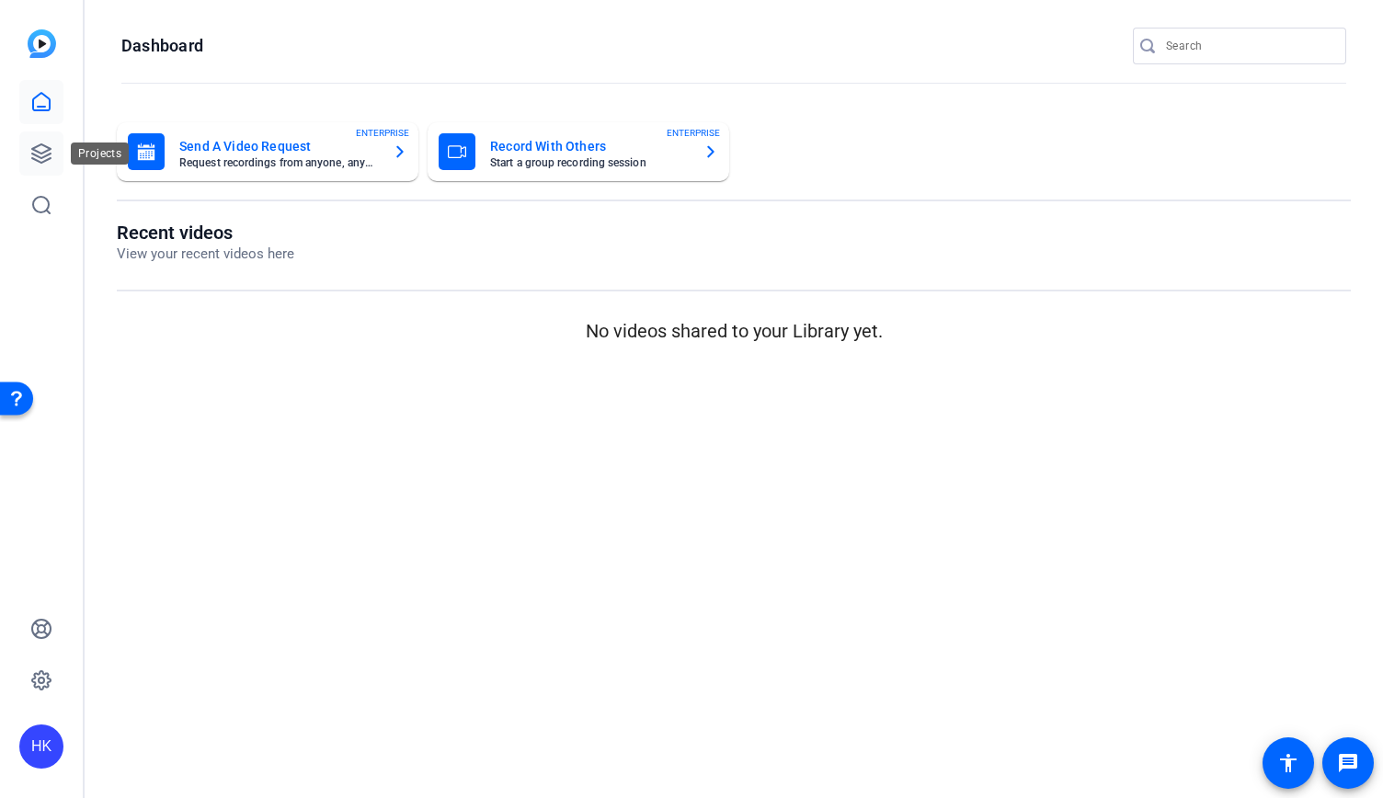
click at [44, 145] on icon at bounding box center [41, 153] width 18 height 18
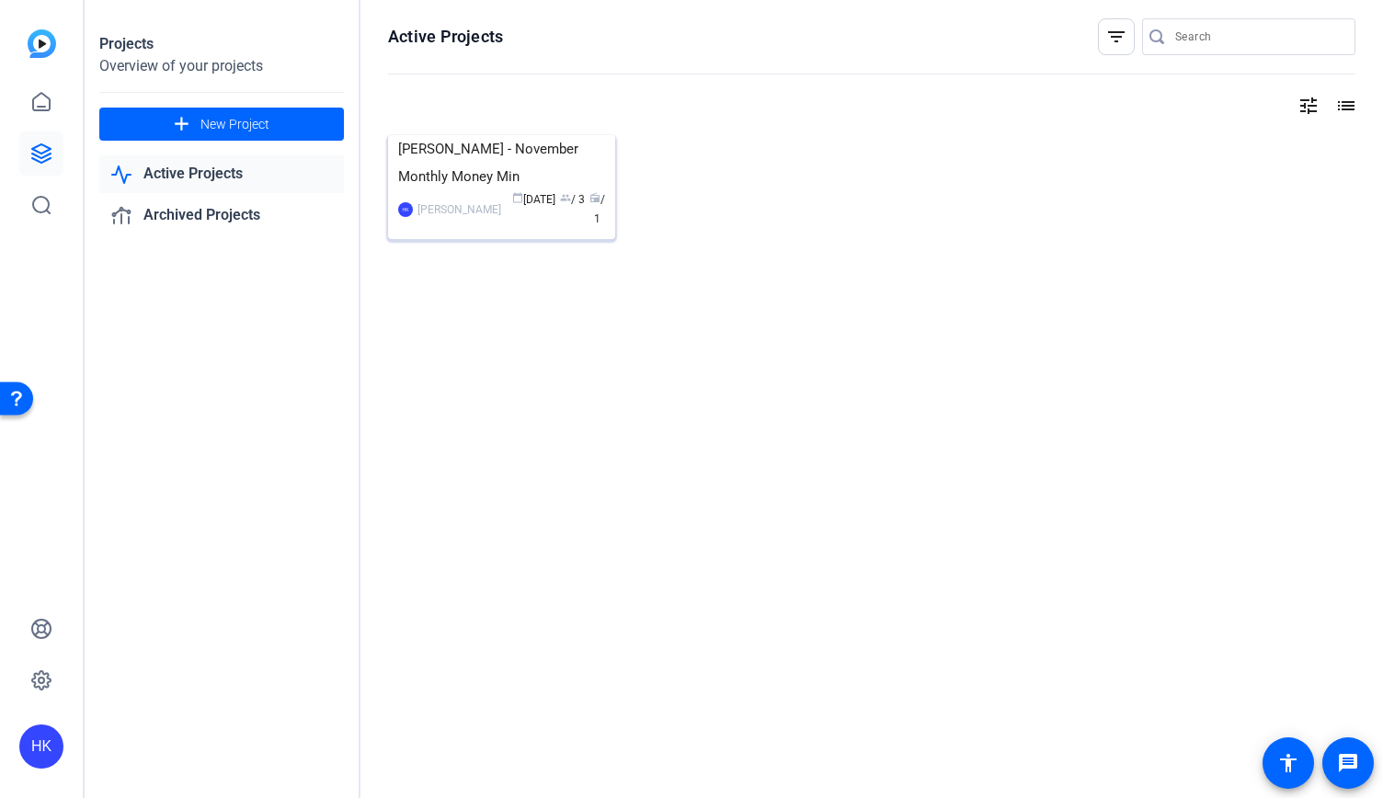
click at [516, 135] on img at bounding box center [501, 135] width 227 height 0
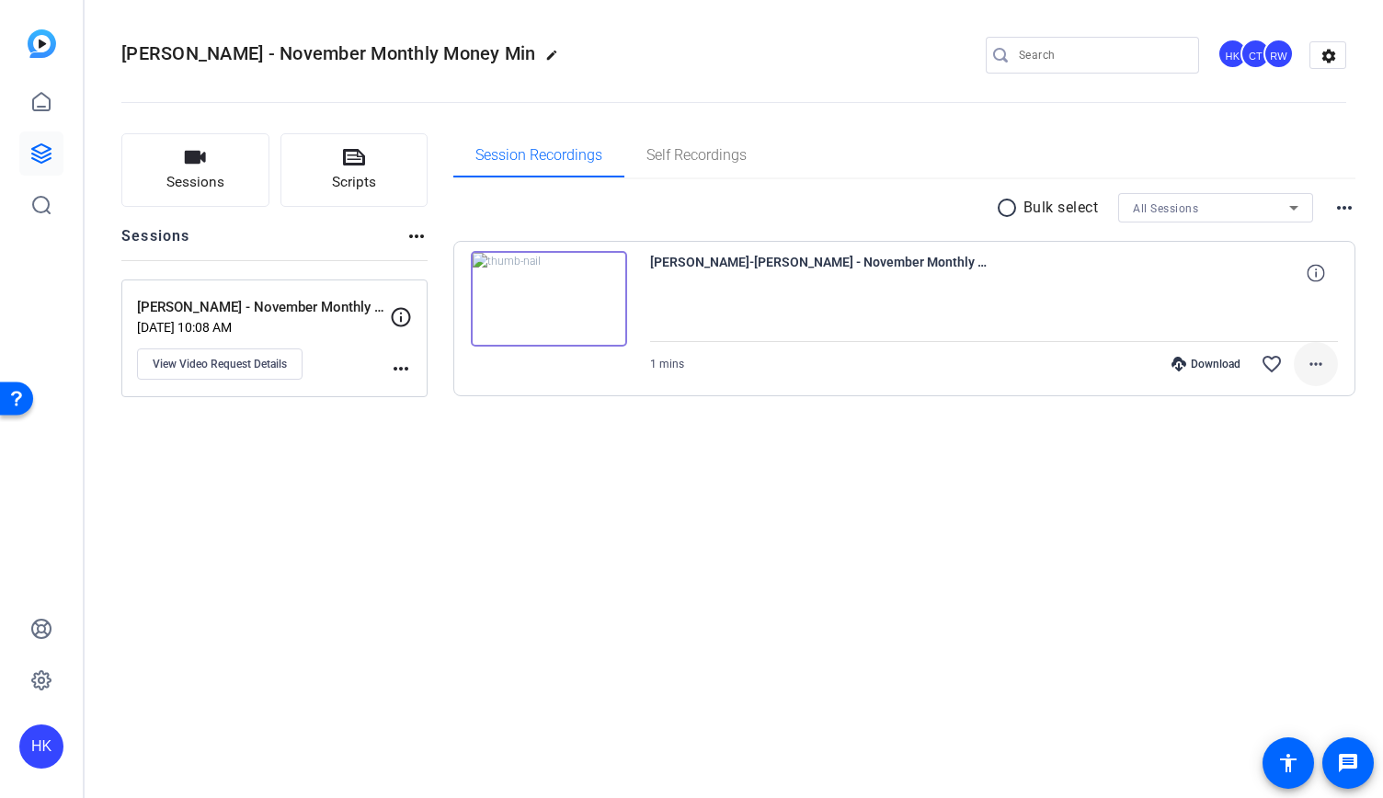
click at [1326, 365] on mat-icon "more_horiz" at bounding box center [1316, 364] width 22 height 22
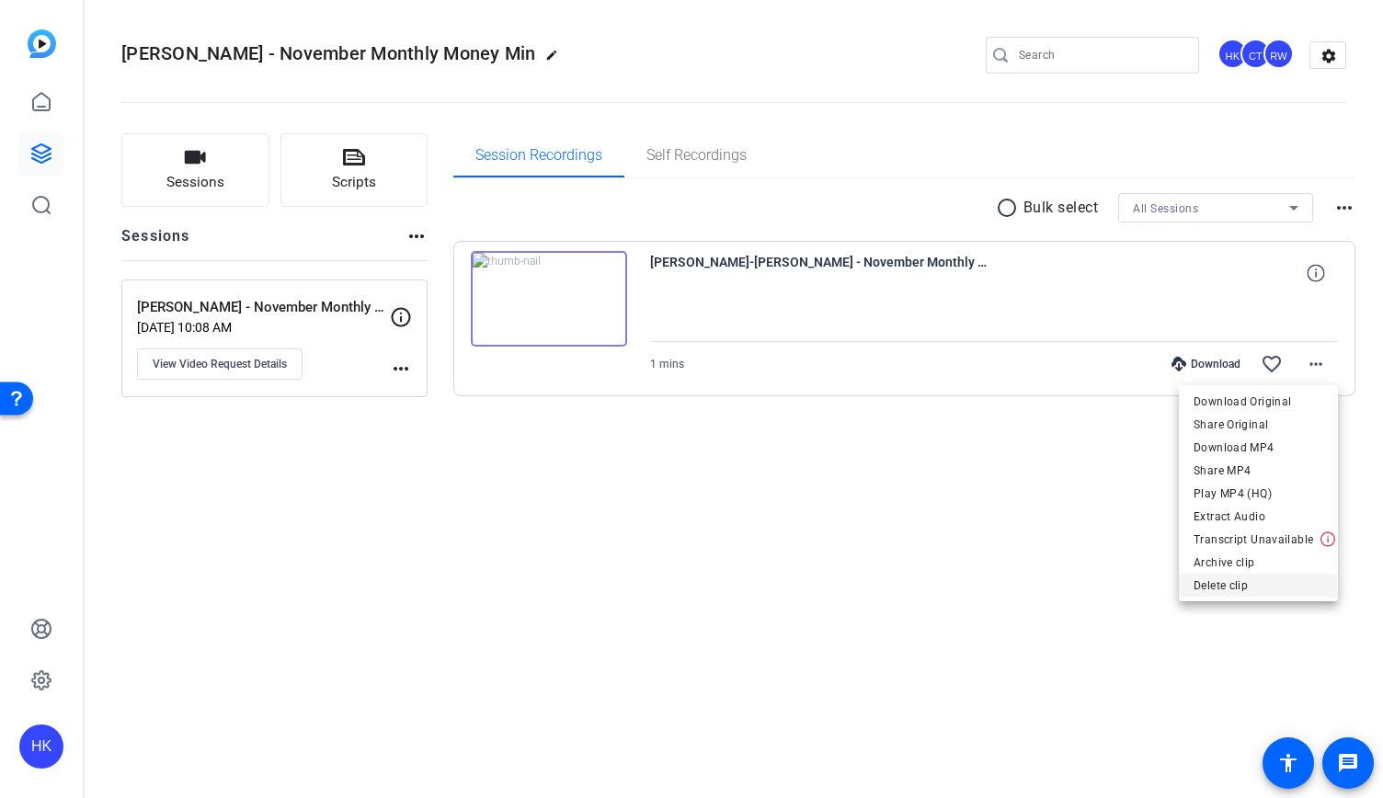
click at [1251, 589] on span "Delete clip" at bounding box center [1259, 586] width 130 height 22
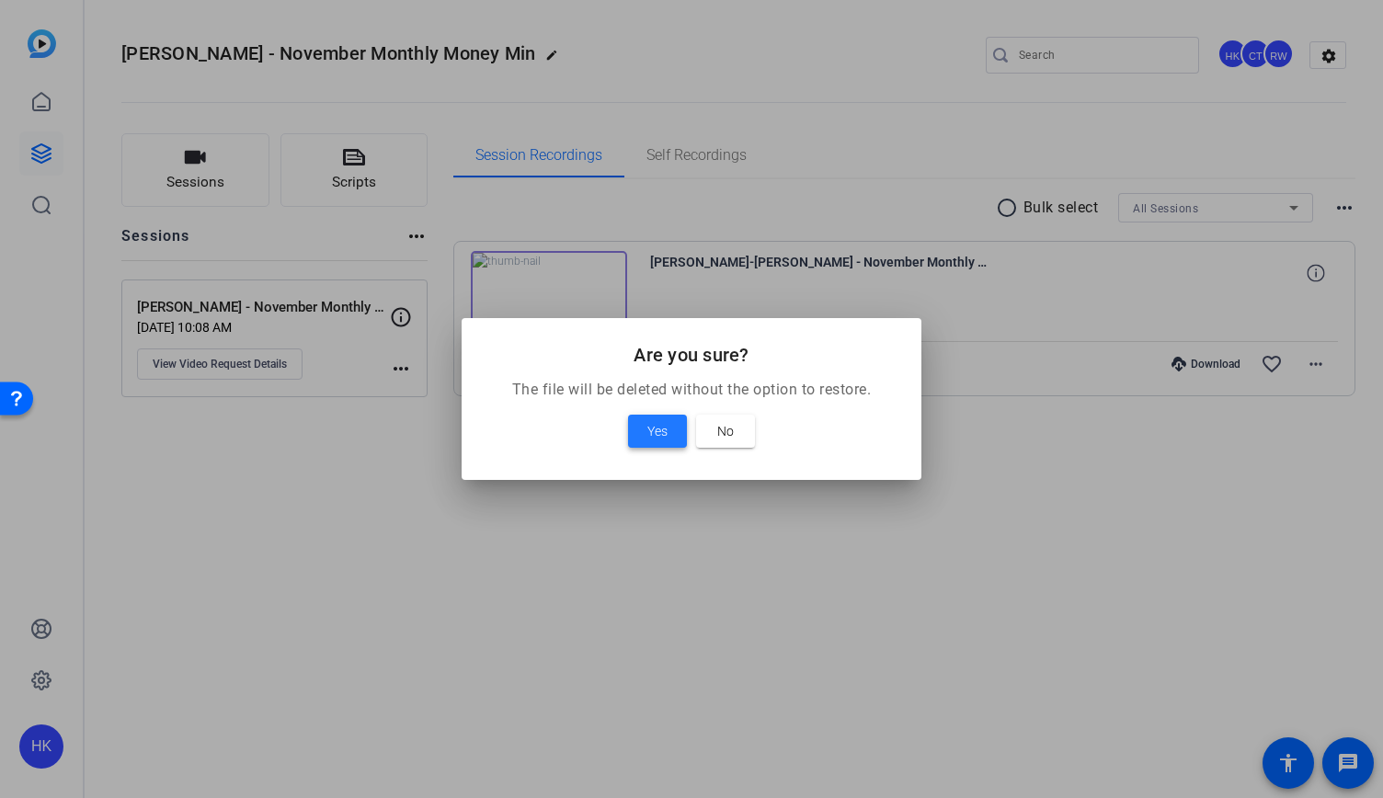
click at [653, 426] on span "Yes" at bounding box center [657, 431] width 20 height 22
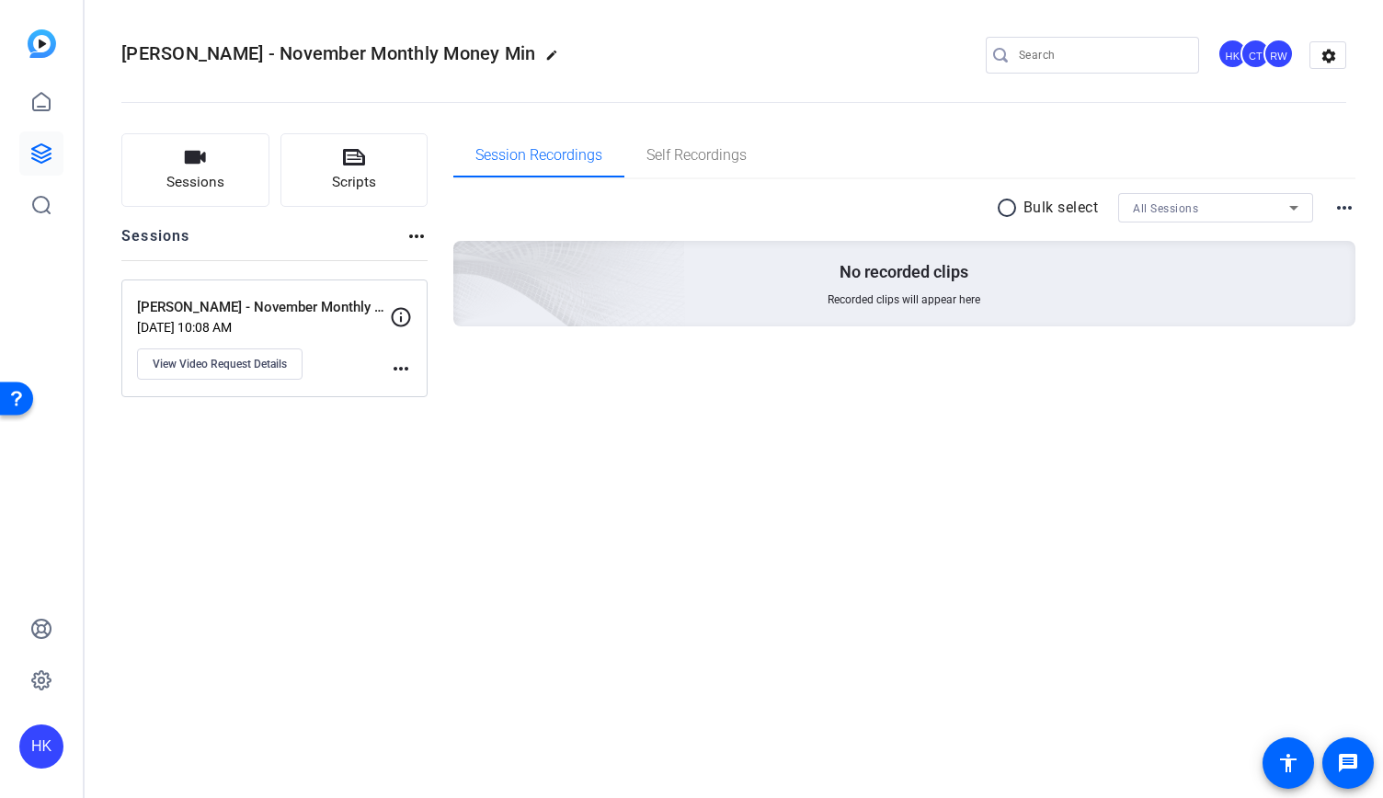
click at [302, 306] on p "[PERSON_NAME] - November Monthly Money Minute" at bounding box center [263, 307] width 253 height 21
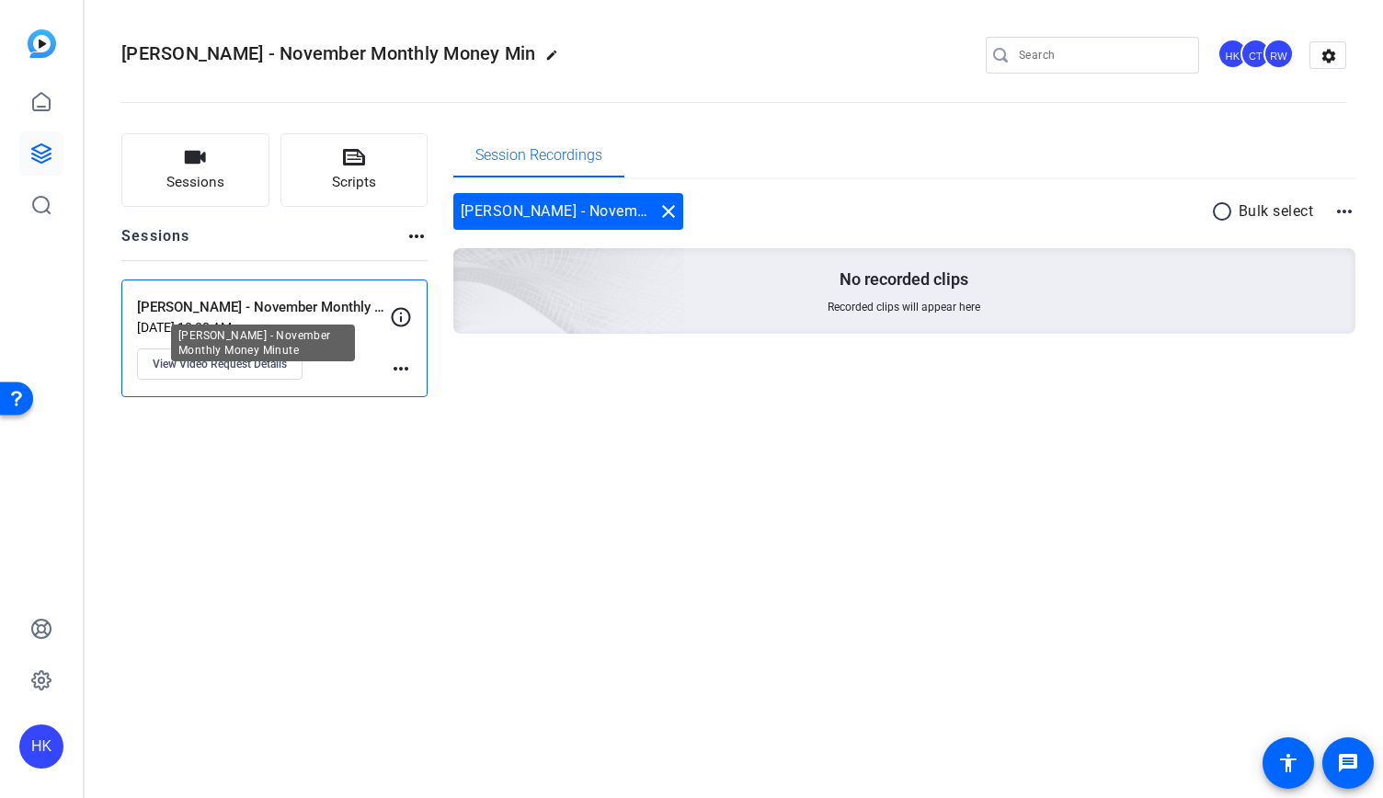
click at [320, 315] on p "[PERSON_NAME] - November Monthly Money Minute" at bounding box center [263, 307] width 253 height 21
click at [1335, 212] on mat-icon "more_horiz" at bounding box center [1344, 211] width 22 height 22
click at [1054, 433] on div at bounding box center [691, 399] width 1383 height 798
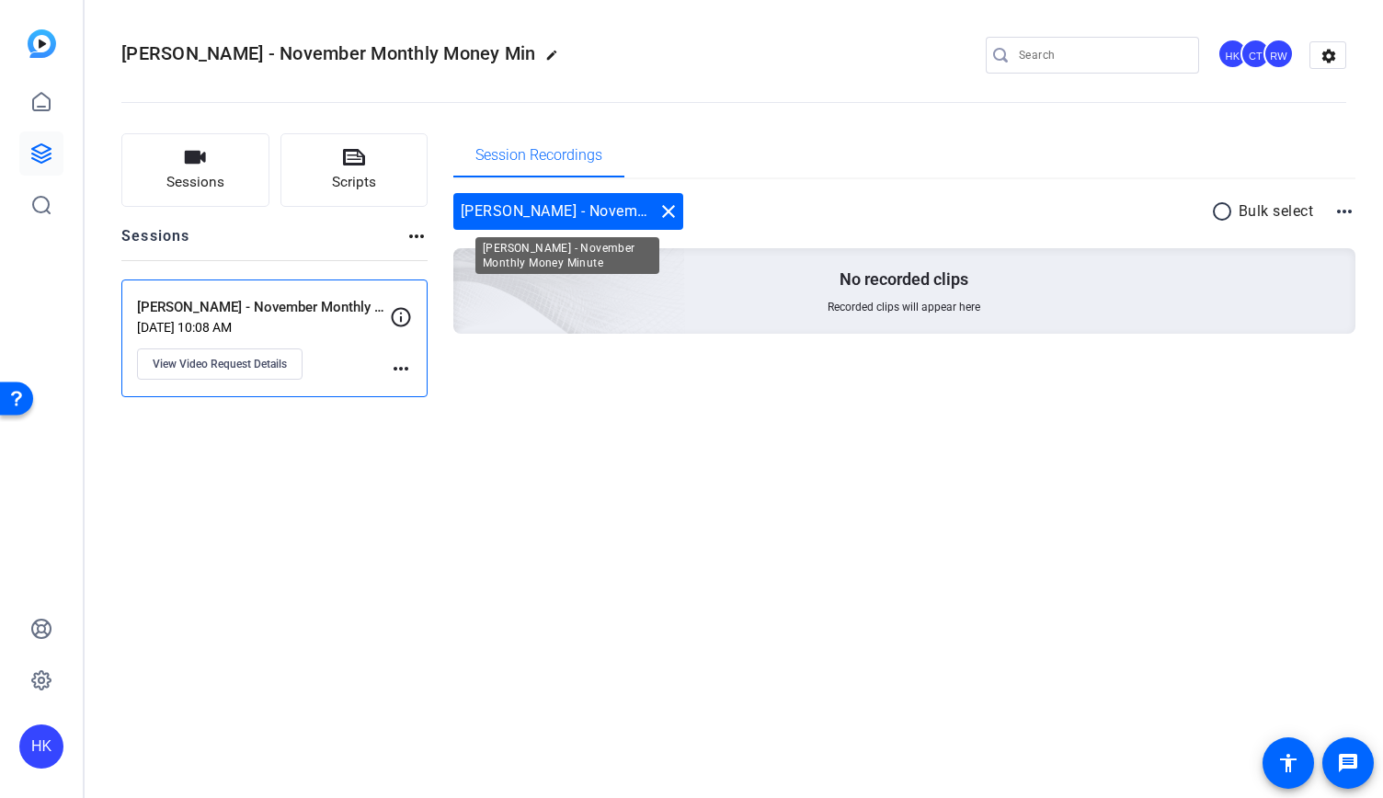
click at [498, 220] on div "Audrey Powe - November Monthly Money Minute close" at bounding box center [568, 211] width 230 height 37
click at [285, 326] on p "Oct 02, 2025 @ 10:08 AM" at bounding box center [263, 327] width 253 height 15
click at [275, 357] on span "View Video Request Details" at bounding box center [220, 364] width 134 height 15
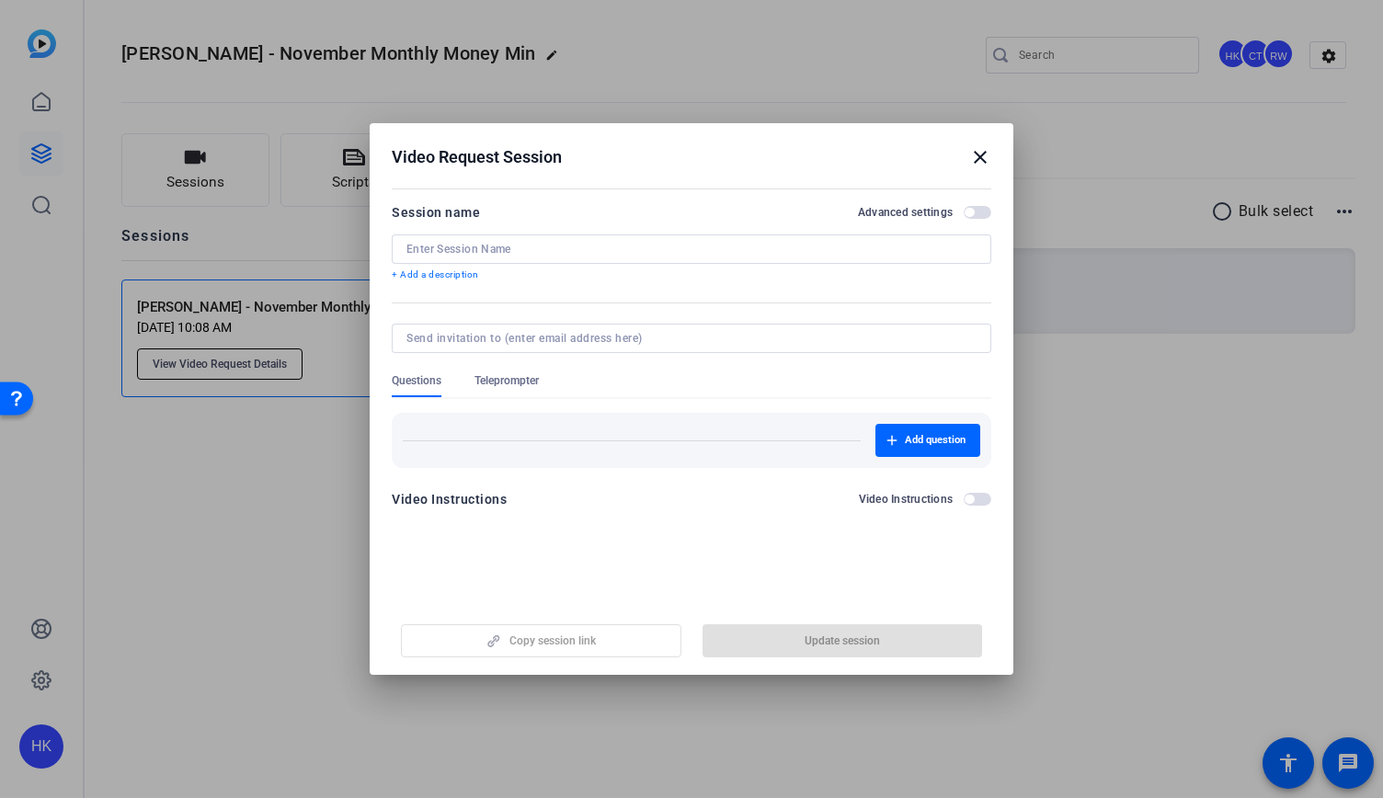
type input "[PERSON_NAME] - November Monthly Money Minute"
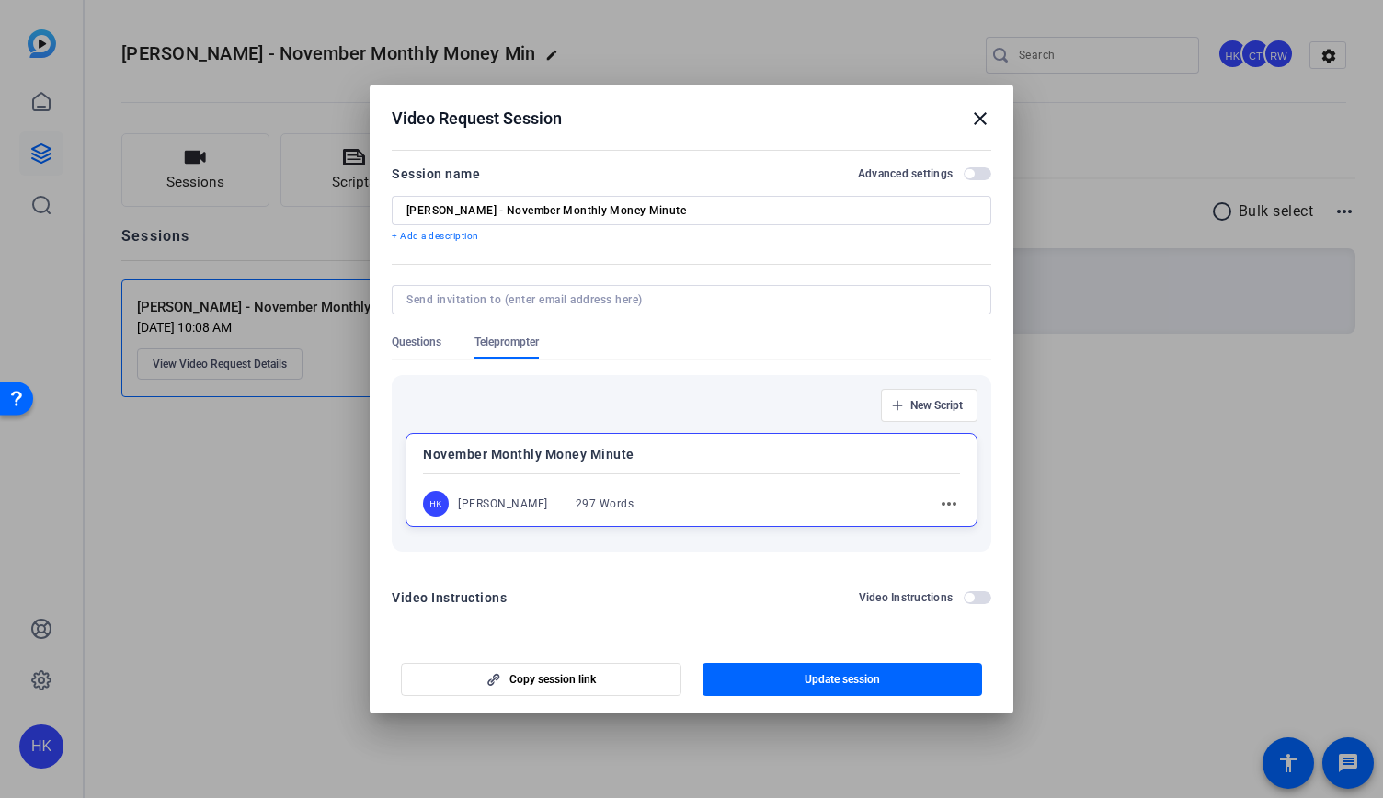
click at [970, 177] on span "button" at bounding box center [969, 173] width 9 height 9
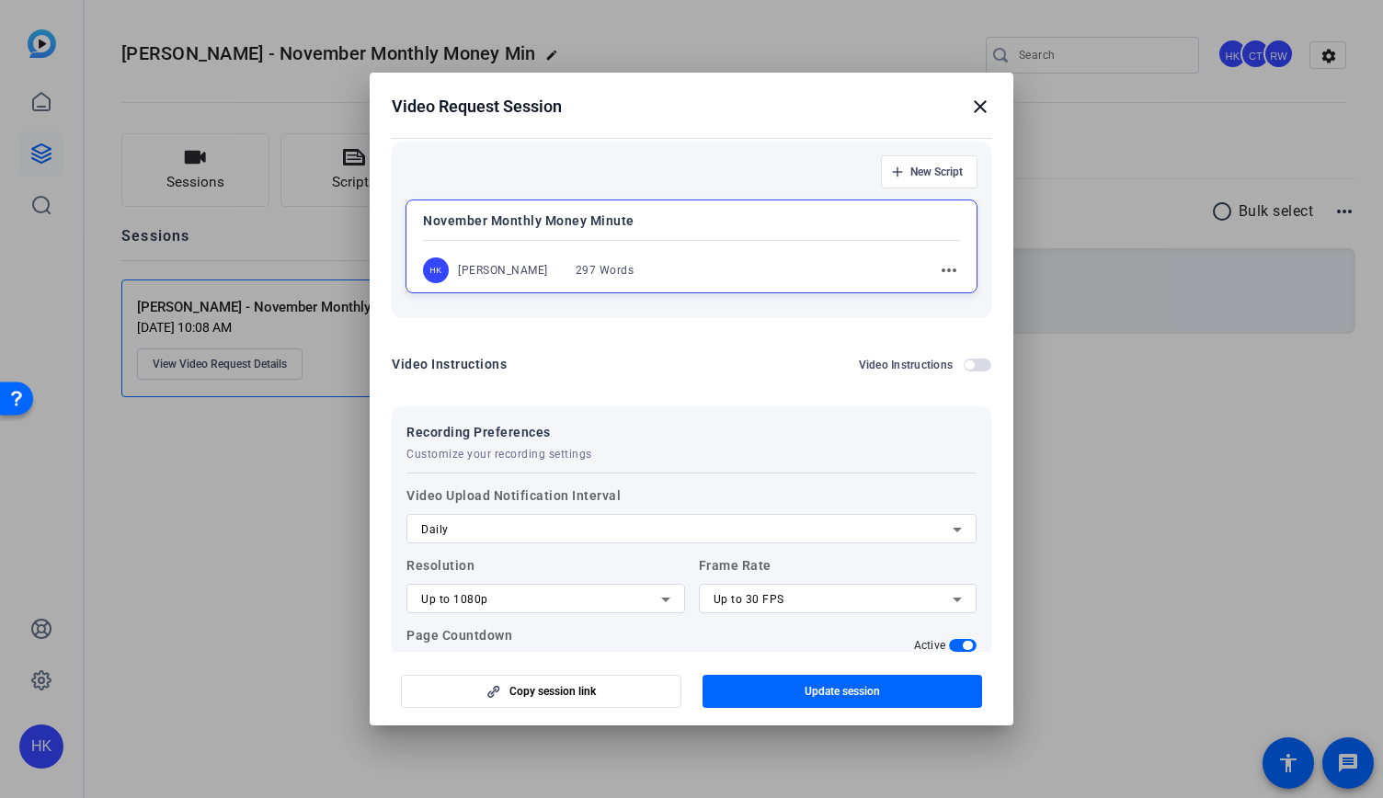
scroll to position [329, 0]
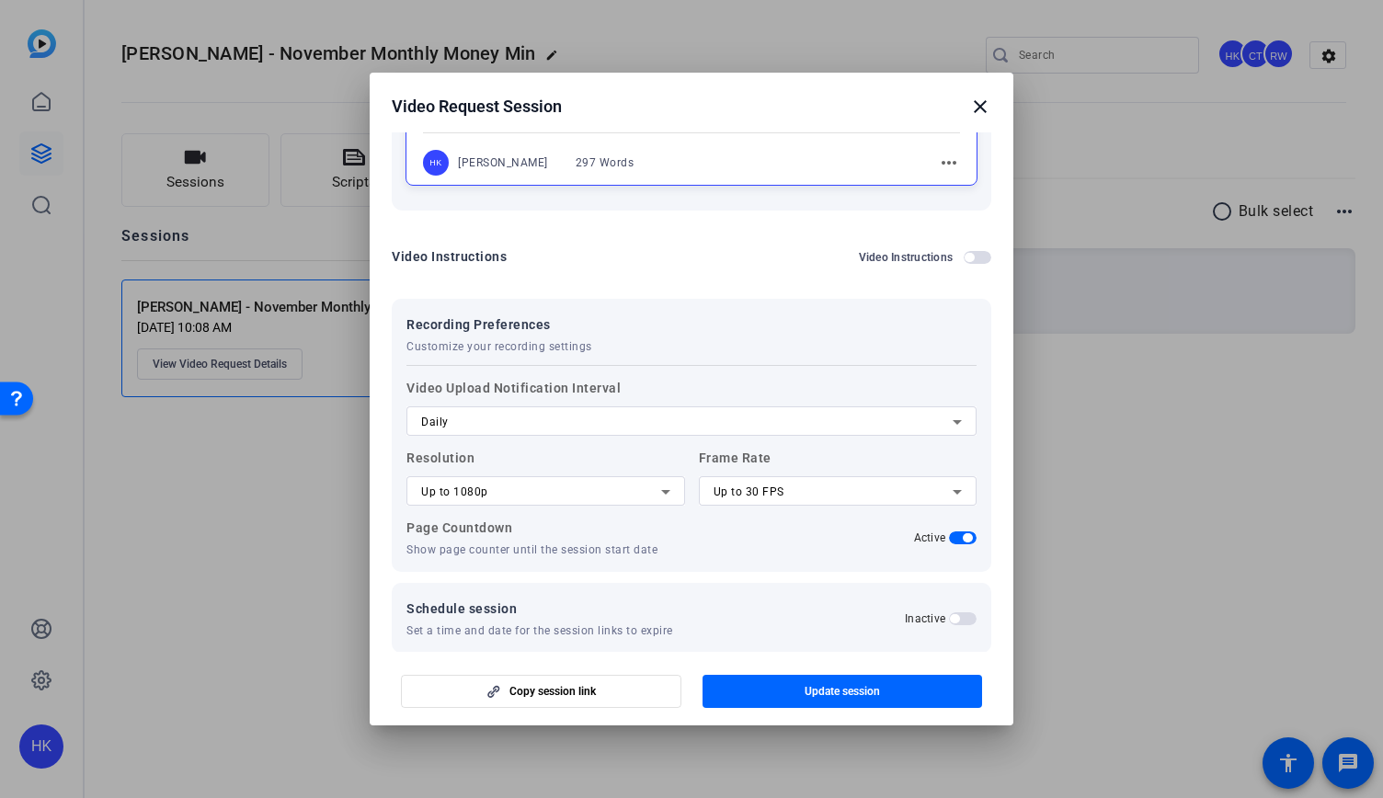
click at [975, 112] on mat-icon "close" at bounding box center [980, 107] width 22 height 22
